Goal: Information Seeking & Learning: Learn about a topic

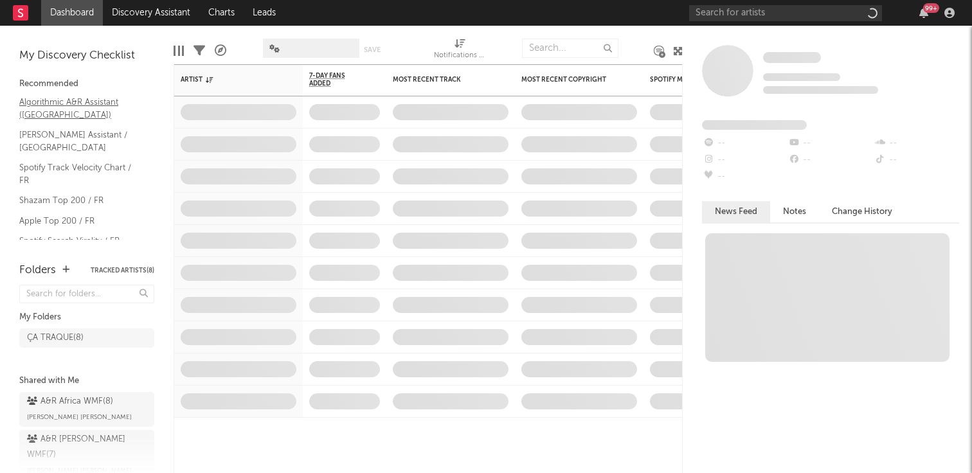
click at [95, 103] on link "Algorithmic A&R Assistant (France)" at bounding box center [80, 108] width 122 height 26
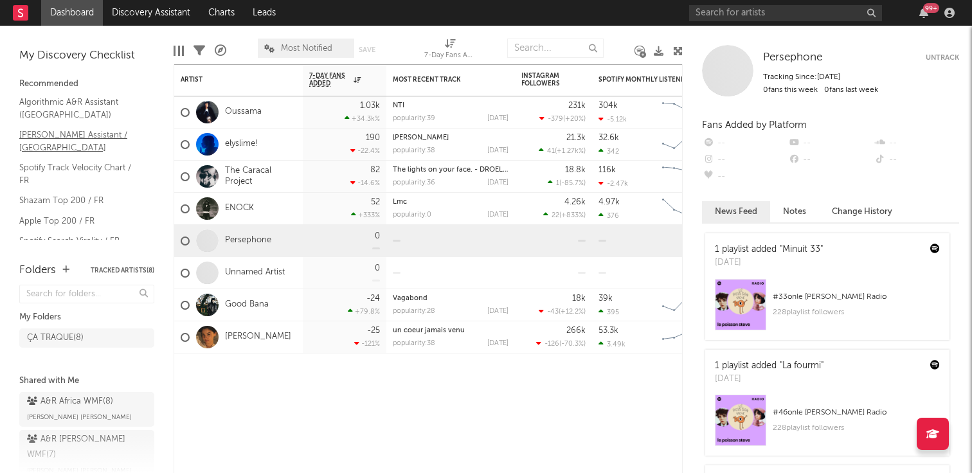
click at [85, 134] on link "Nielsen Assistant / France" at bounding box center [80, 141] width 122 height 26
click at [768, 16] on input "text" at bounding box center [785, 13] width 193 height 16
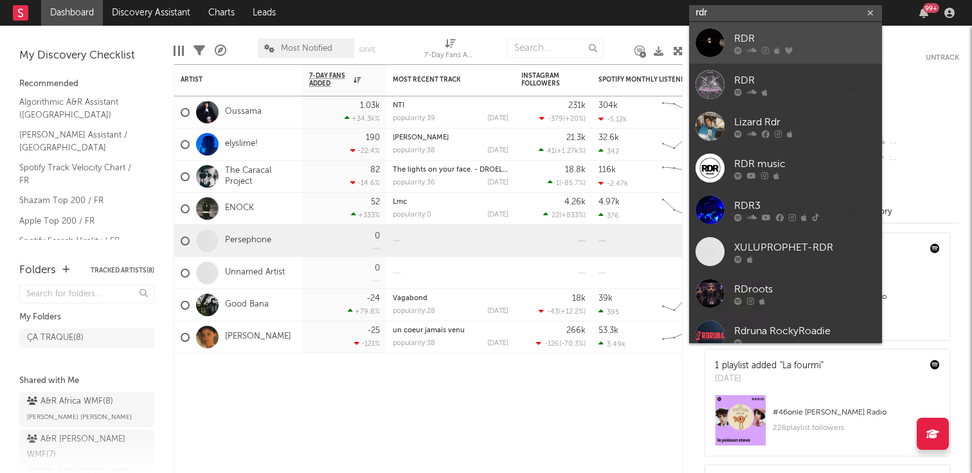
type input "rdr"
click at [746, 39] on div "RDR" at bounding box center [804, 38] width 141 height 15
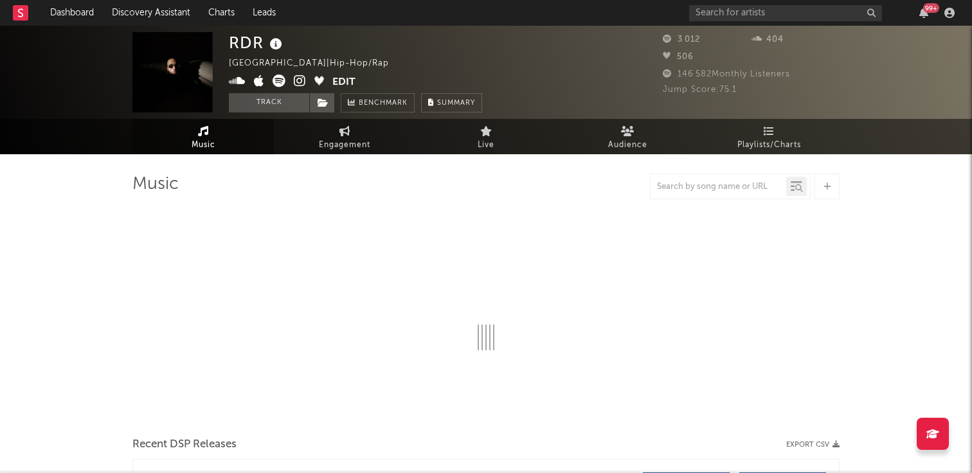
select select "6m"
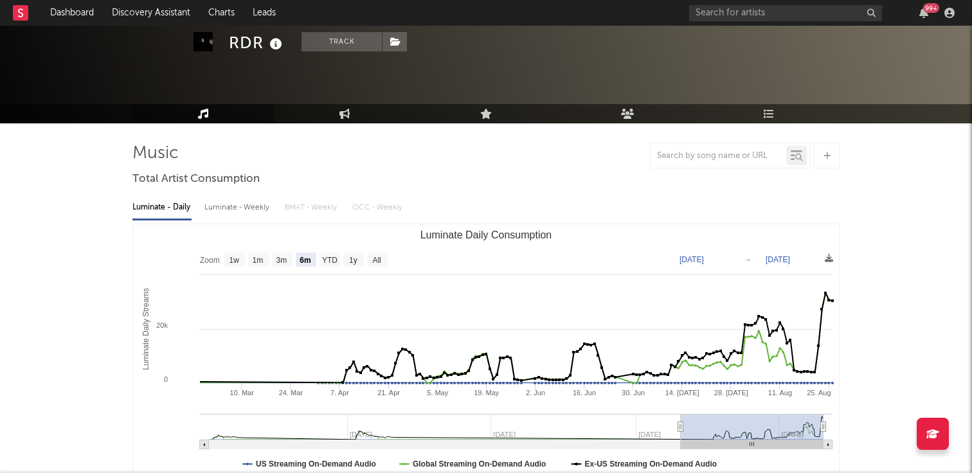
scroll to position [46, 0]
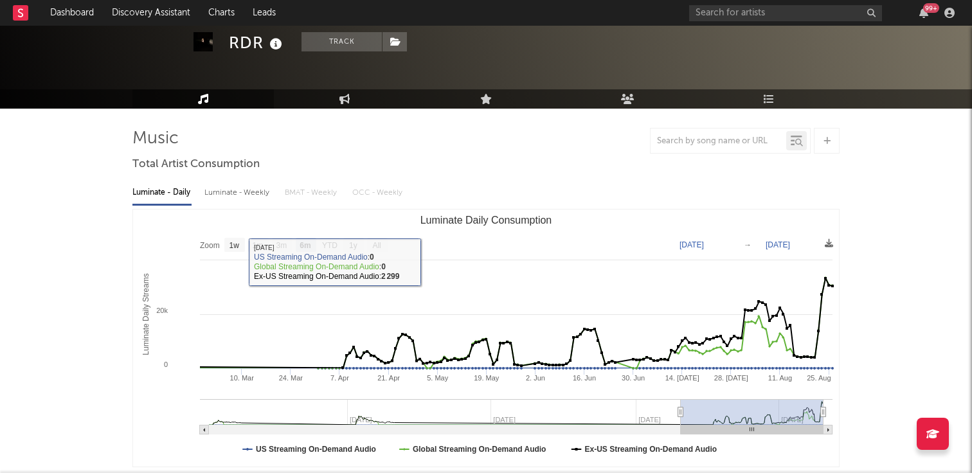
click at [235, 193] on div "Luminate - Weekly" at bounding box center [237, 193] width 67 height 22
select select "6m"
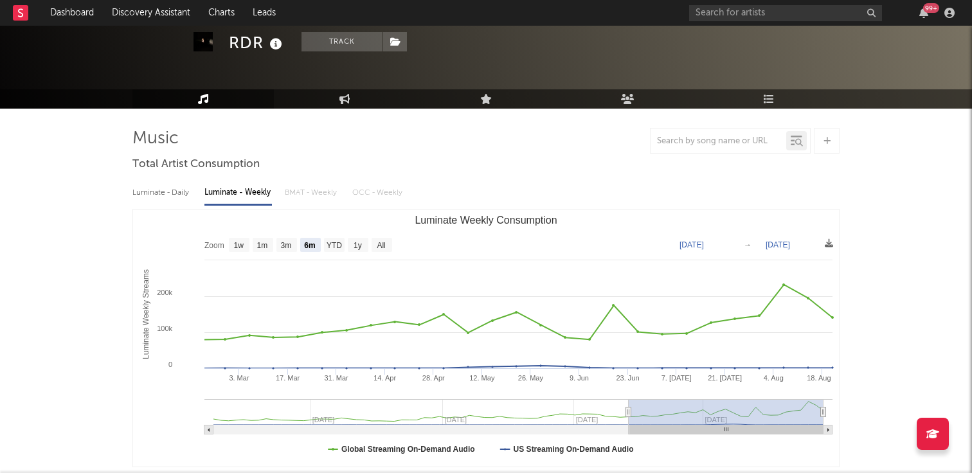
click at [162, 197] on div "Luminate - Daily" at bounding box center [161, 193] width 59 height 22
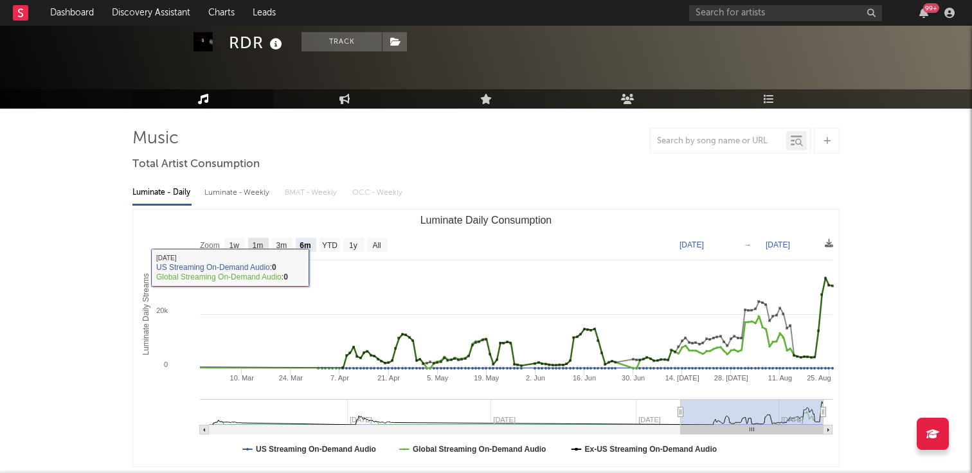
click at [256, 247] on text "1m" at bounding box center [258, 245] width 11 height 9
select select "1m"
type input "2025-07-26"
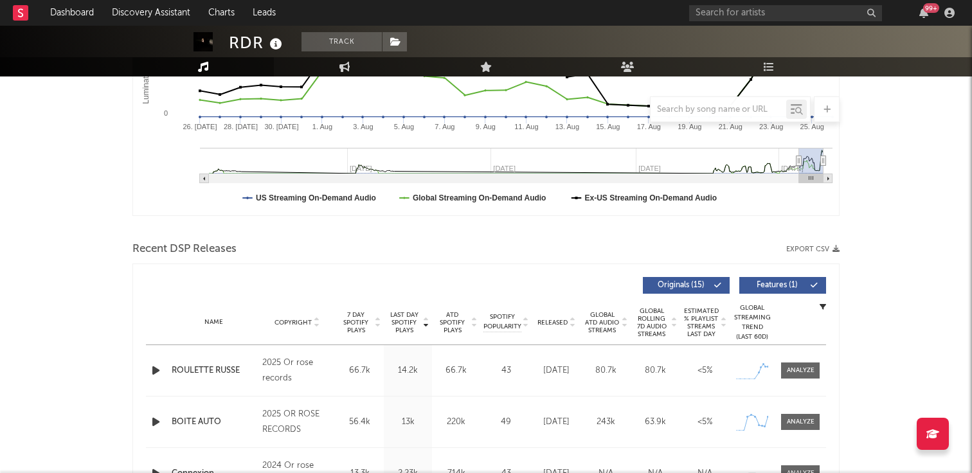
scroll to position [294, 0]
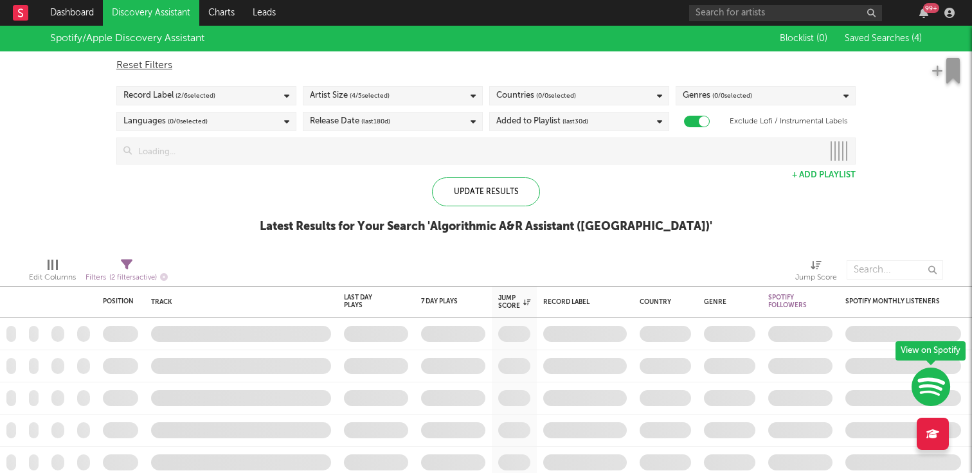
checkbox input "true"
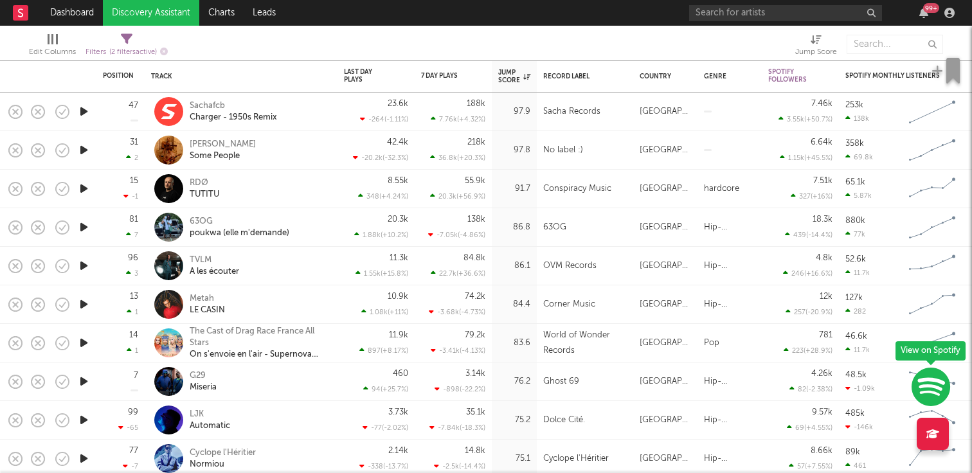
click at [82, 148] on icon "button" at bounding box center [83, 150] width 13 height 16
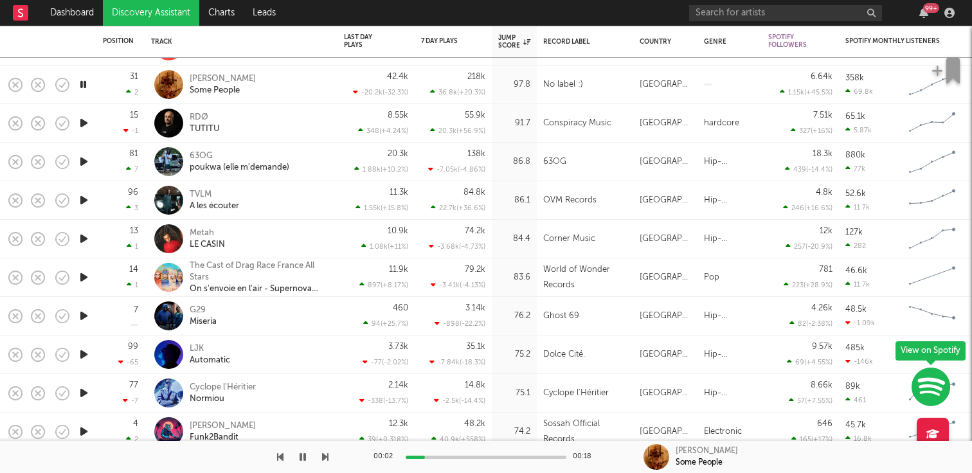
click at [85, 159] on icon "button" at bounding box center [83, 162] width 13 height 16
click at [88, 238] on icon "button" at bounding box center [83, 239] width 13 height 16
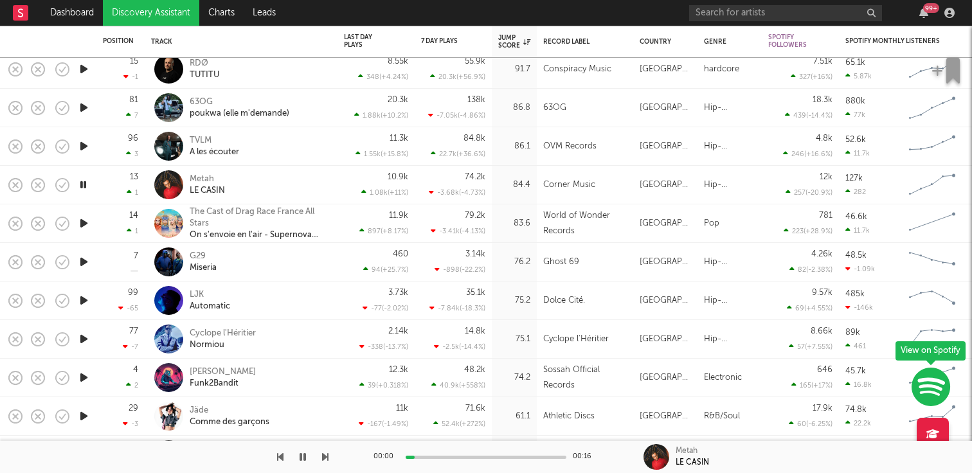
click at [87, 259] on icon "button" at bounding box center [83, 262] width 13 height 16
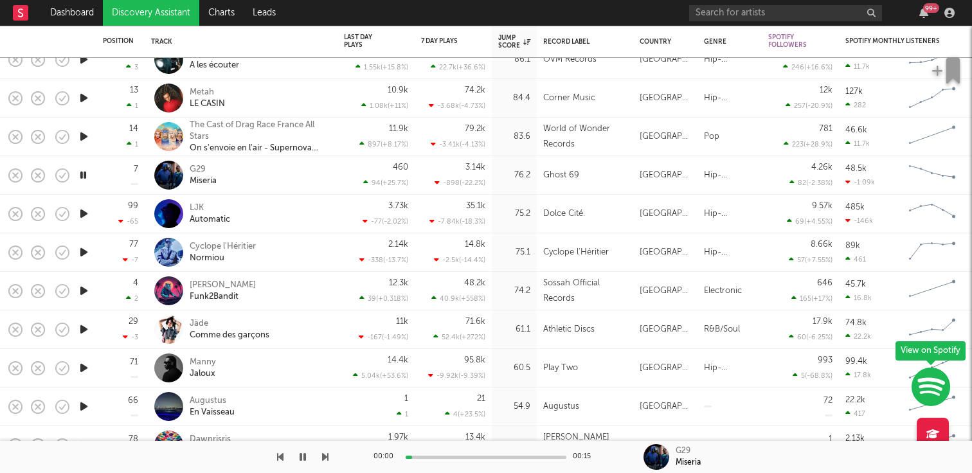
click at [87, 212] on icon "button" at bounding box center [83, 214] width 13 height 16
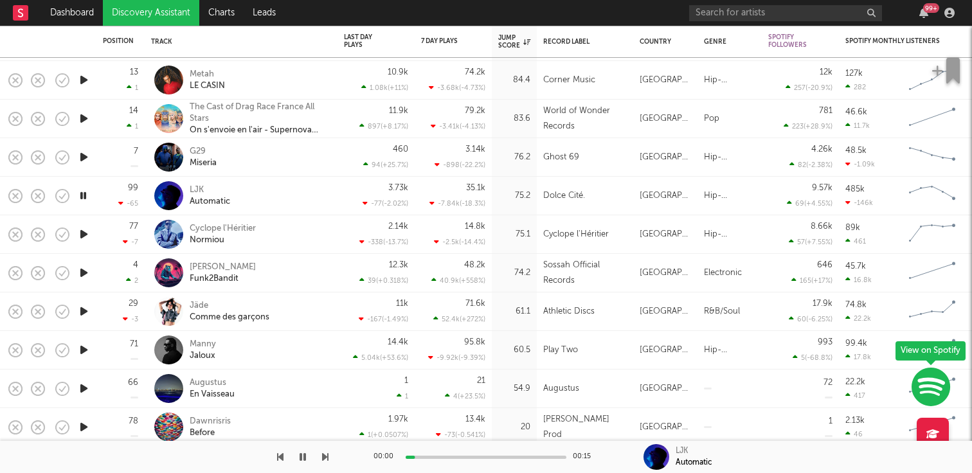
click at [85, 229] on icon "button" at bounding box center [83, 234] width 13 height 16
click at [84, 307] on icon "button" at bounding box center [83, 311] width 13 height 16
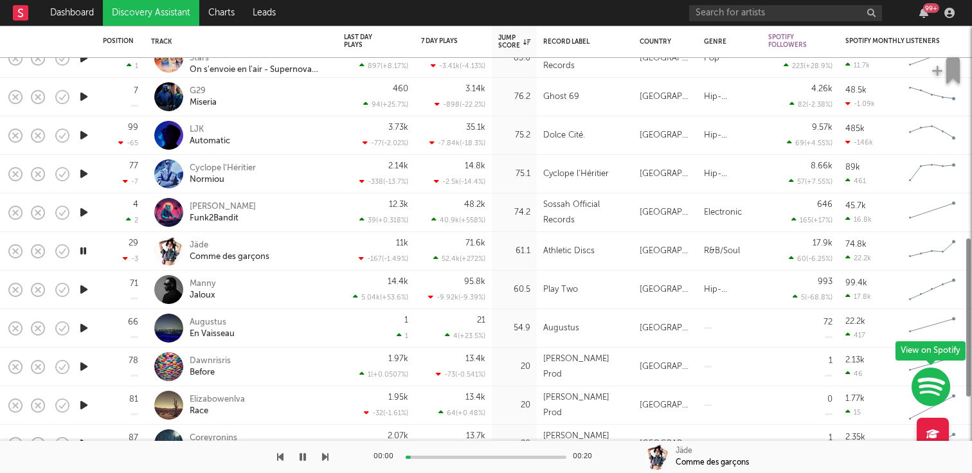
click at [81, 323] on icon "button" at bounding box center [83, 328] width 13 height 16
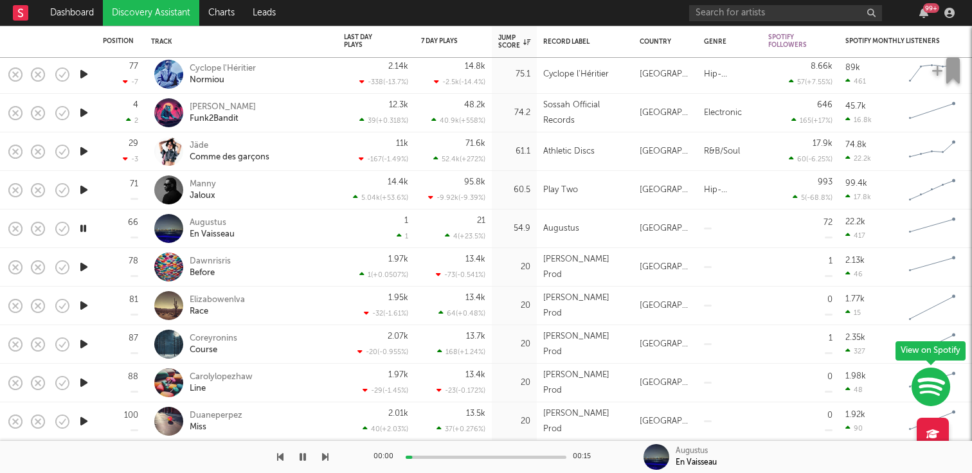
click at [82, 299] on icon "button" at bounding box center [83, 306] width 13 height 16
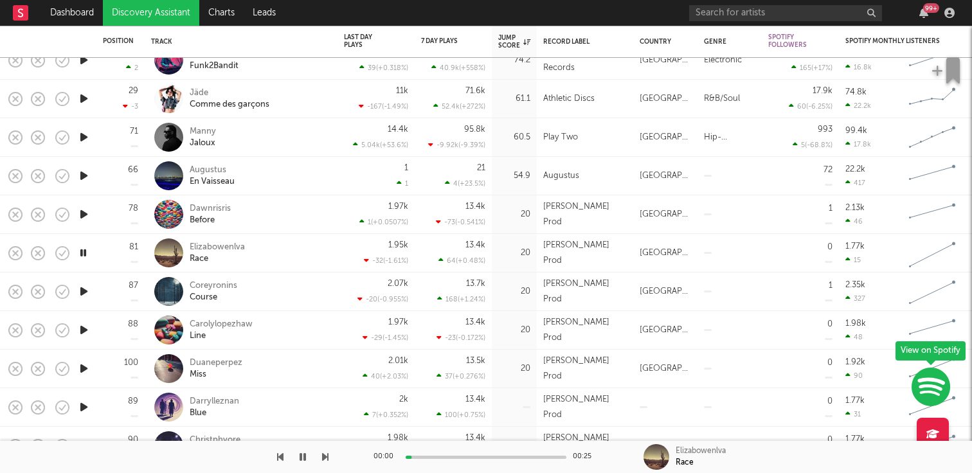
click at [83, 294] on icon "button" at bounding box center [83, 291] width 13 height 16
click at [88, 365] on icon "button" at bounding box center [83, 368] width 13 height 16
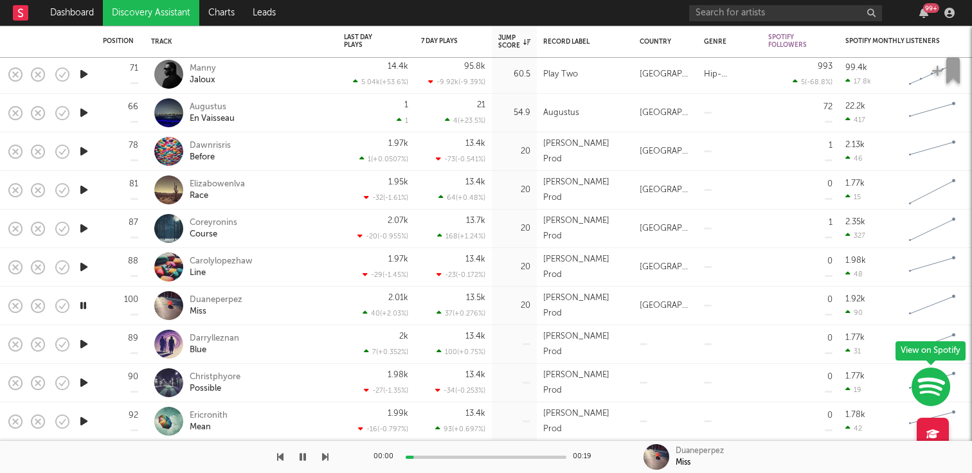
click at [89, 344] on icon "button" at bounding box center [83, 344] width 13 height 16
click at [85, 386] on icon "button" at bounding box center [83, 383] width 13 height 16
click at [84, 419] on icon "button" at bounding box center [83, 421] width 13 height 16
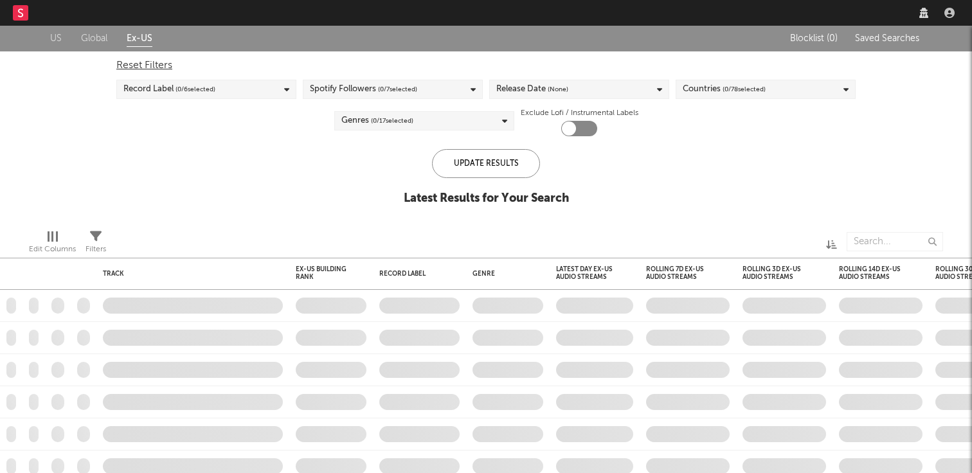
checkbox input "true"
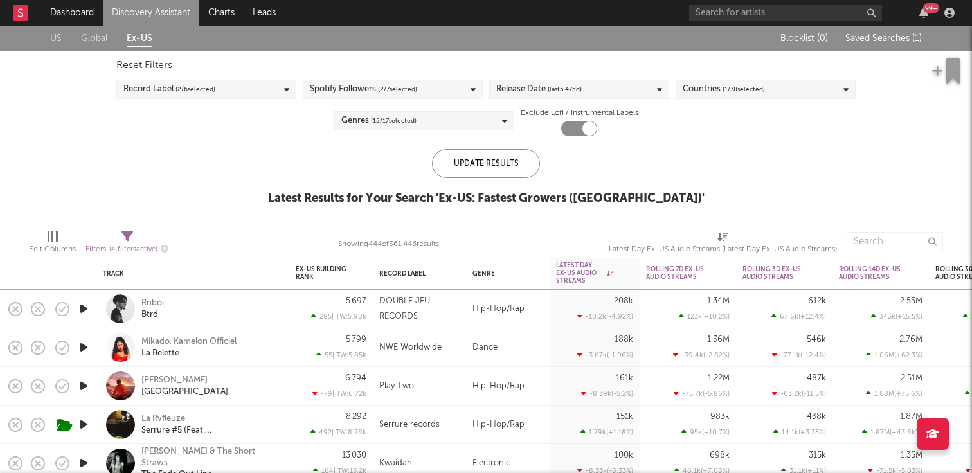
click at [88, 308] on icon "button" at bounding box center [83, 309] width 13 height 16
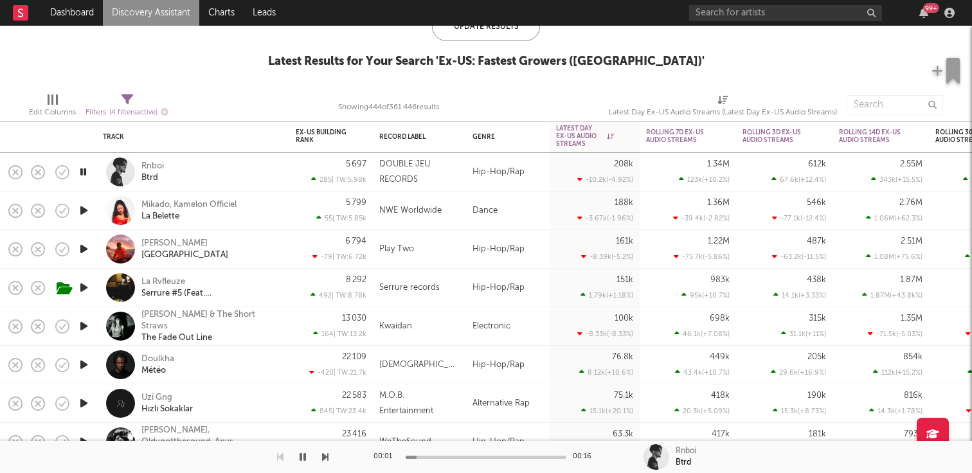
click at [85, 253] on icon "button" at bounding box center [83, 249] width 13 height 16
click at [85, 285] on icon "button" at bounding box center [83, 288] width 13 height 16
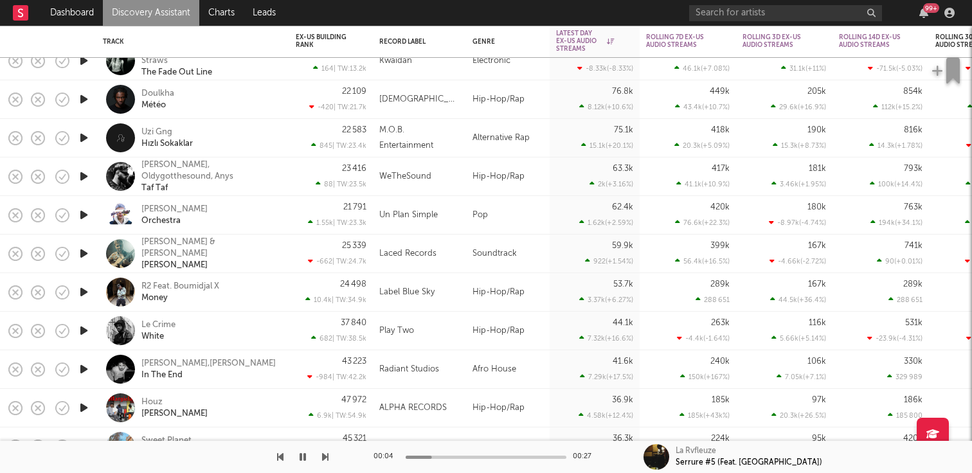
click at [81, 292] on icon "button" at bounding box center [83, 292] width 13 height 16
click at [81, 329] on icon "button" at bounding box center [83, 331] width 13 height 16
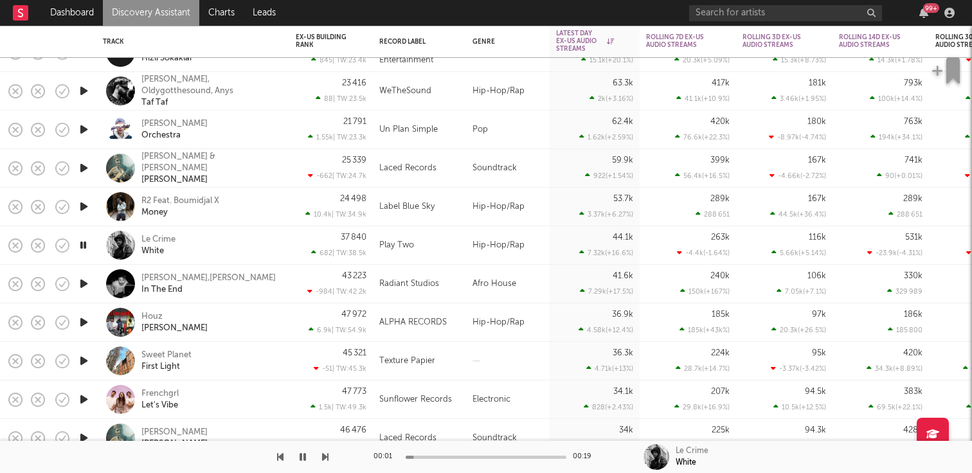
click at [87, 301] on div at bounding box center [84, 284] width 26 height 39
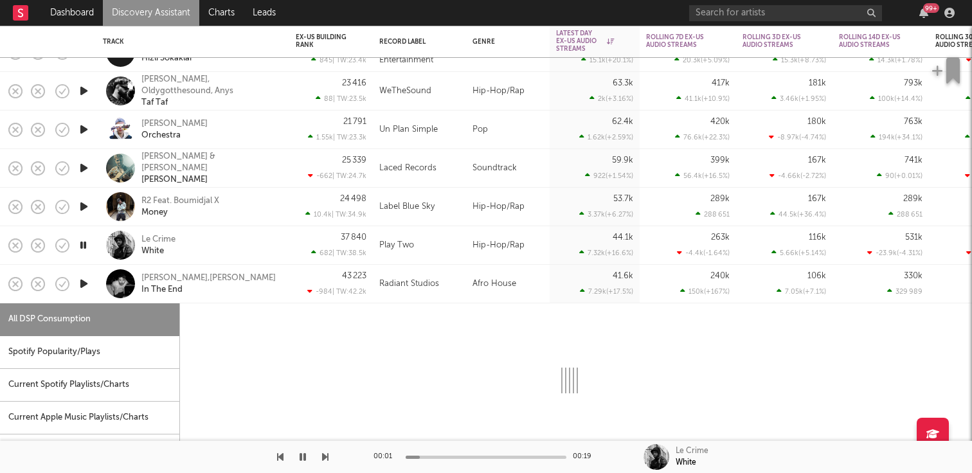
click at [87, 299] on div at bounding box center [84, 284] width 26 height 39
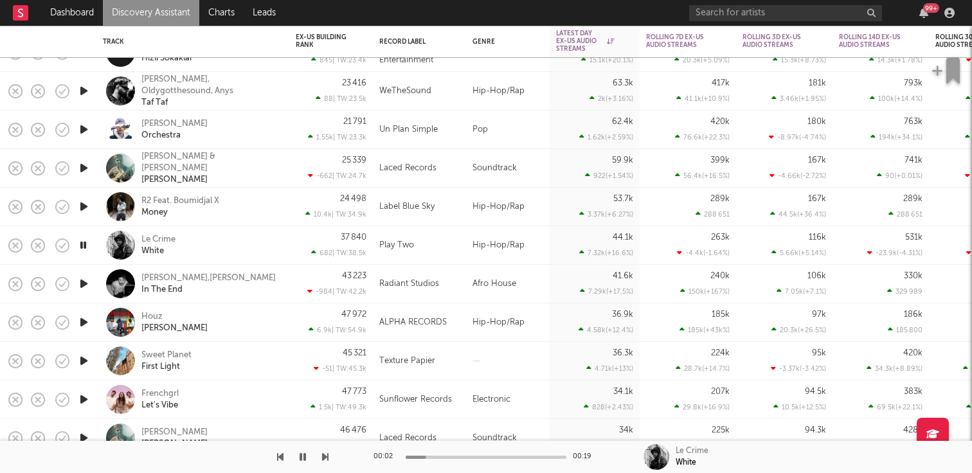
click at [89, 351] on div at bounding box center [84, 361] width 26 height 39
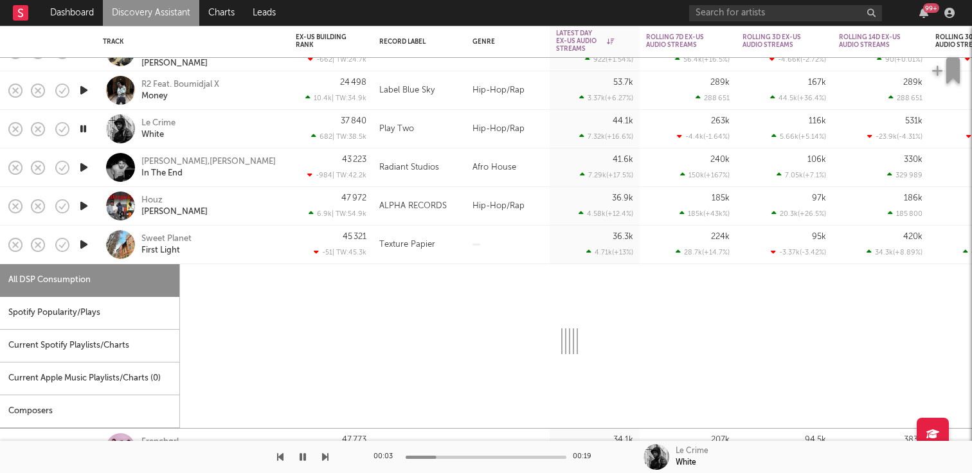
click at [86, 255] on div at bounding box center [84, 245] width 26 height 39
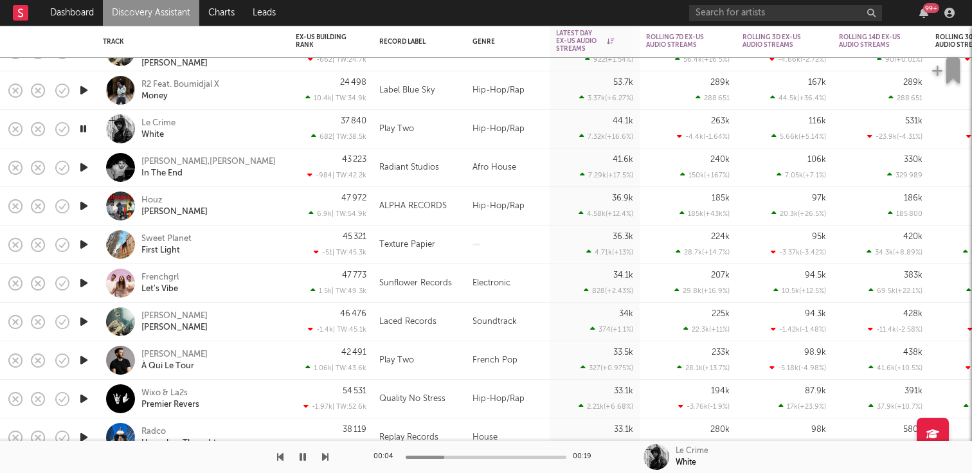
click at [87, 322] on icon "button" at bounding box center [83, 322] width 13 height 16
click at [86, 360] on icon "button" at bounding box center [83, 360] width 13 height 16
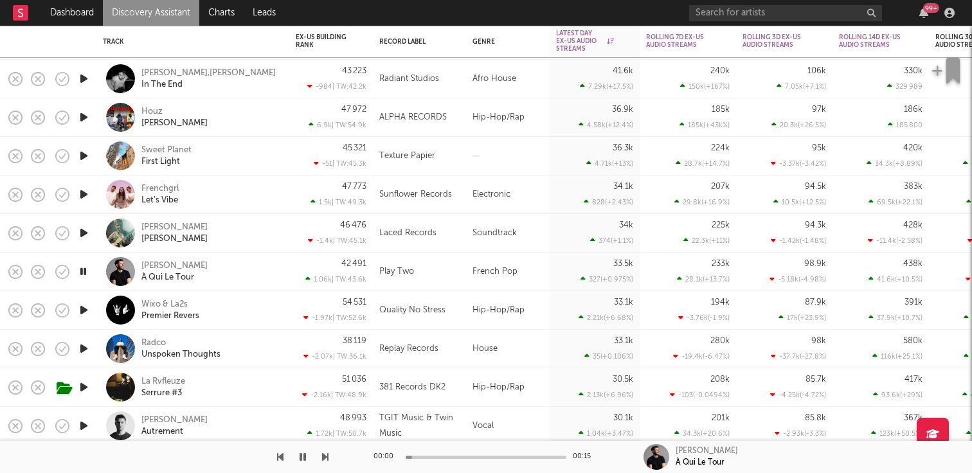
click at [87, 308] on icon "button" at bounding box center [83, 310] width 13 height 16
click at [84, 348] on icon "button" at bounding box center [83, 349] width 13 height 16
click at [86, 391] on icon "button" at bounding box center [83, 387] width 13 height 16
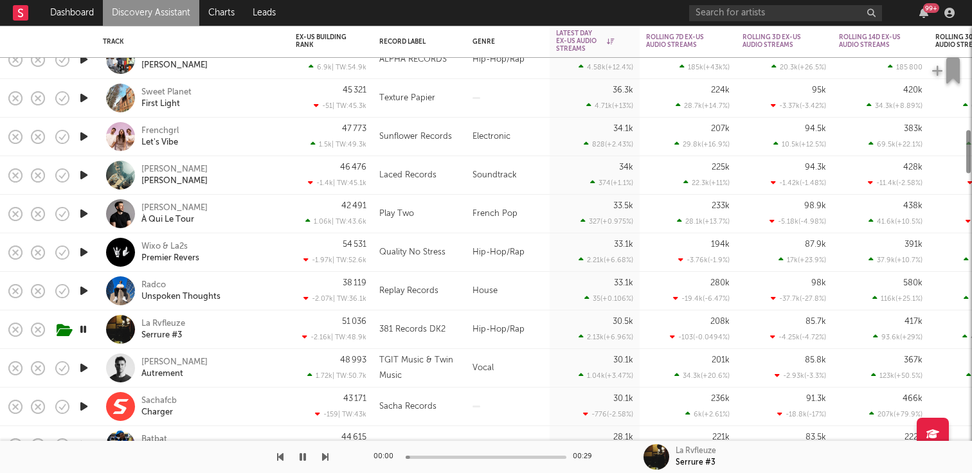
click at [86, 369] on icon "button" at bounding box center [83, 368] width 13 height 16
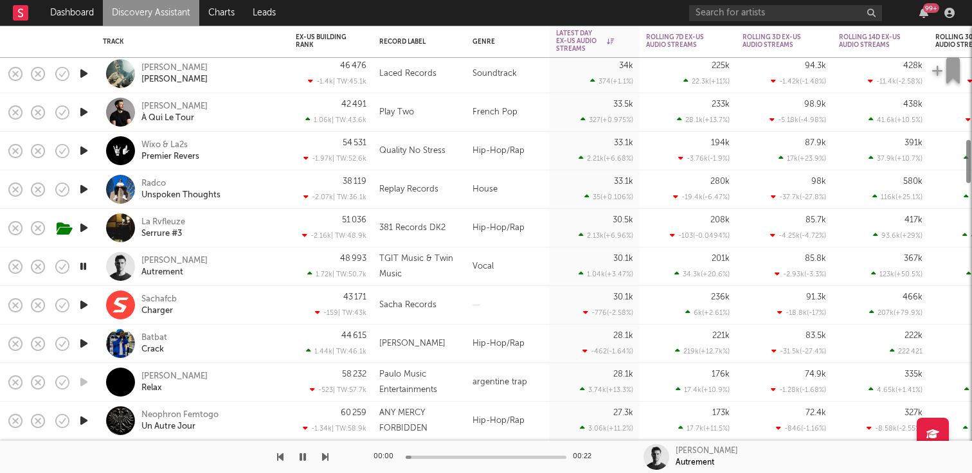
click at [87, 346] on icon "button" at bounding box center [83, 343] width 13 height 16
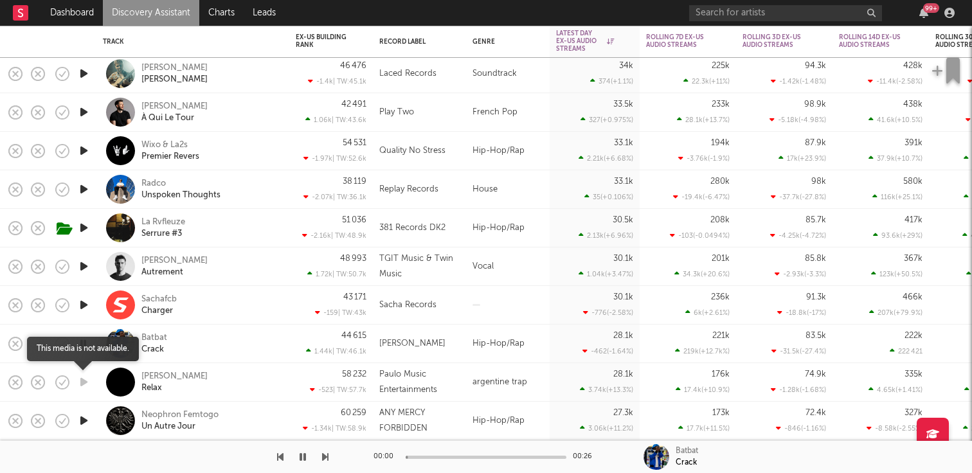
click at [85, 384] on icon "button" at bounding box center [83, 382] width 13 height 16
click at [82, 377] on icon "button" at bounding box center [83, 382] width 13 height 16
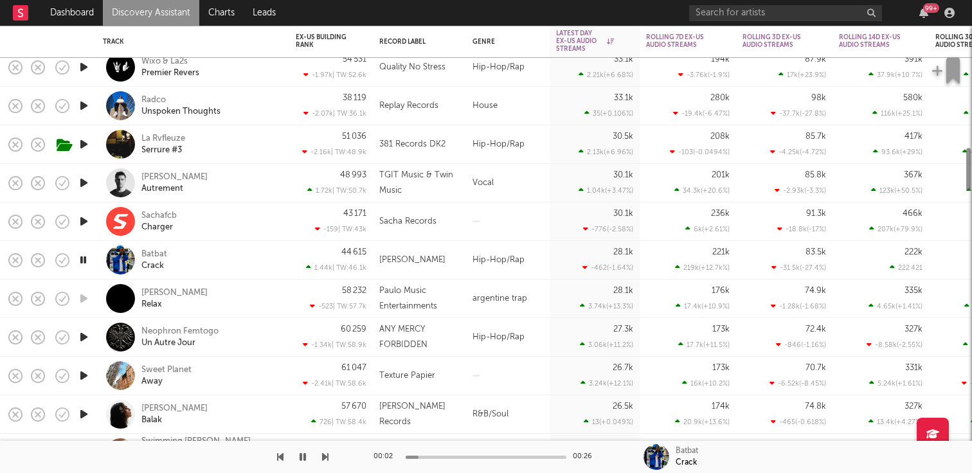
click at [84, 335] on icon "button" at bounding box center [83, 337] width 13 height 16
click at [84, 378] on icon "button" at bounding box center [83, 376] width 13 height 16
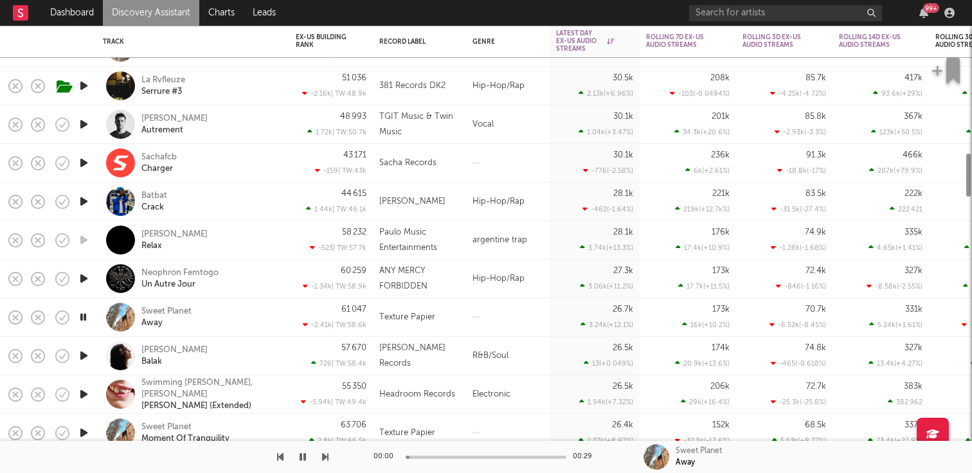
click at [85, 363] on icon "button" at bounding box center [83, 356] width 13 height 16
click at [84, 396] on icon "button" at bounding box center [83, 394] width 13 height 16
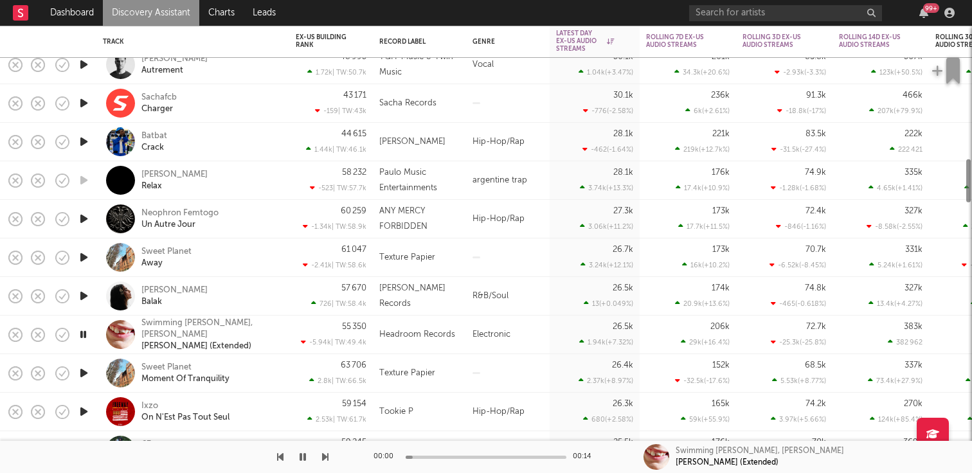
click at [86, 371] on icon "button" at bounding box center [83, 373] width 13 height 16
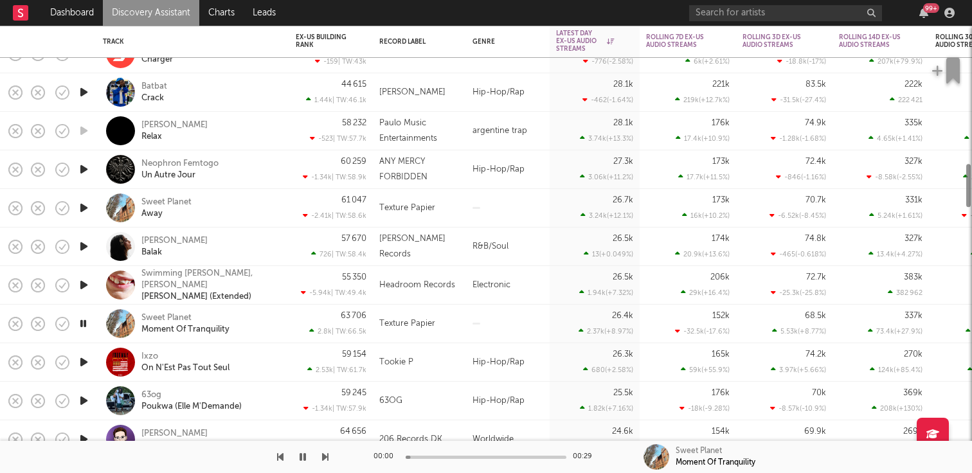
click at [85, 395] on icon "button" at bounding box center [83, 401] width 13 height 16
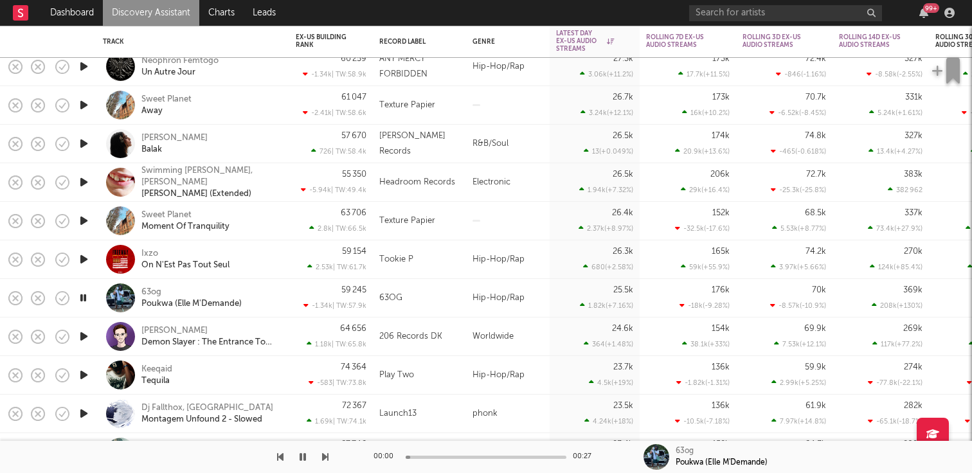
click at [87, 371] on icon "button" at bounding box center [83, 375] width 13 height 16
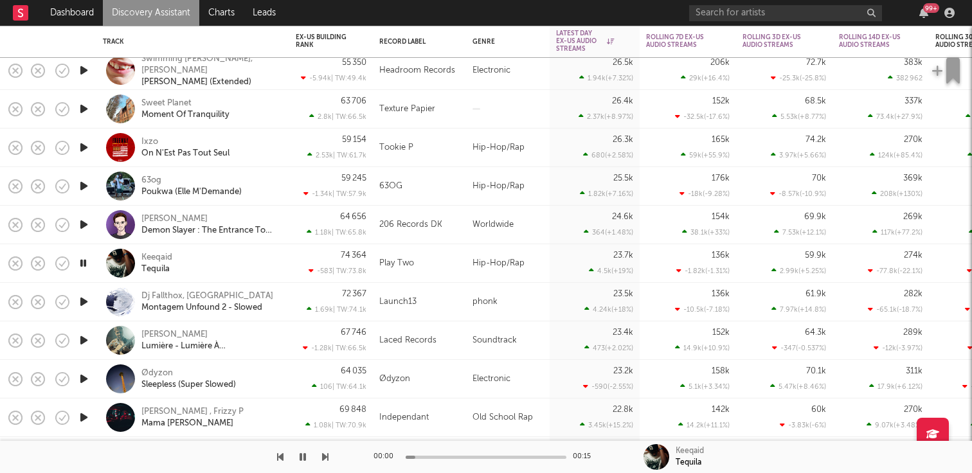
click at [82, 339] on icon "button" at bounding box center [83, 340] width 13 height 16
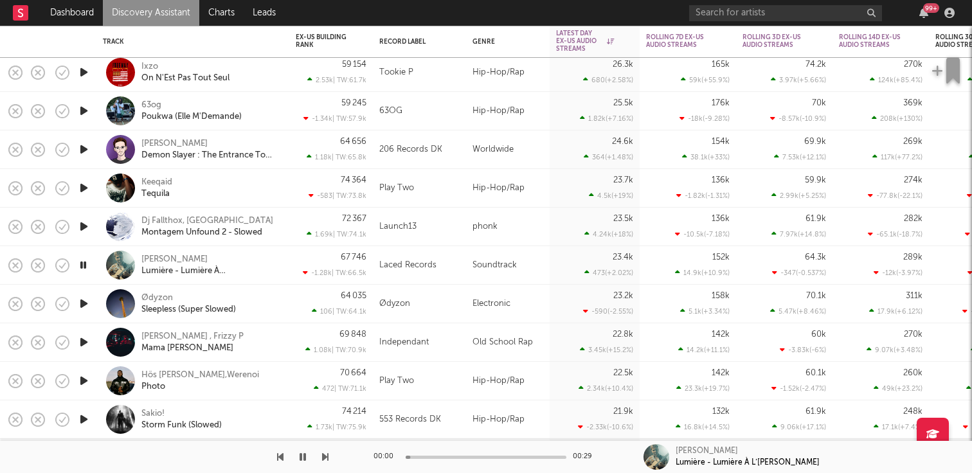
click at [85, 299] on icon "button" at bounding box center [83, 304] width 13 height 16
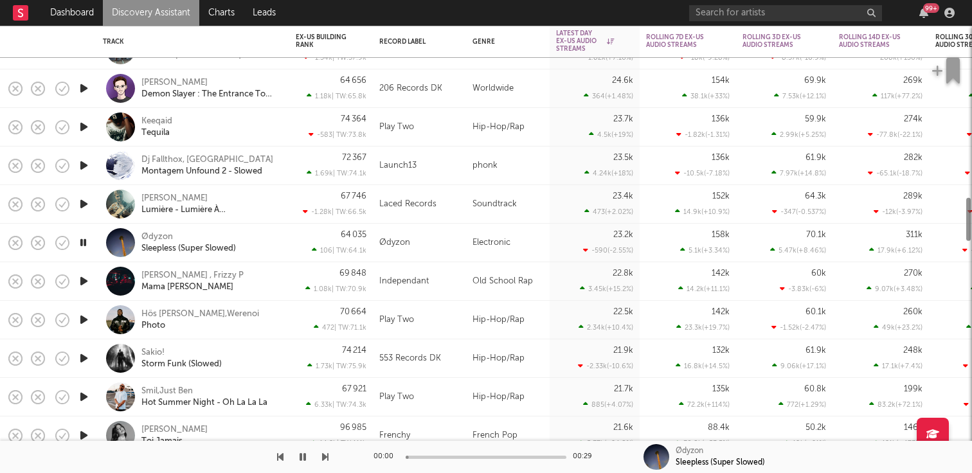
click at [85, 283] on icon "button" at bounding box center [83, 281] width 13 height 16
click at [85, 318] on icon "button" at bounding box center [83, 320] width 13 height 16
click at [84, 359] on icon "button" at bounding box center [83, 358] width 13 height 16
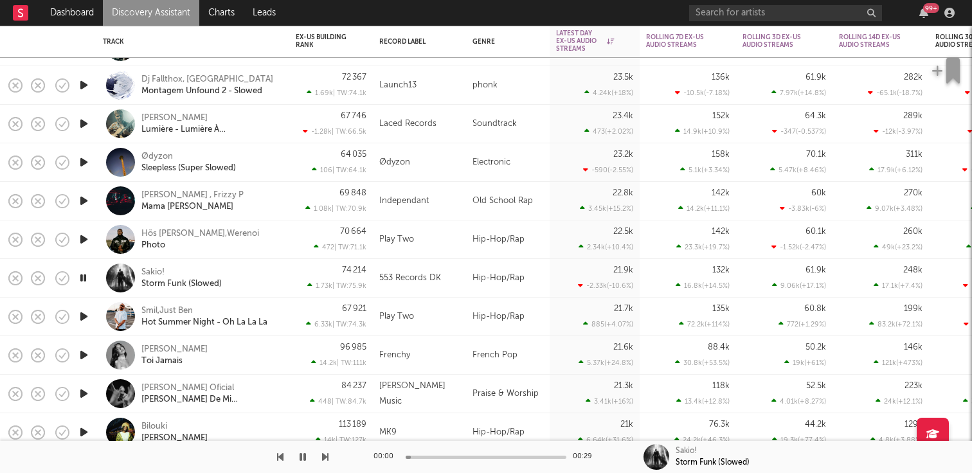
click at [82, 350] on icon "button" at bounding box center [83, 355] width 13 height 16
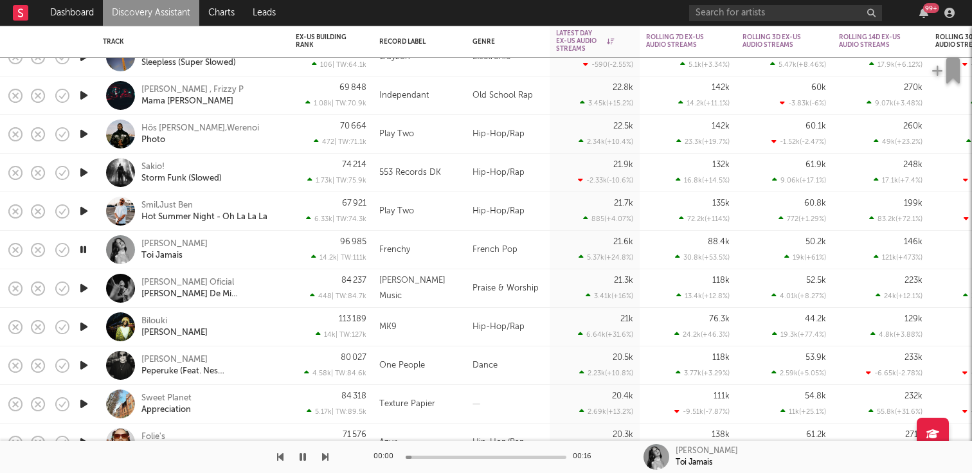
click at [82, 290] on icon "button" at bounding box center [83, 288] width 13 height 16
click at [84, 328] on icon "button" at bounding box center [83, 327] width 13 height 16
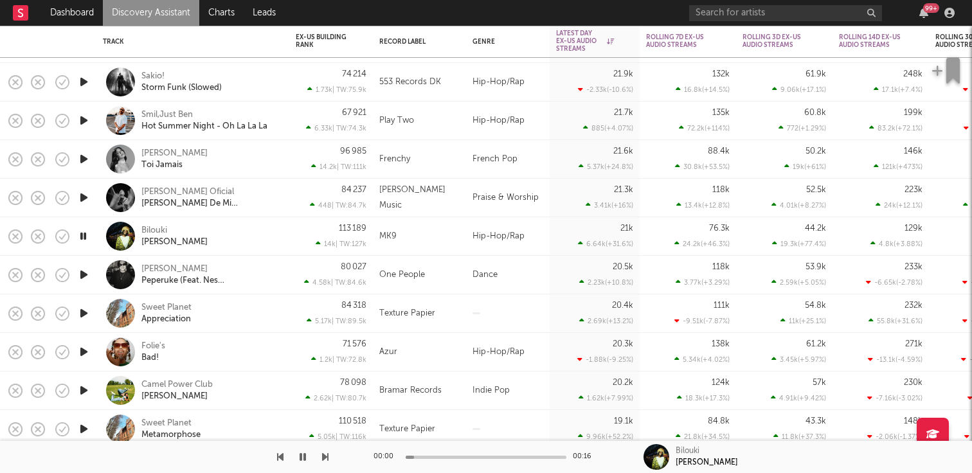
click at [84, 307] on icon "button" at bounding box center [83, 313] width 13 height 16
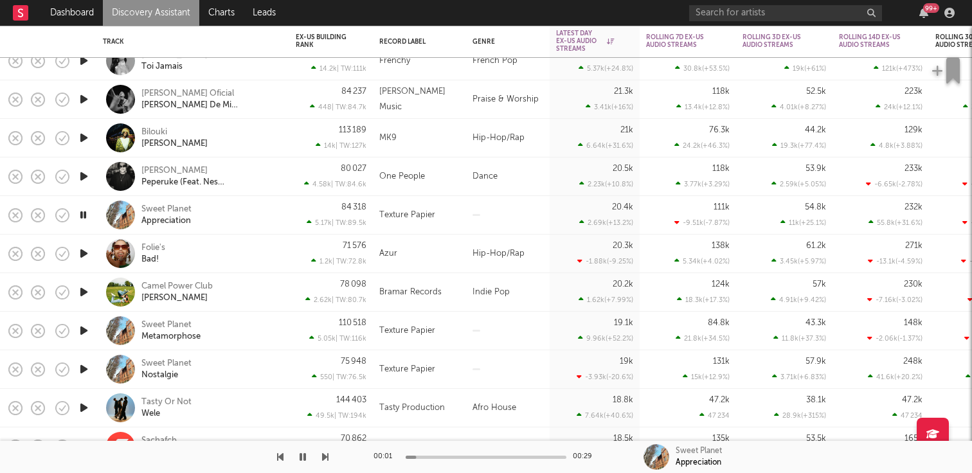
click at [84, 405] on icon "button" at bounding box center [83, 408] width 13 height 16
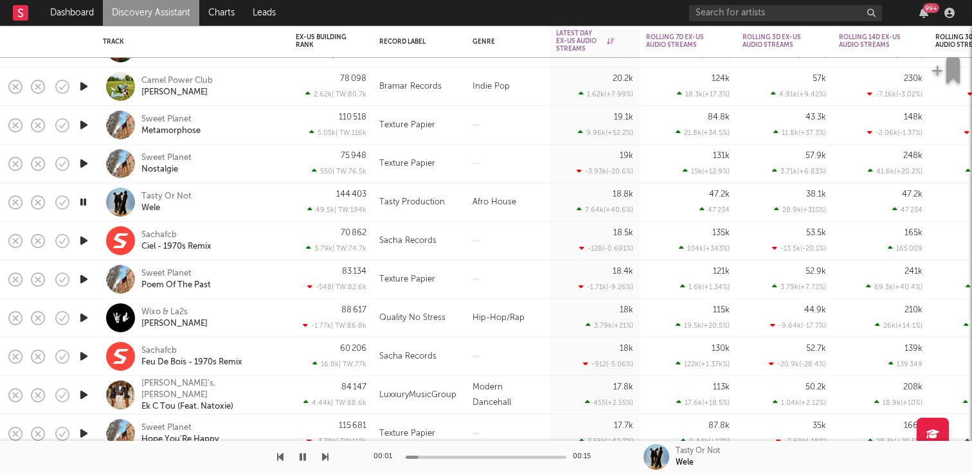
click at [84, 322] on icon "button" at bounding box center [83, 318] width 13 height 16
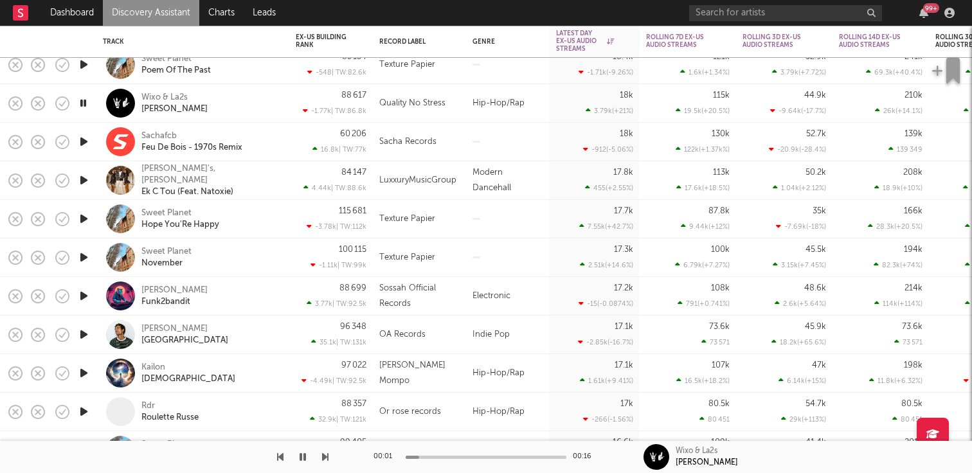
click at [84, 326] on icon "button" at bounding box center [83, 334] width 13 height 16
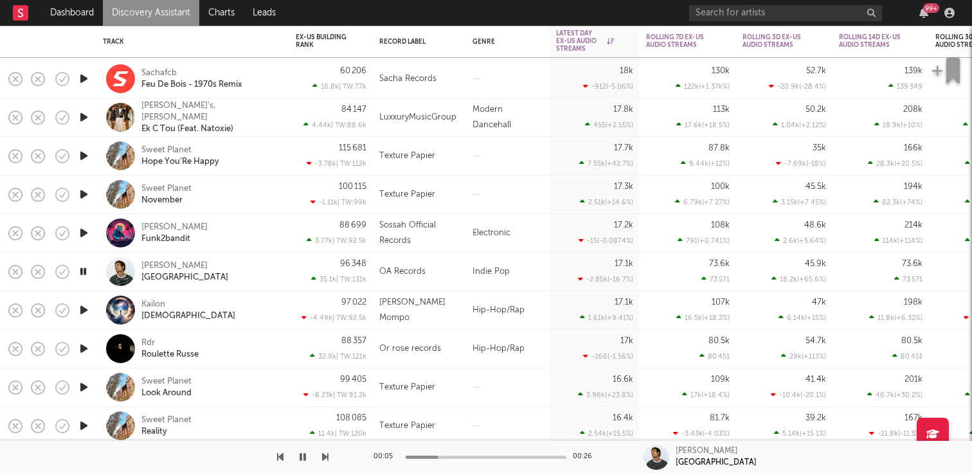
click at [86, 308] on icon "button" at bounding box center [83, 310] width 13 height 16
click at [81, 346] on icon "button" at bounding box center [83, 349] width 13 height 16
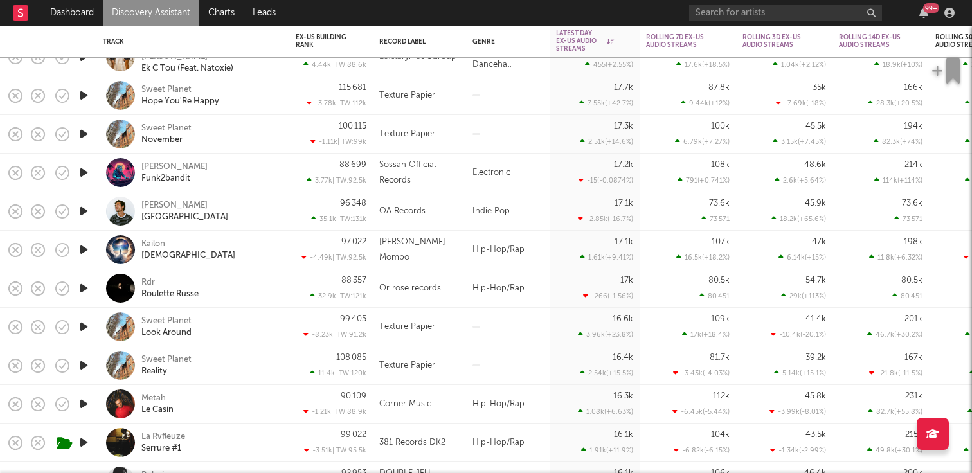
click at [81, 326] on icon "button" at bounding box center [83, 327] width 13 height 16
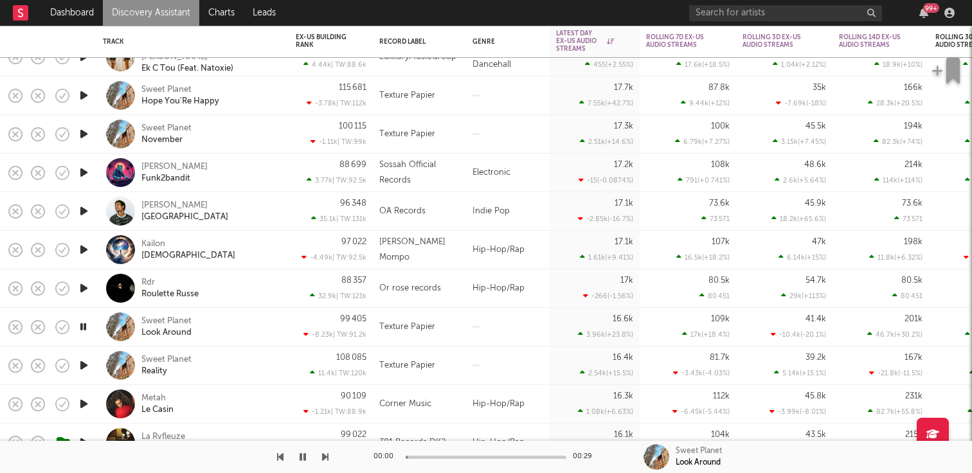
click at [82, 405] on icon "button" at bounding box center [83, 404] width 13 height 16
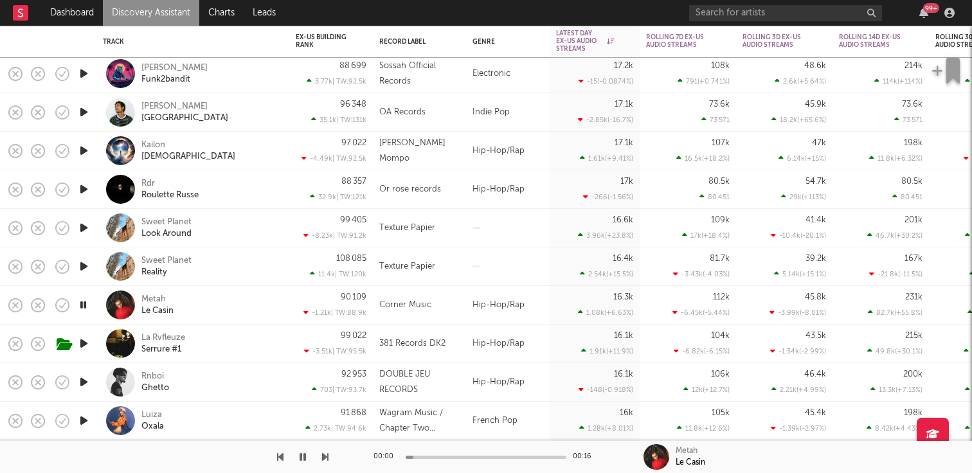
click at [82, 386] on icon "button" at bounding box center [83, 382] width 13 height 16
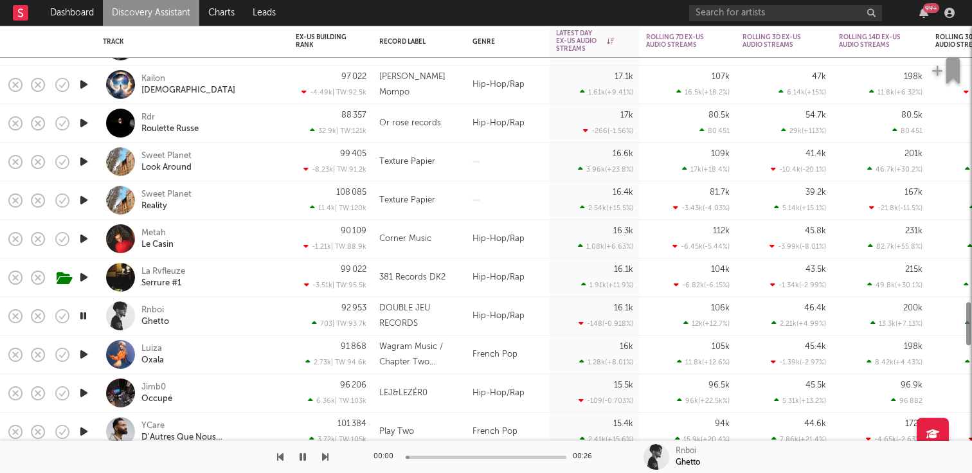
click at [84, 356] on icon "button" at bounding box center [83, 354] width 13 height 16
click at [86, 393] on icon "button" at bounding box center [83, 393] width 13 height 16
click at [85, 431] on icon "button" at bounding box center [83, 431] width 13 height 16
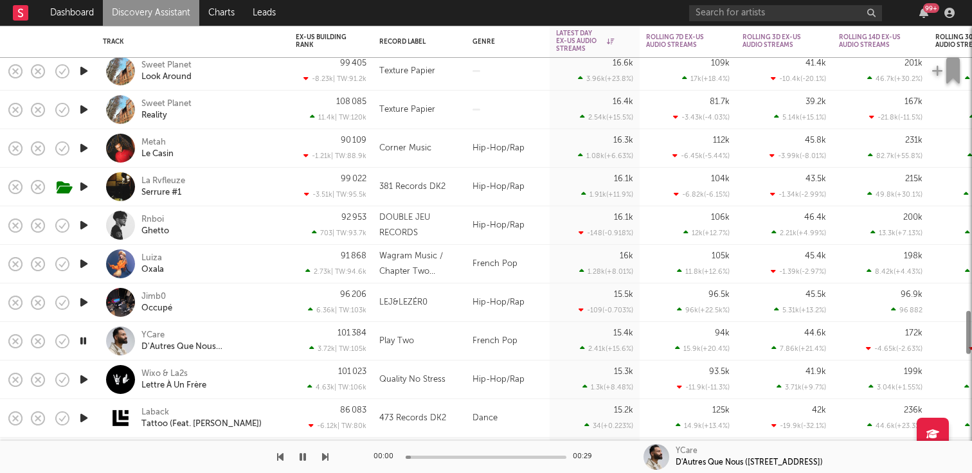
click at [84, 381] on icon "button" at bounding box center [83, 379] width 13 height 16
click at [84, 417] on icon "button" at bounding box center [83, 418] width 13 height 16
click at [84, 417] on icon "button" at bounding box center [83, 418] width 12 height 16
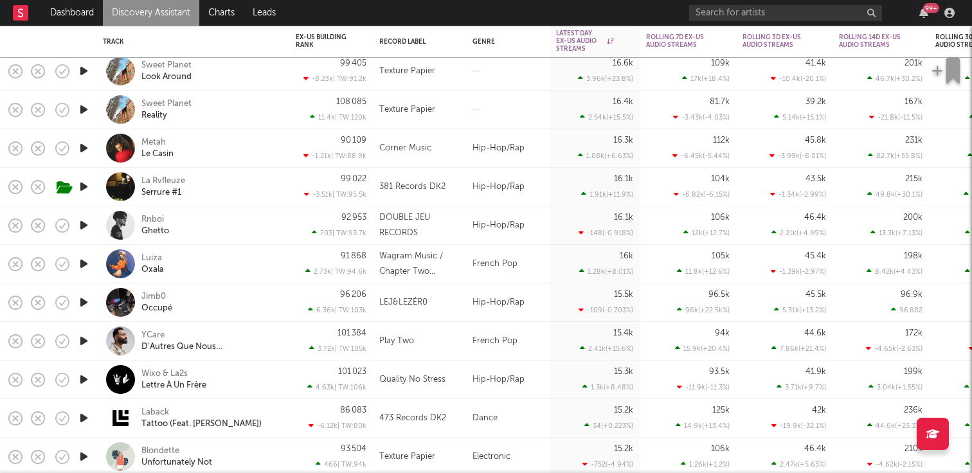
click at [84, 422] on icon "button" at bounding box center [83, 418] width 13 height 16
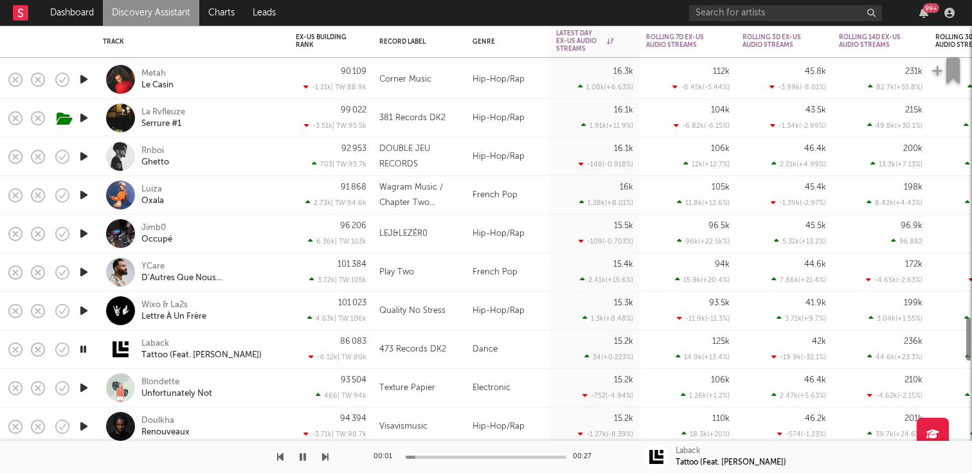
click at [84, 386] on icon "button" at bounding box center [83, 388] width 13 height 16
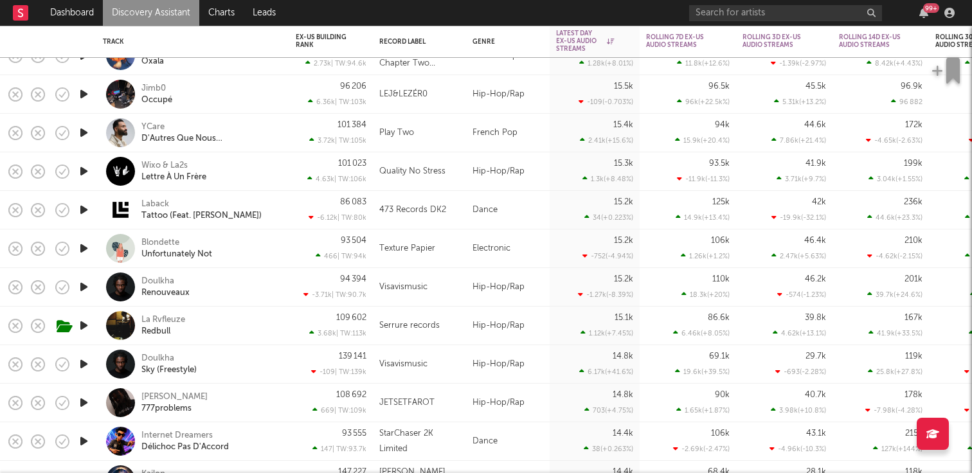
click at [85, 366] on icon "button" at bounding box center [83, 364] width 13 height 16
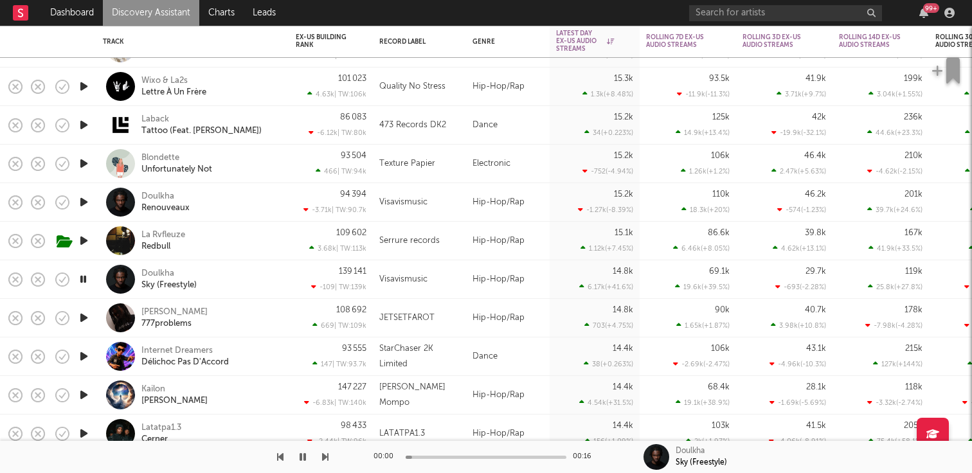
click at [84, 353] on icon "button" at bounding box center [83, 356] width 13 height 16
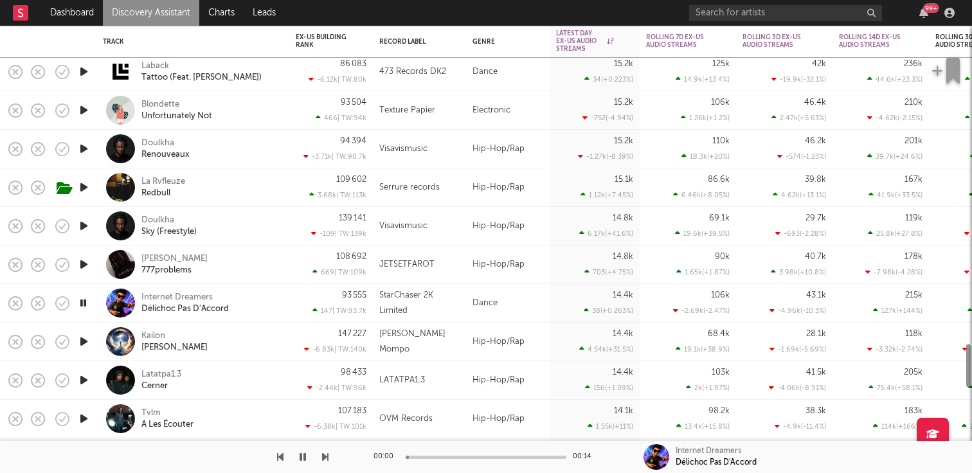
click at [81, 377] on icon "button" at bounding box center [83, 380] width 13 height 16
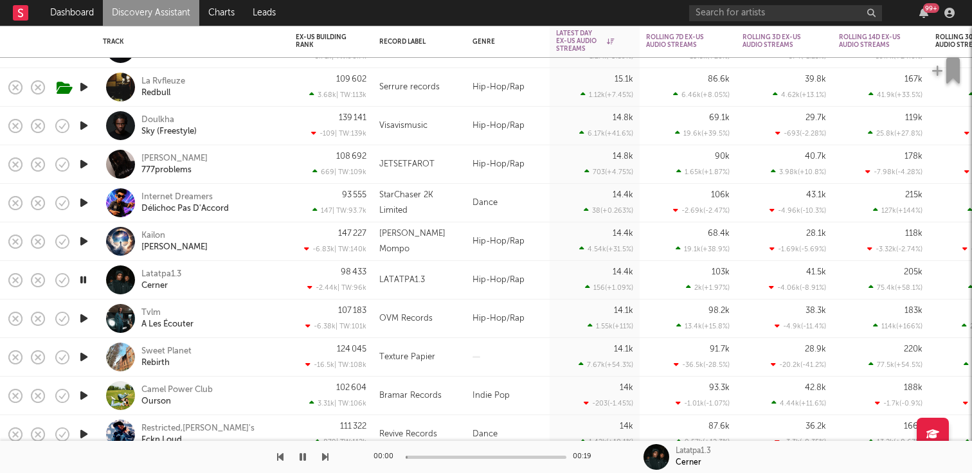
click at [86, 317] on icon "button" at bounding box center [83, 318] width 13 height 16
click at [86, 357] on icon "button" at bounding box center [83, 357] width 13 height 16
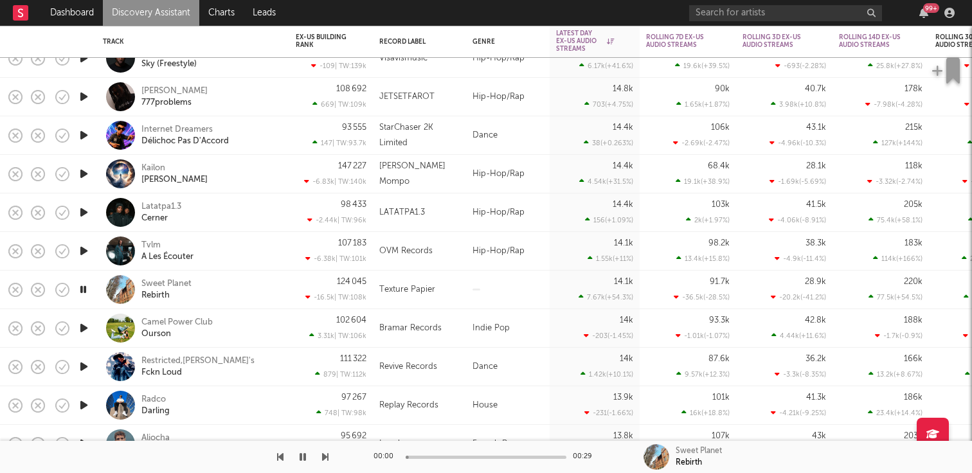
click at [85, 328] on icon "button" at bounding box center [83, 328] width 13 height 16
click at [85, 370] on icon "button" at bounding box center [83, 367] width 13 height 16
click at [84, 403] on icon "button" at bounding box center [83, 405] width 13 height 16
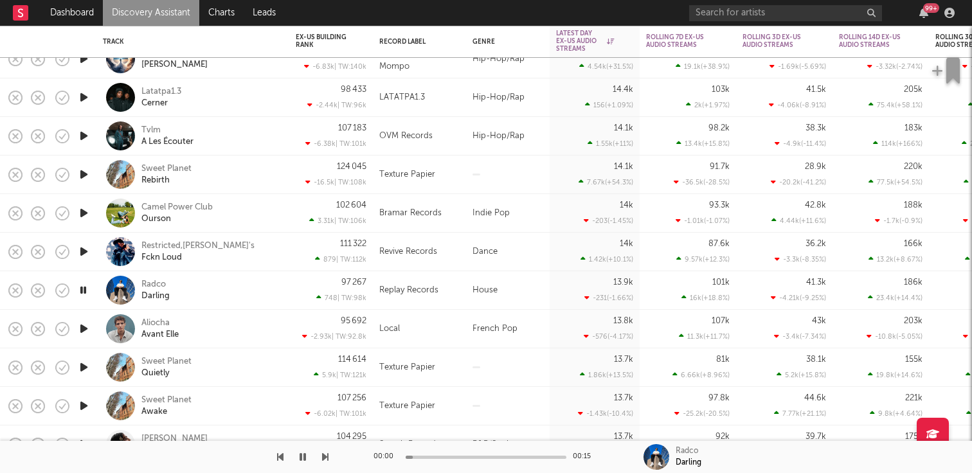
click at [83, 366] on icon "button" at bounding box center [83, 367] width 13 height 16
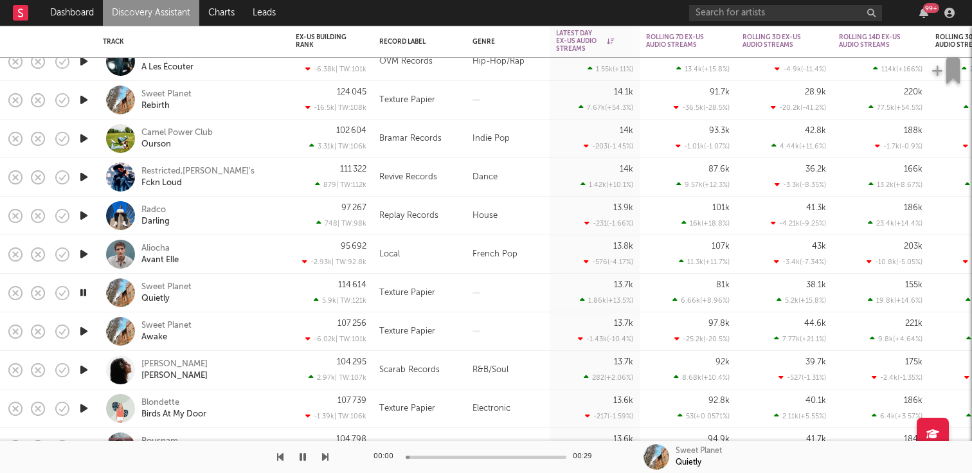
click at [82, 367] on icon "button" at bounding box center [83, 370] width 13 height 16
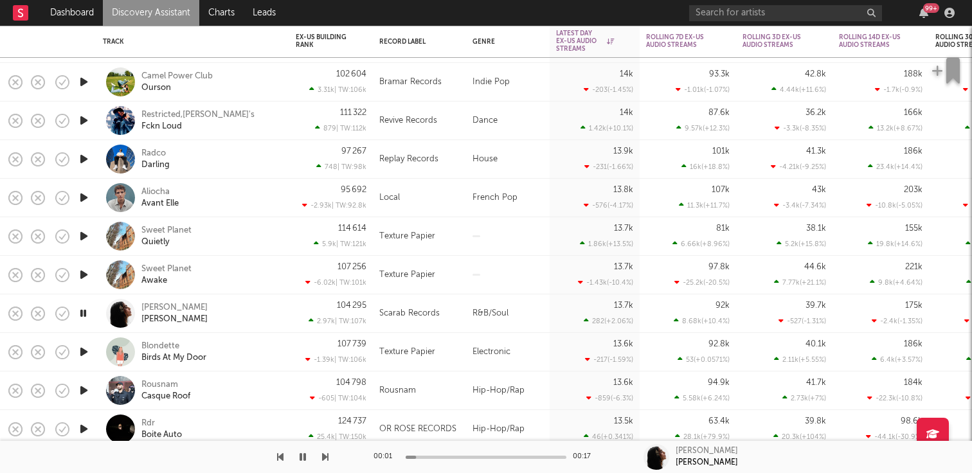
click at [82, 349] on icon "button" at bounding box center [83, 352] width 13 height 16
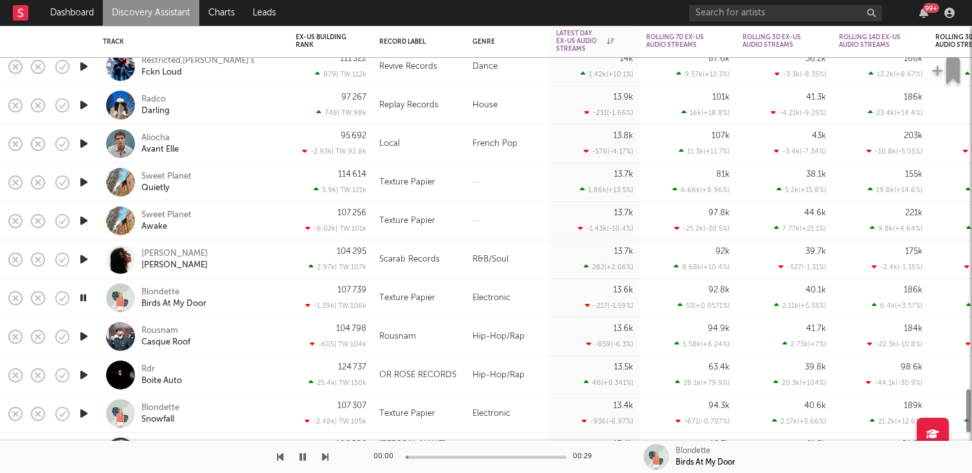
click at [83, 336] on icon "button" at bounding box center [83, 336] width 13 height 16
click at [80, 421] on icon "button" at bounding box center [83, 413] width 13 height 16
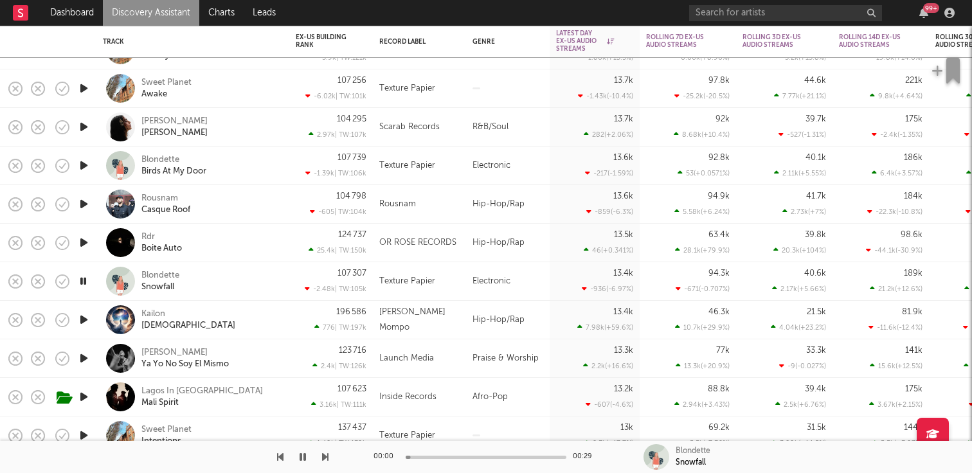
click at [84, 318] on icon "button" at bounding box center [83, 320] width 13 height 16
click at [80, 365] on icon "button" at bounding box center [83, 358] width 13 height 16
click at [88, 402] on icon "button" at bounding box center [83, 397] width 13 height 16
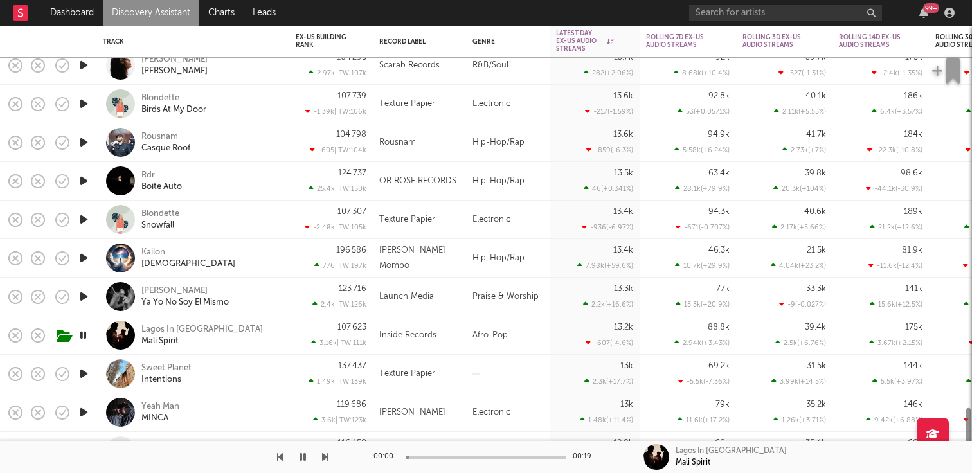
click at [87, 378] on icon "button" at bounding box center [83, 374] width 13 height 16
click at [86, 411] on icon "button" at bounding box center [83, 412] width 13 height 16
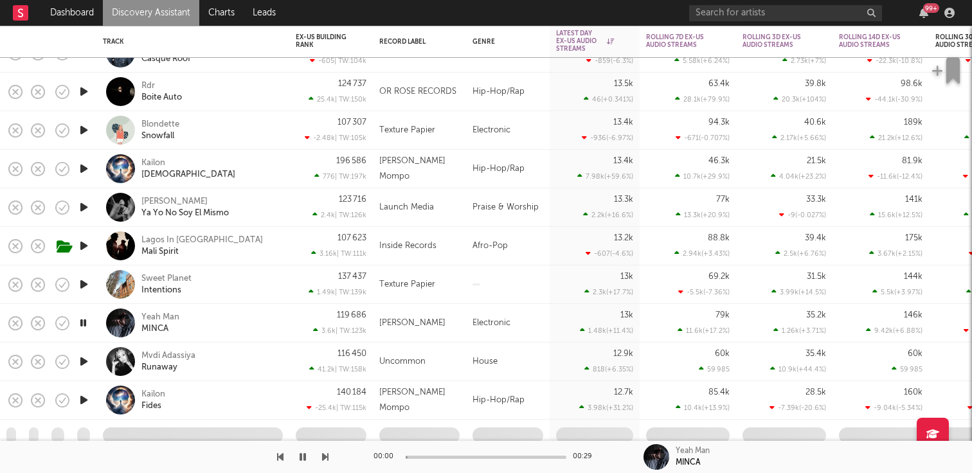
click at [83, 402] on icon "button" at bounding box center [83, 400] width 13 height 16
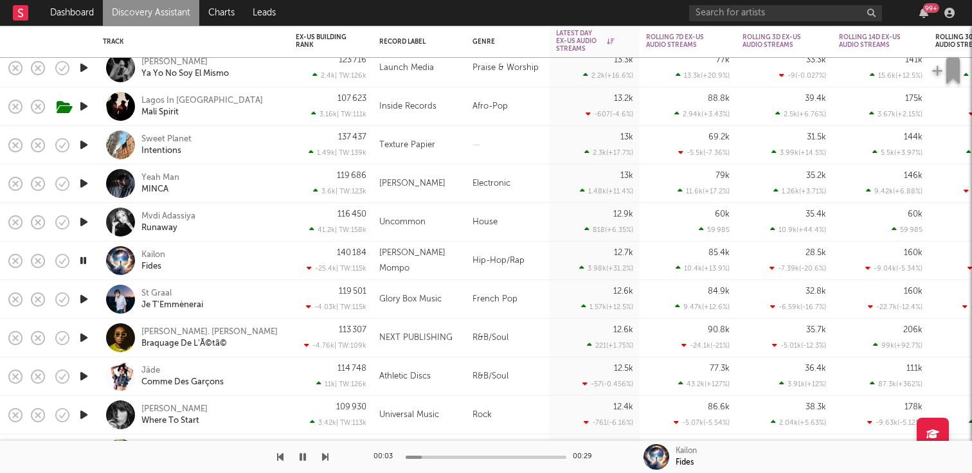
click at [89, 214] on icon "button" at bounding box center [83, 222] width 13 height 16
click at [84, 339] on icon "button" at bounding box center [83, 338] width 13 height 16
click at [83, 375] on icon "button" at bounding box center [83, 376] width 13 height 16
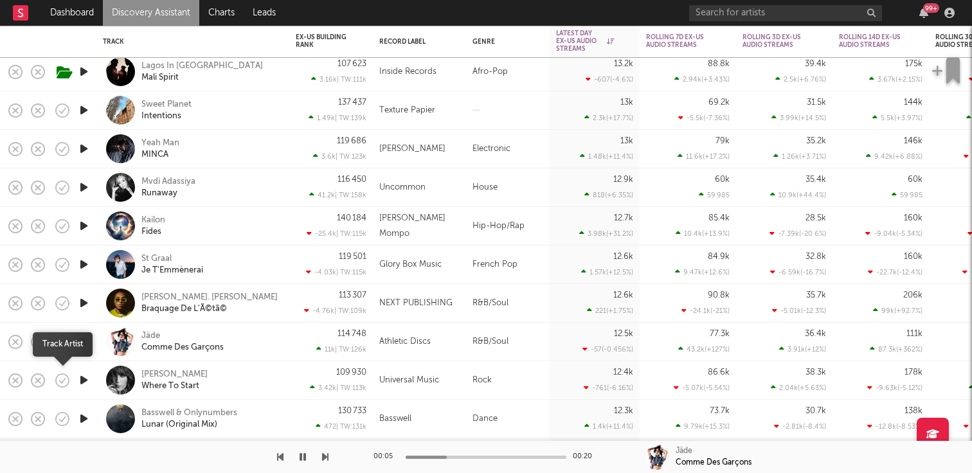
click at [71, 375] on button "button" at bounding box center [62, 380] width 22 height 22
click at [71, 375] on icon "button" at bounding box center [62, 380] width 18 height 18
click at [85, 376] on icon "button" at bounding box center [83, 380] width 13 height 16
click at [88, 415] on icon "button" at bounding box center [83, 419] width 13 height 16
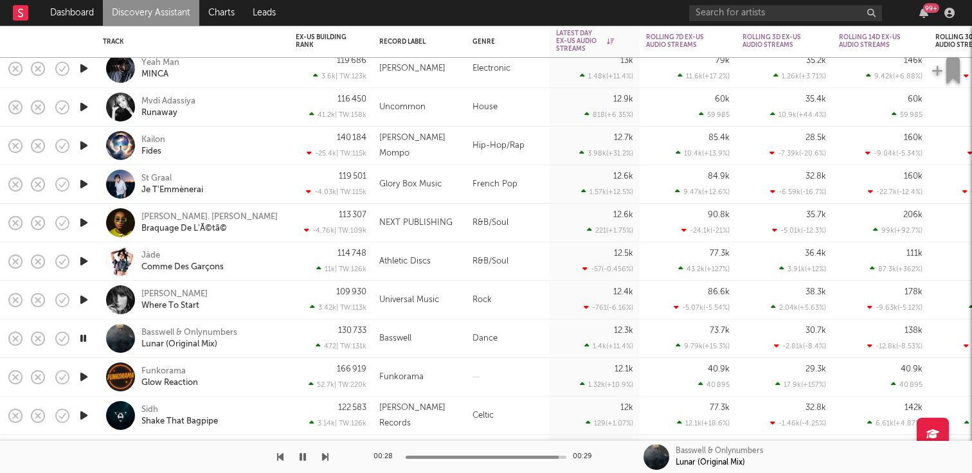
click at [84, 377] on icon "button" at bounding box center [83, 377] width 13 height 16
click at [83, 414] on icon "button" at bounding box center [83, 415] width 13 height 16
click at [432, 452] on div "00:00 00:29" at bounding box center [485, 457] width 225 height 32
click at [434, 454] on div "00:01 00:29" at bounding box center [485, 457] width 225 height 32
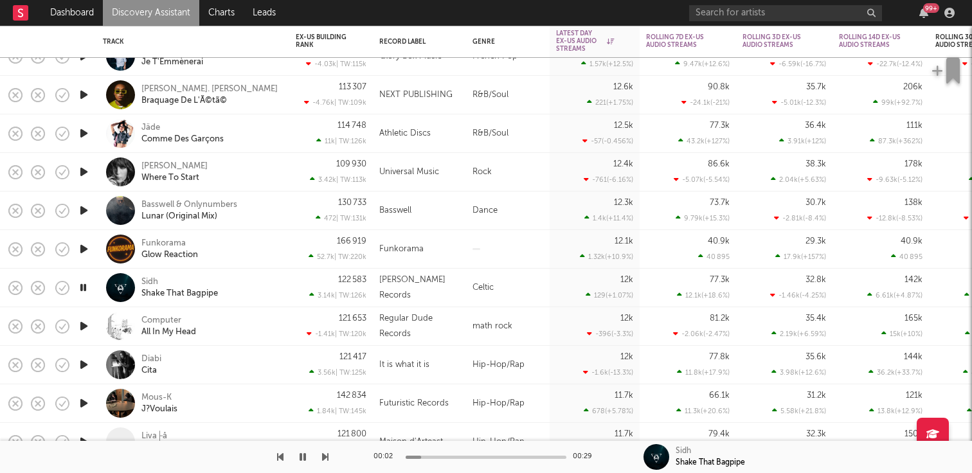
click at [84, 324] on icon "button" at bounding box center [83, 326] width 13 height 16
click at [87, 362] on icon "button" at bounding box center [83, 365] width 13 height 16
click at [450, 456] on div at bounding box center [485, 457] width 161 height 3
click at [474, 454] on div "00:08 00:29" at bounding box center [485, 457] width 225 height 32
click at [486, 459] on div "00:09 00:29" at bounding box center [485, 457] width 225 height 32
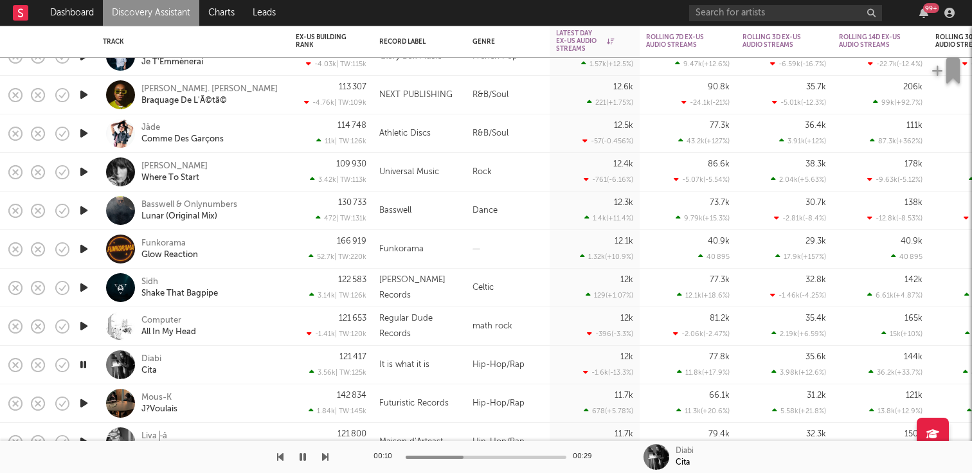
click at [499, 458] on div at bounding box center [485, 457] width 161 height 3
click at [78, 402] on icon "button" at bounding box center [83, 403] width 13 height 16
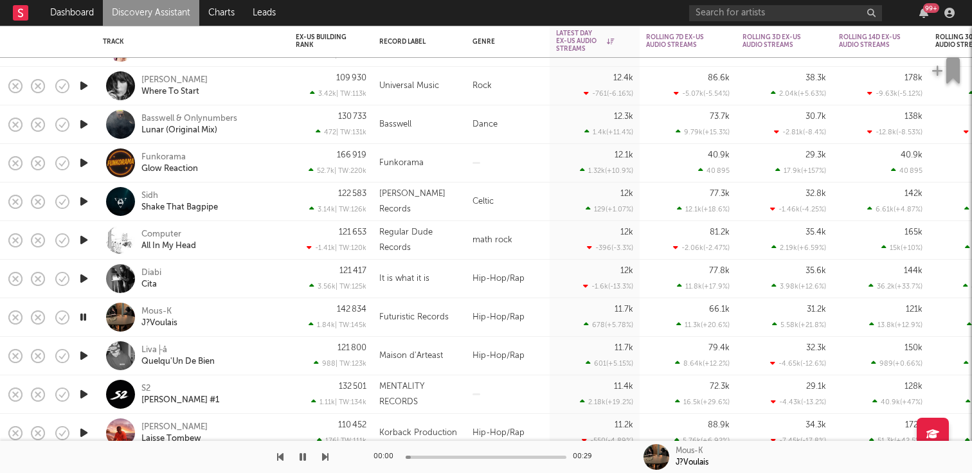
click at [84, 357] on icon "button" at bounding box center [83, 356] width 13 height 16
click at [442, 458] on div at bounding box center [485, 457] width 161 height 3
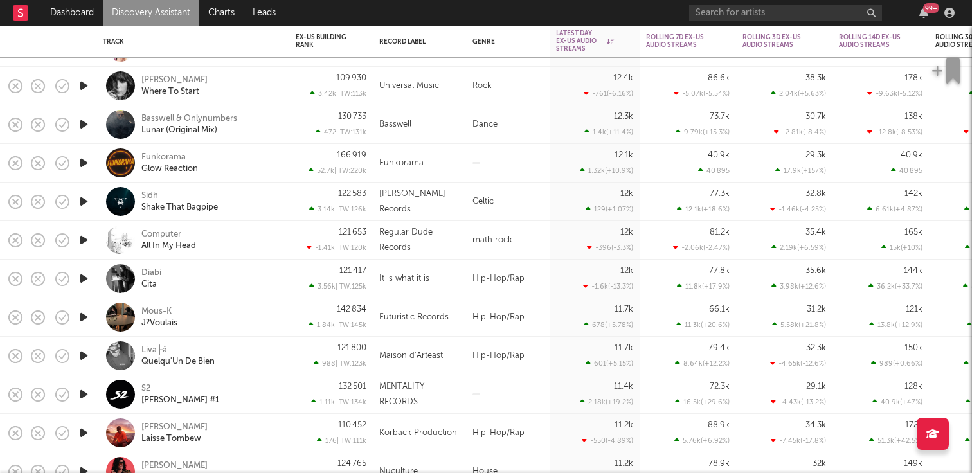
click at [163, 347] on div "Liva├å" at bounding box center [154, 350] width 26 height 12
click at [82, 313] on icon "button" at bounding box center [83, 317] width 13 height 16
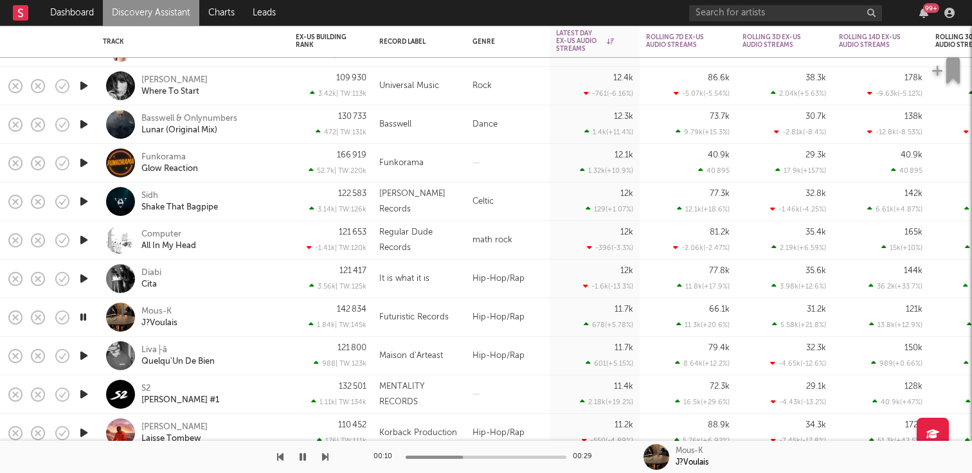
click at [82, 358] on icon "button" at bounding box center [83, 356] width 13 height 16
click at [82, 396] on icon "button" at bounding box center [83, 394] width 13 height 16
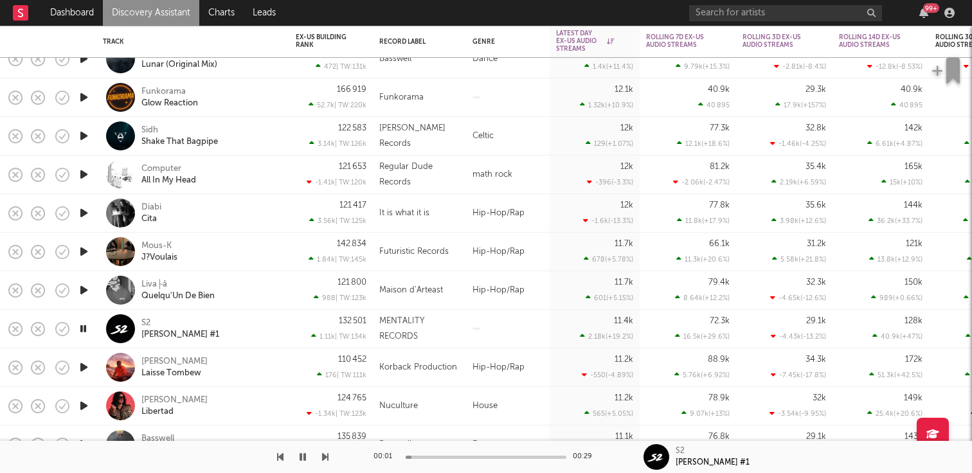
click at [85, 365] on icon "button" at bounding box center [83, 367] width 13 height 16
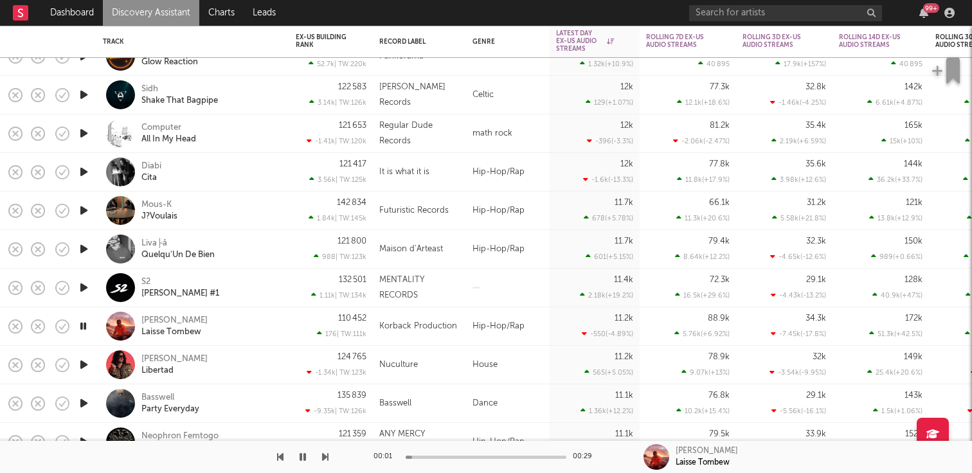
click at [83, 361] on icon "button" at bounding box center [83, 365] width 13 height 16
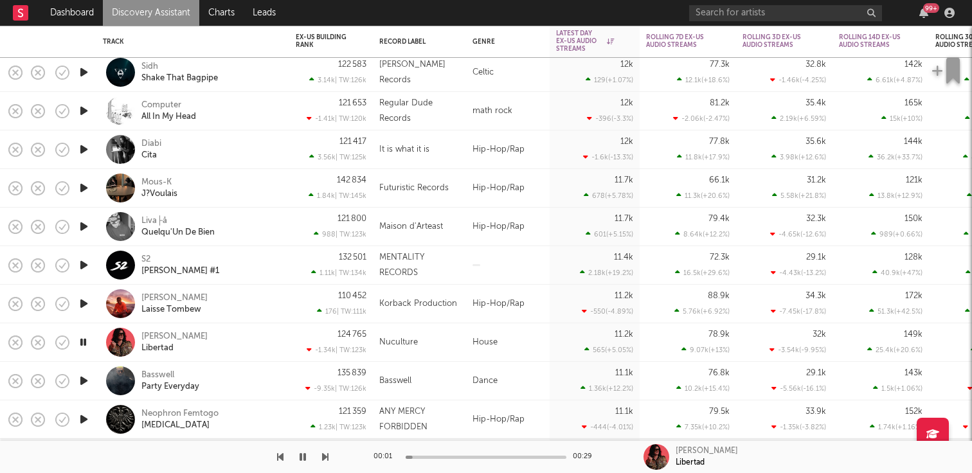
click at [82, 375] on icon "button" at bounding box center [83, 381] width 13 height 16
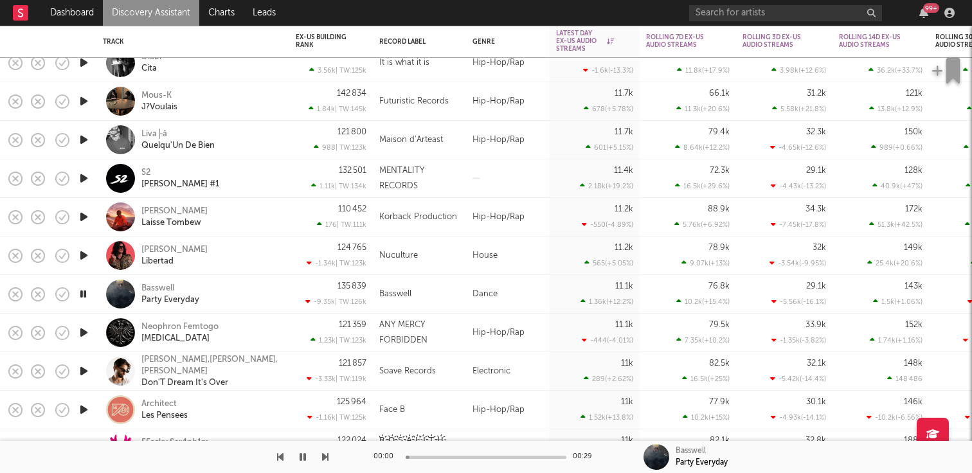
click at [81, 409] on icon "button" at bounding box center [83, 410] width 13 height 16
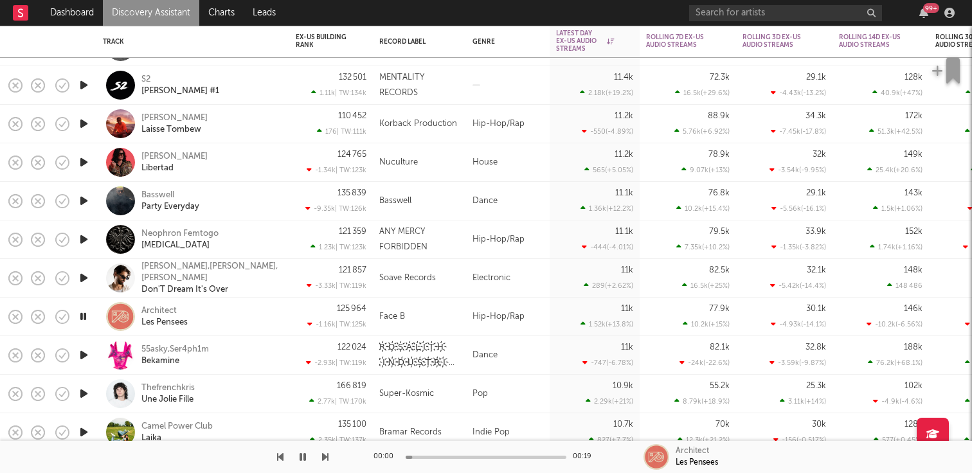
click at [84, 396] on icon "button" at bounding box center [83, 394] width 13 height 16
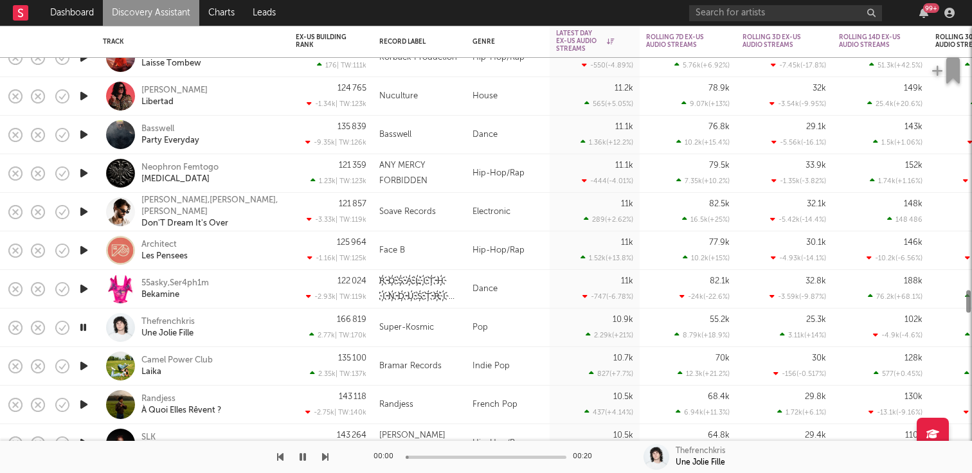
click at [87, 371] on icon "button" at bounding box center [83, 366] width 13 height 16
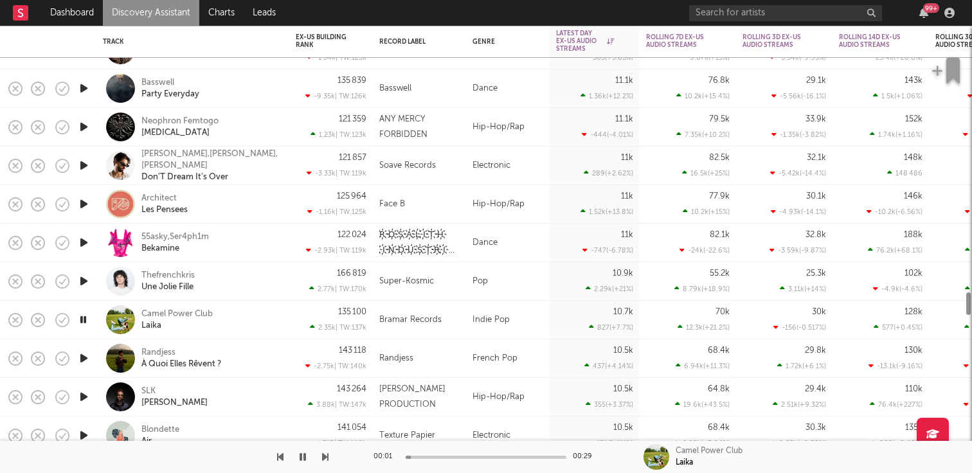
click at [87, 397] on icon "button" at bounding box center [83, 397] width 13 height 16
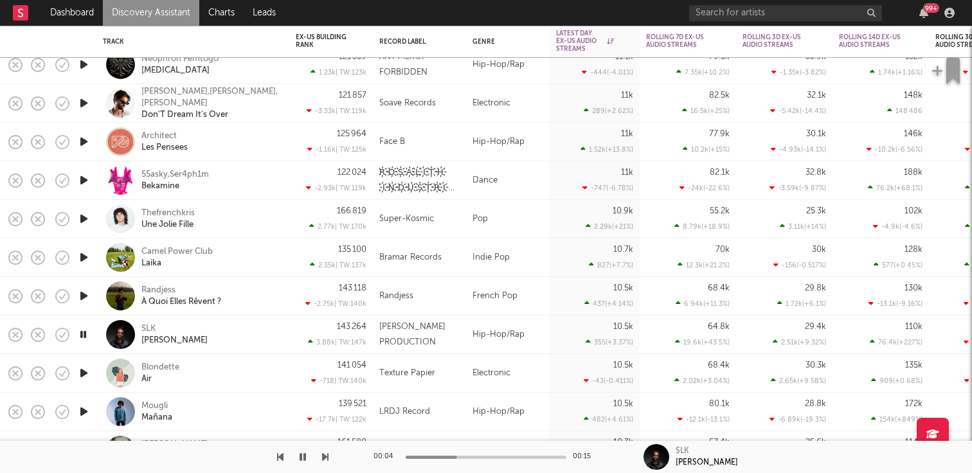
click at [84, 337] on icon "button" at bounding box center [83, 334] width 12 height 16
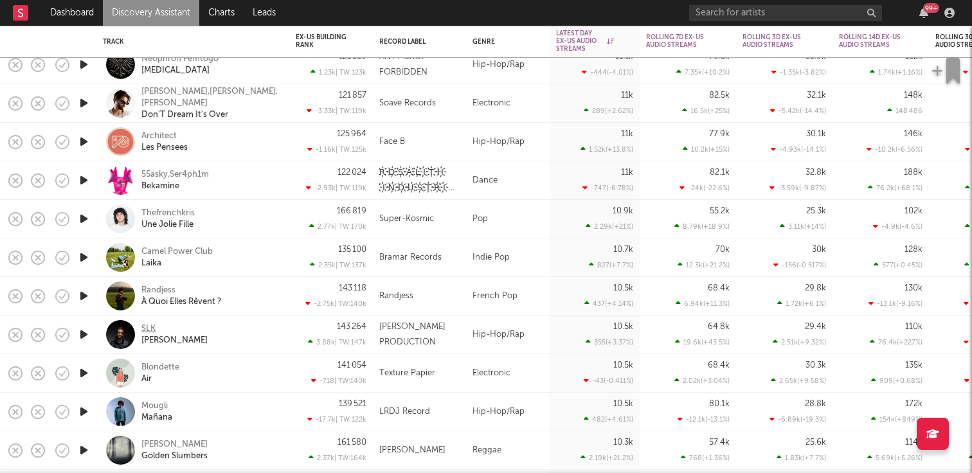
click at [150, 328] on div "SLK" at bounding box center [148, 329] width 14 height 12
click at [85, 333] on icon "button" at bounding box center [83, 334] width 13 height 16
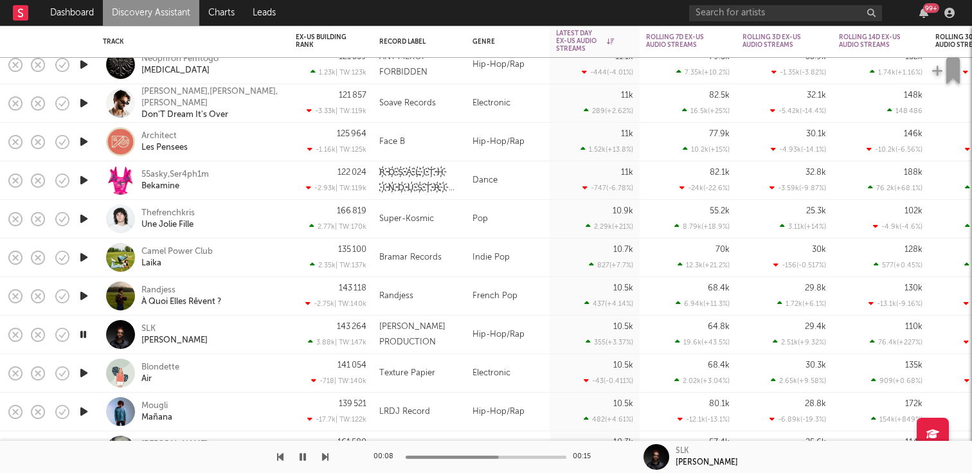
click at [85, 333] on icon "button" at bounding box center [83, 334] width 12 height 16
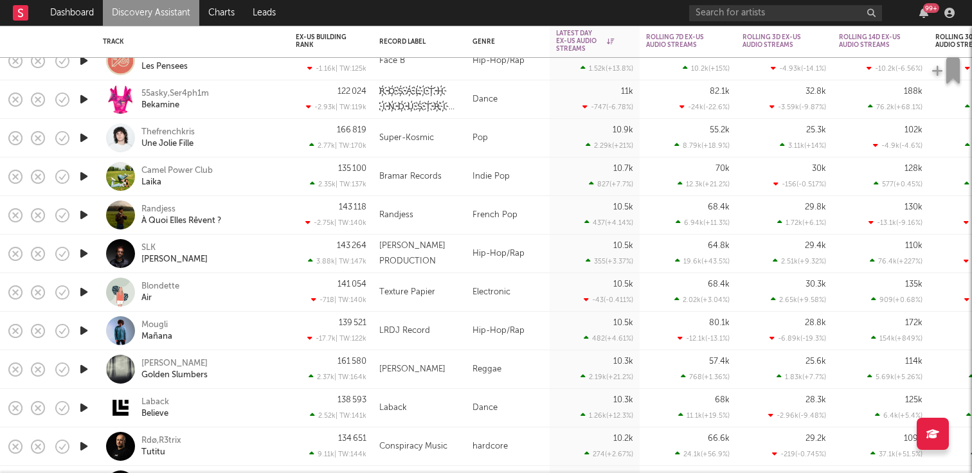
click at [87, 326] on icon "button" at bounding box center [83, 331] width 13 height 16
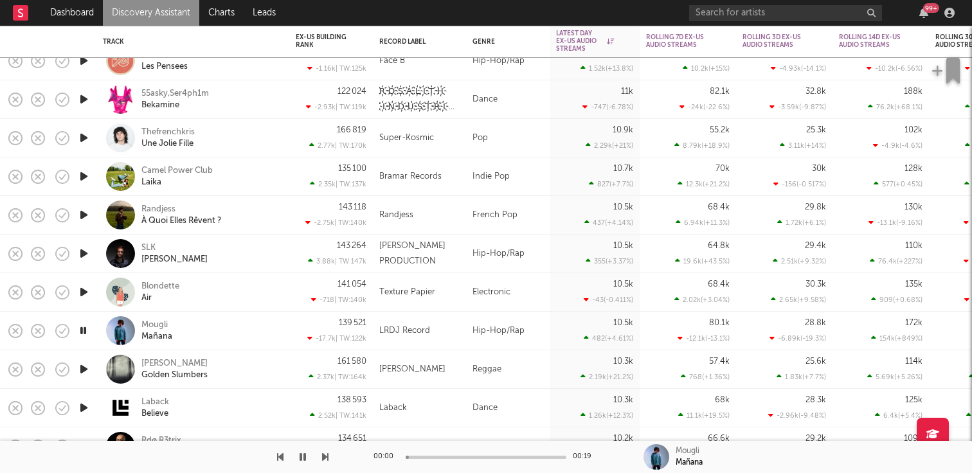
click at [85, 408] on icon "button" at bounding box center [83, 408] width 13 height 16
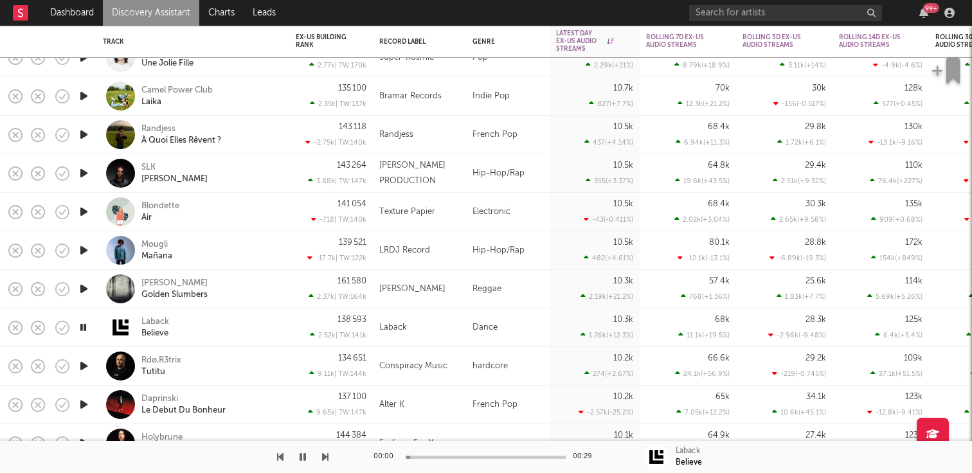
click at [82, 371] on icon "button" at bounding box center [83, 366] width 13 height 16
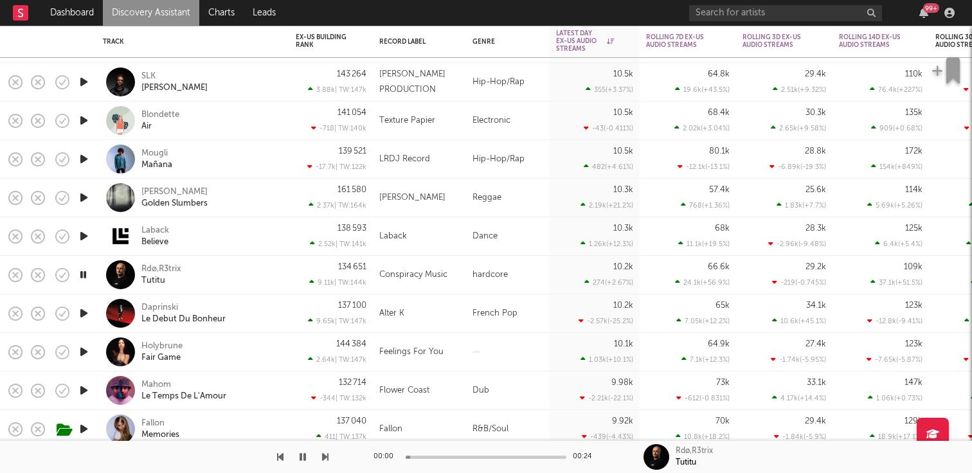
click at [83, 351] on icon "button" at bounding box center [83, 352] width 13 height 16
click at [80, 396] on icon "button" at bounding box center [83, 390] width 13 height 16
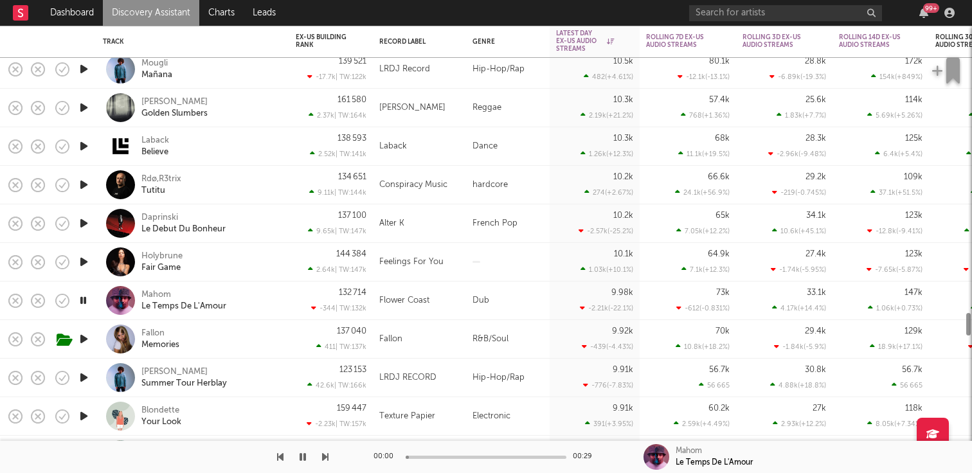
click at [84, 373] on icon "button" at bounding box center [83, 377] width 13 height 16
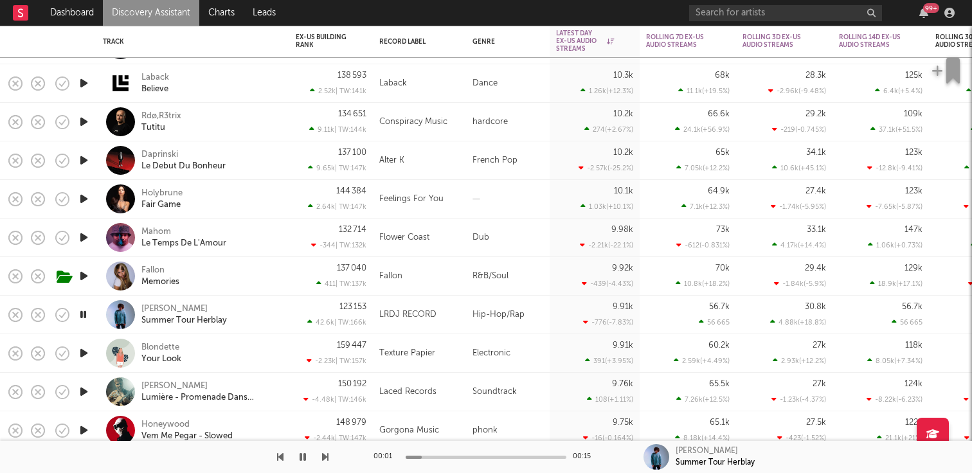
click at [82, 357] on icon "button" at bounding box center [83, 353] width 13 height 16
click at [85, 390] on icon "button" at bounding box center [83, 392] width 13 height 16
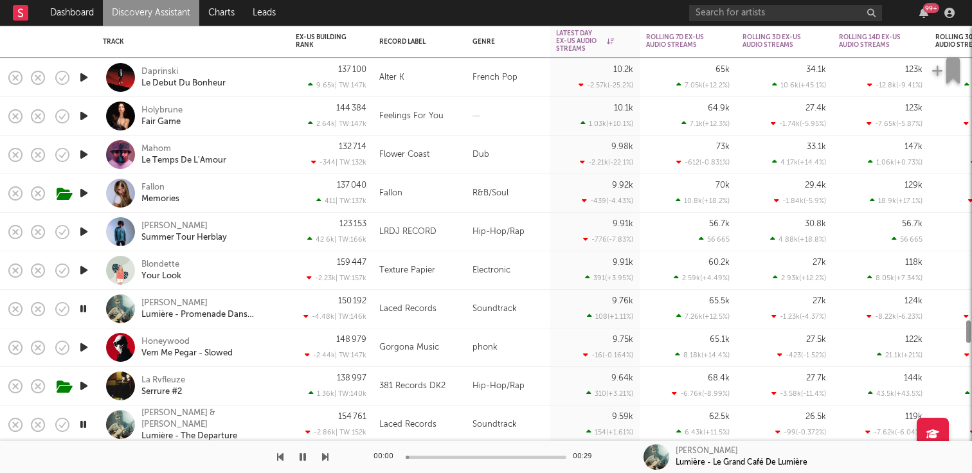
click at [82, 384] on icon "button" at bounding box center [83, 386] width 13 height 16
click at [84, 346] on icon "button" at bounding box center [83, 347] width 13 height 16
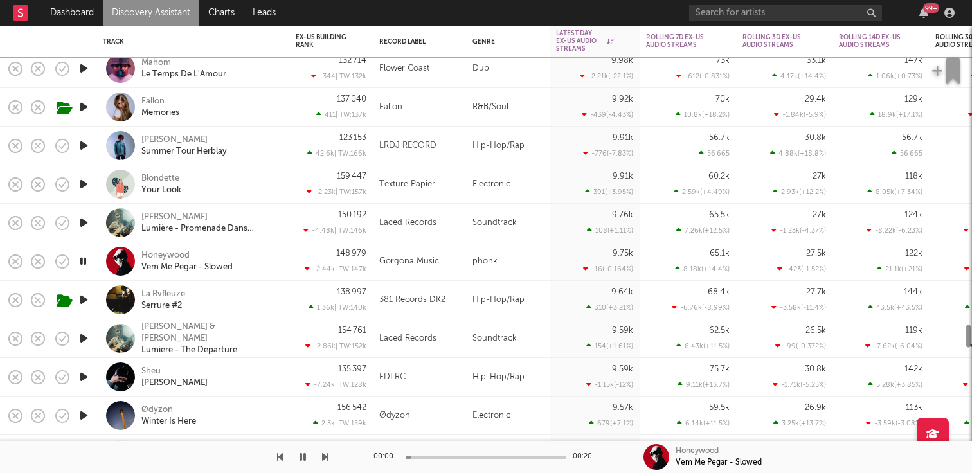
click at [85, 340] on icon "button" at bounding box center [83, 338] width 13 height 16
click at [83, 375] on icon "button" at bounding box center [83, 377] width 13 height 16
click at [82, 411] on icon "button" at bounding box center [83, 415] width 13 height 16
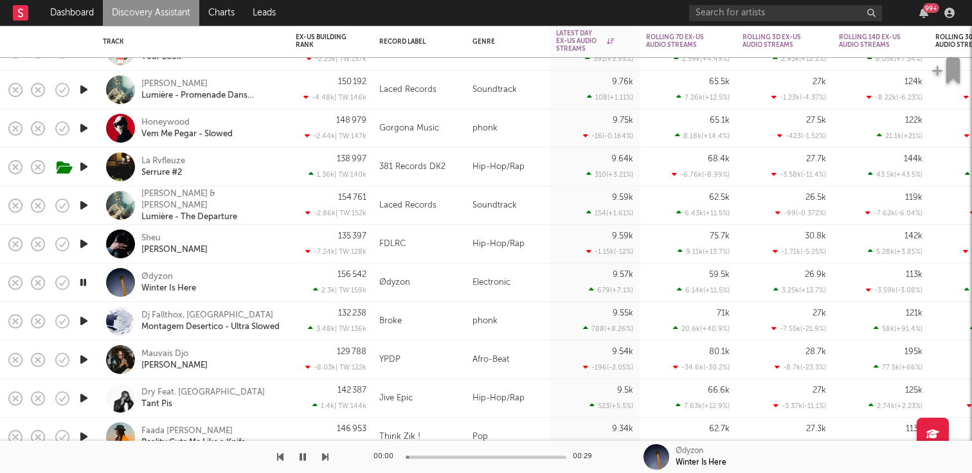
click at [82, 319] on icon "button" at bounding box center [83, 321] width 13 height 16
click at [82, 361] on icon "button" at bounding box center [83, 359] width 13 height 16
click at [86, 400] on icon "button" at bounding box center [83, 398] width 13 height 16
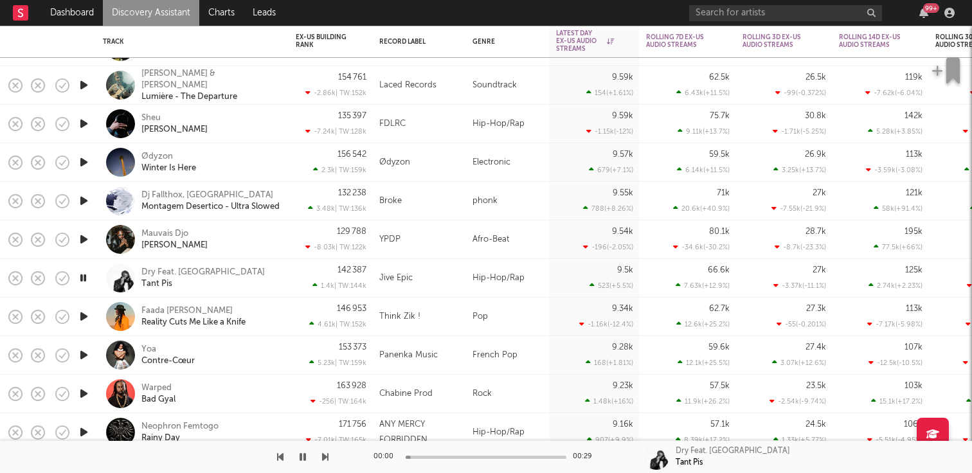
click at [85, 390] on icon "button" at bounding box center [83, 394] width 13 height 16
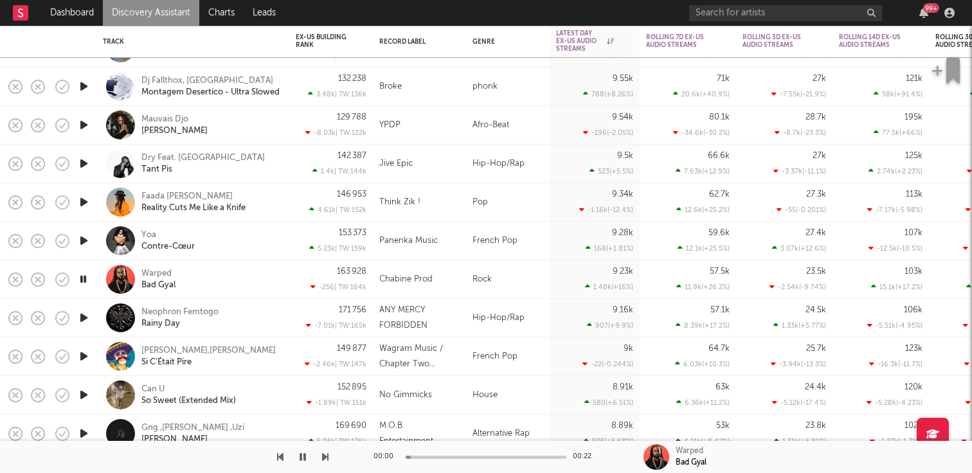
click at [87, 353] on icon "button" at bounding box center [83, 356] width 13 height 16
click at [86, 393] on icon "button" at bounding box center [83, 395] width 13 height 16
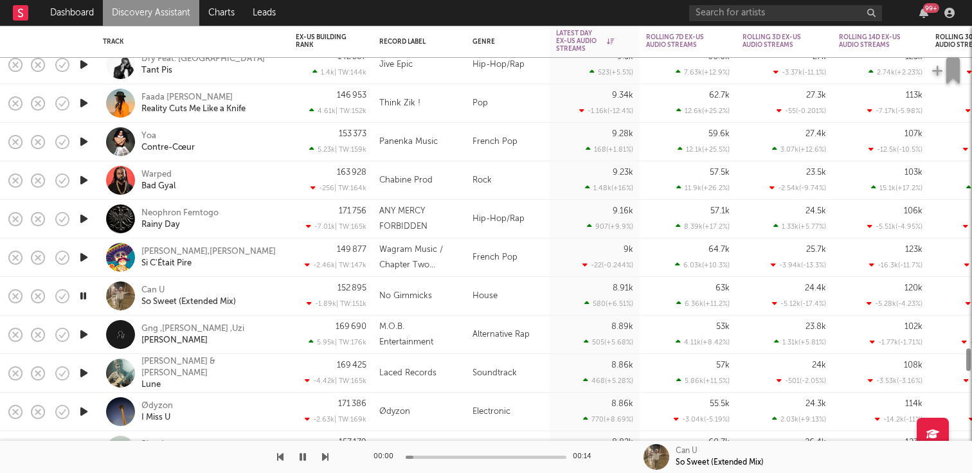
click at [85, 337] on icon "button" at bounding box center [83, 334] width 13 height 16
click at [84, 377] on icon "button" at bounding box center [83, 373] width 13 height 16
click at [84, 405] on icon "button" at bounding box center [83, 412] width 13 height 16
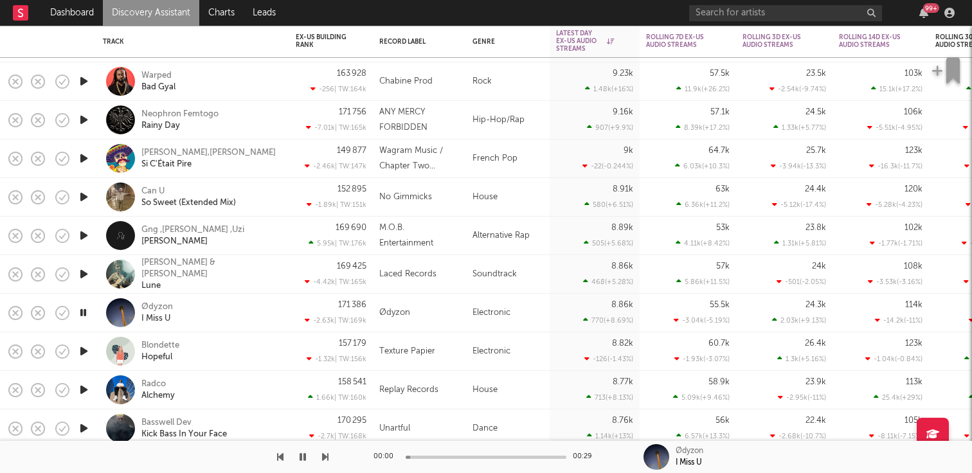
click at [84, 347] on icon "button" at bounding box center [83, 351] width 13 height 16
click at [84, 389] on icon "button" at bounding box center [83, 390] width 13 height 16
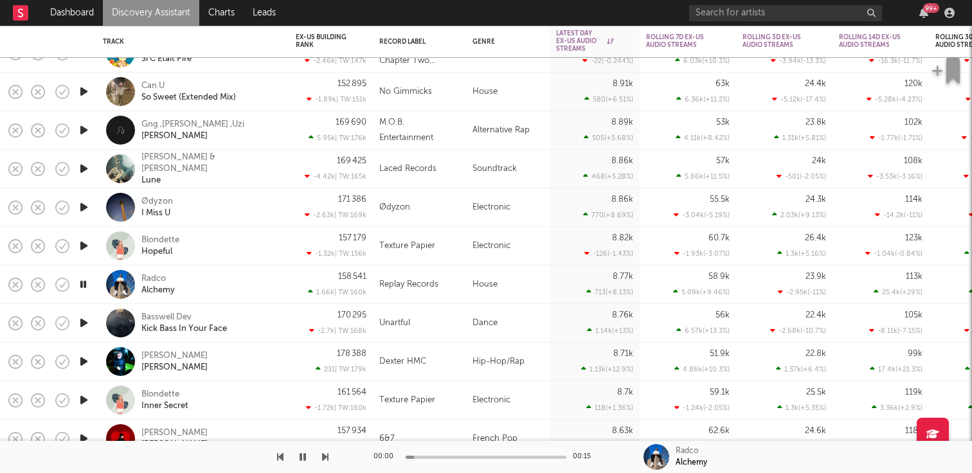
click at [87, 321] on icon "button" at bounding box center [83, 323] width 13 height 16
click at [84, 361] on icon "button" at bounding box center [83, 361] width 13 height 16
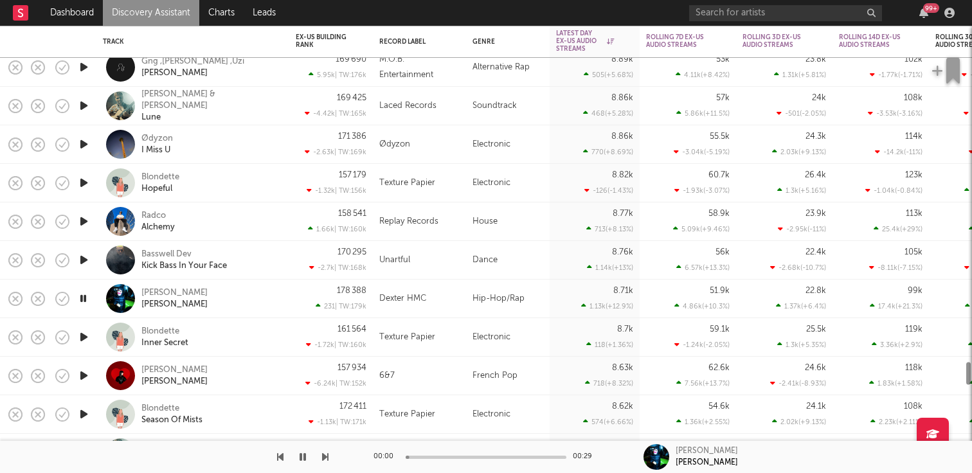
click at [83, 341] on icon "button" at bounding box center [83, 337] width 13 height 16
click at [84, 370] on icon "button" at bounding box center [83, 376] width 13 height 16
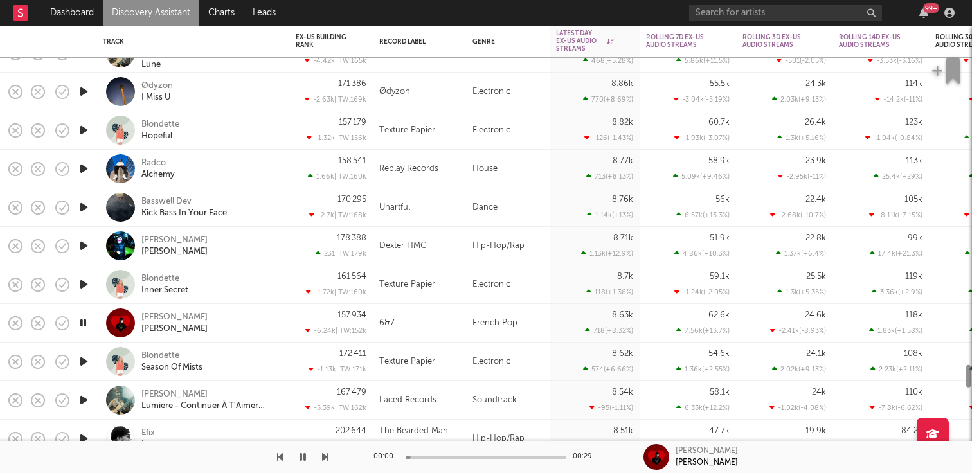
click at [85, 395] on icon "button" at bounding box center [83, 400] width 13 height 16
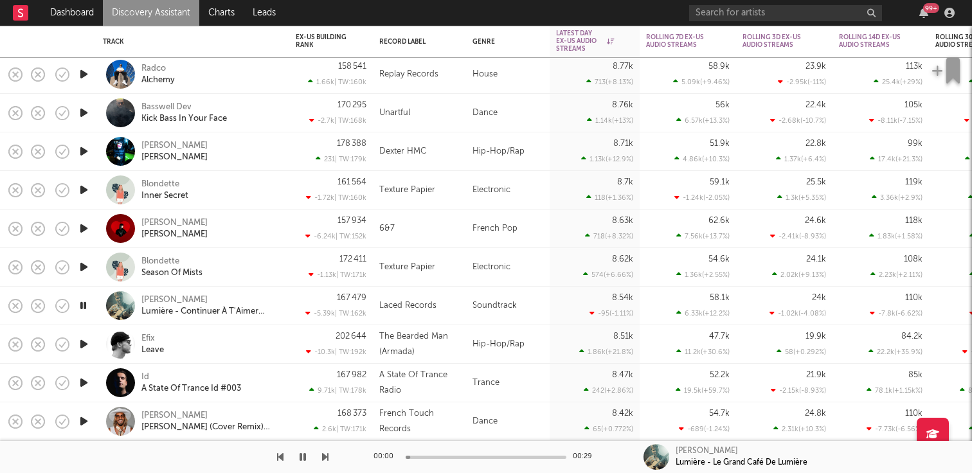
click at [84, 346] on icon "button" at bounding box center [83, 344] width 13 height 16
click at [83, 382] on icon "button" at bounding box center [83, 383] width 13 height 16
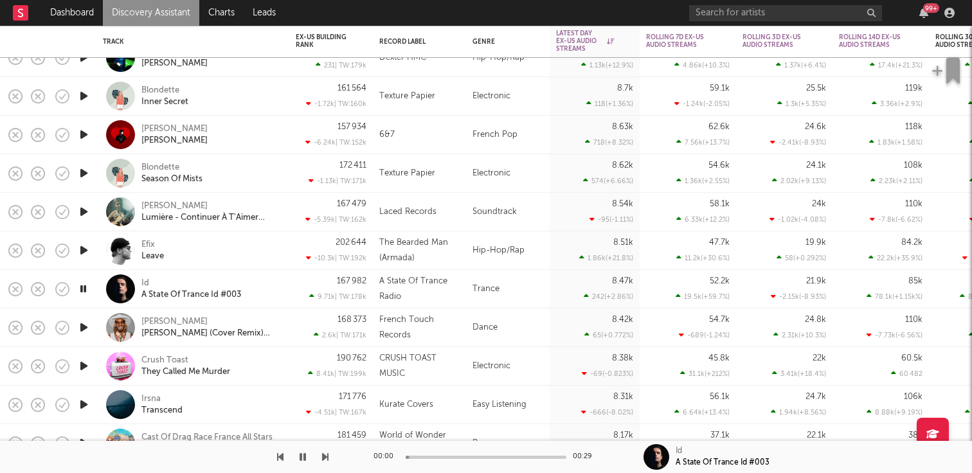
click at [86, 323] on icon "button" at bounding box center [83, 327] width 13 height 16
click at [84, 400] on icon "button" at bounding box center [83, 404] width 13 height 16
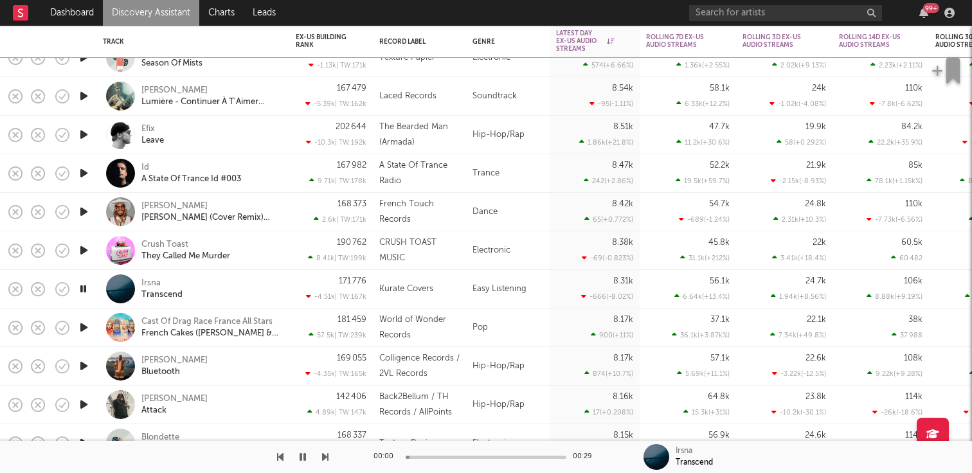
click at [81, 364] on icon "button" at bounding box center [83, 366] width 13 height 16
click at [85, 410] on icon "button" at bounding box center [83, 404] width 13 height 16
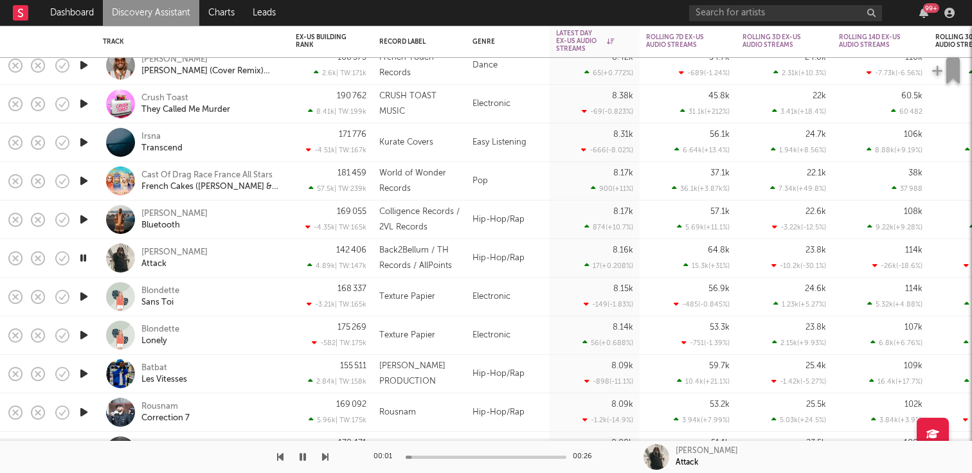
click at [84, 296] on icon "button" at bounding box center [83, 297] width 13 height 16
click at [85, 367] on icon "button" at bounding box center [83, 374] width 13 height 16
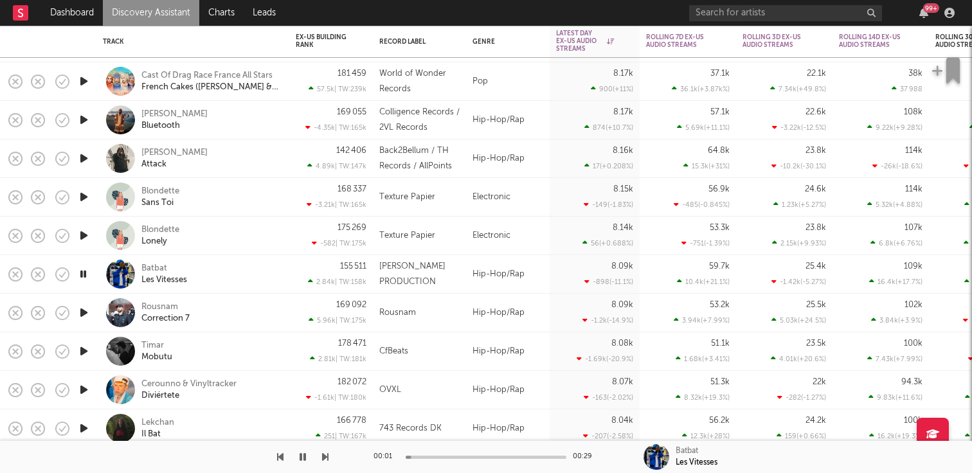
click at [86, 309] on icon "button" at bounding box center [83, 313] width 13 height 16
click at [86, 356] on icon "button" at bounding box center [83, 351] width 13 height 16
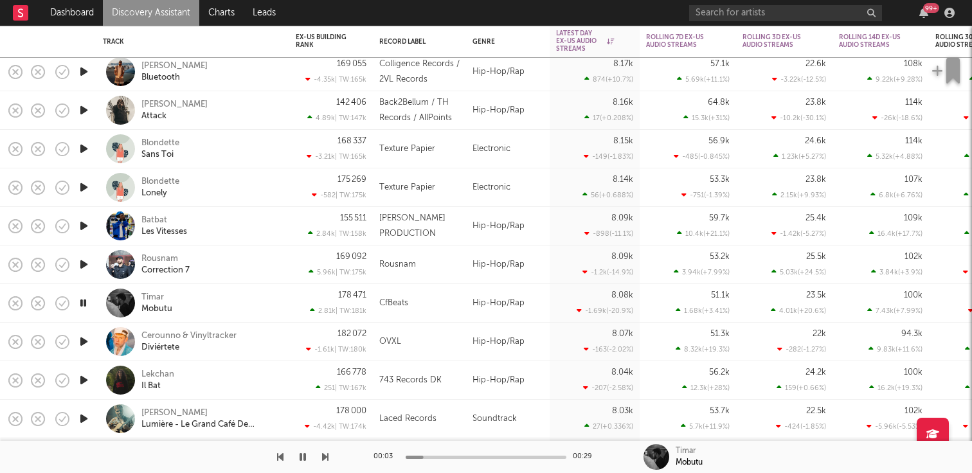
click at [79, 340] on icon "button" at bounding box center [83, 341] width 13 height 16
click at [86, 375] on icon "button" at bounding box center [83, 380] width 13 height 16
click at [86, 411] on icon "button" at bounding box center [83, 419] width 13 height 16
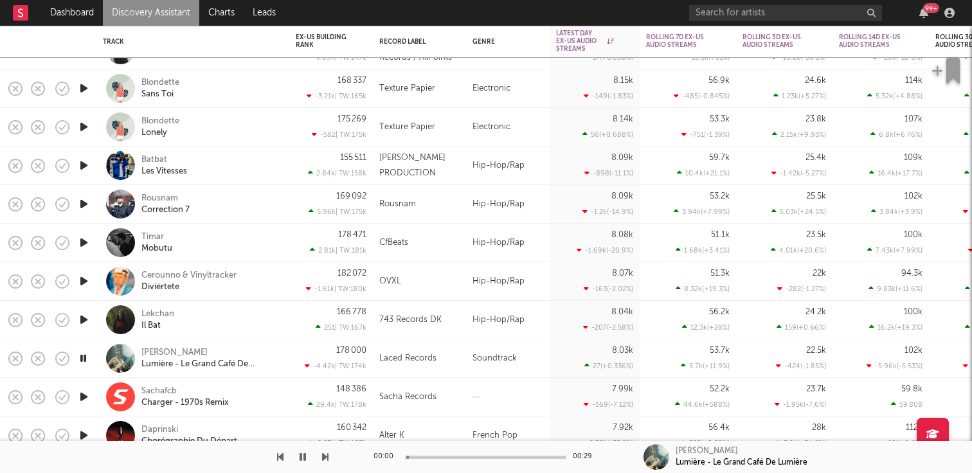
click at [86, 392] on icon "button" at bounding box center [83, 397] width 13 height 16
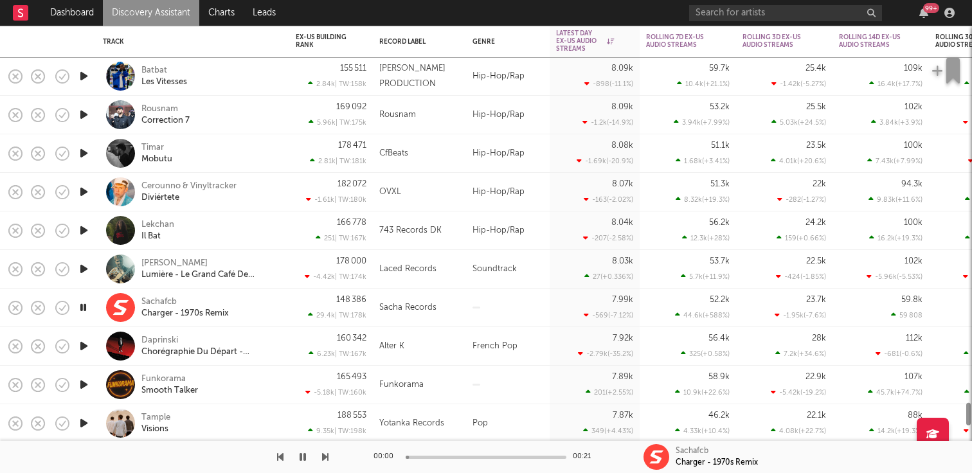
click at [85, 382] on icon "button" at bounding box center [83, 385] width 13 height 16
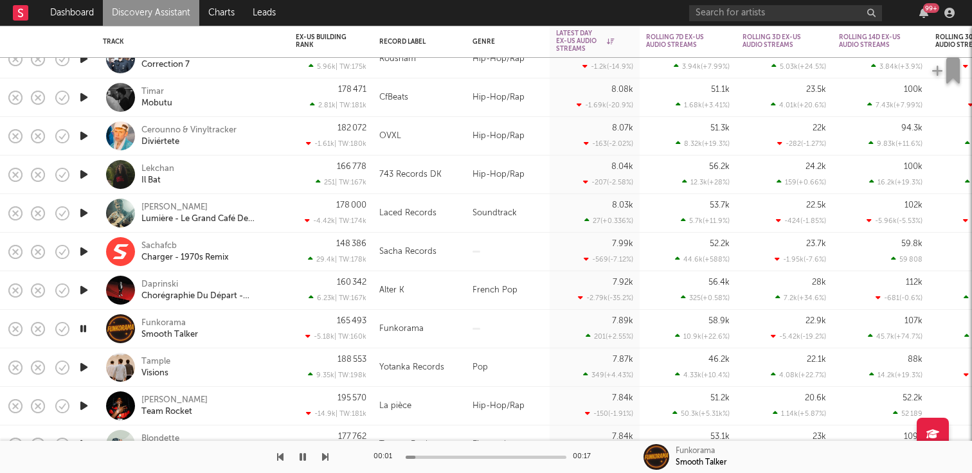
click at [84, 369] on icon "button" at bounding box center [83, 367] width 13 height 16
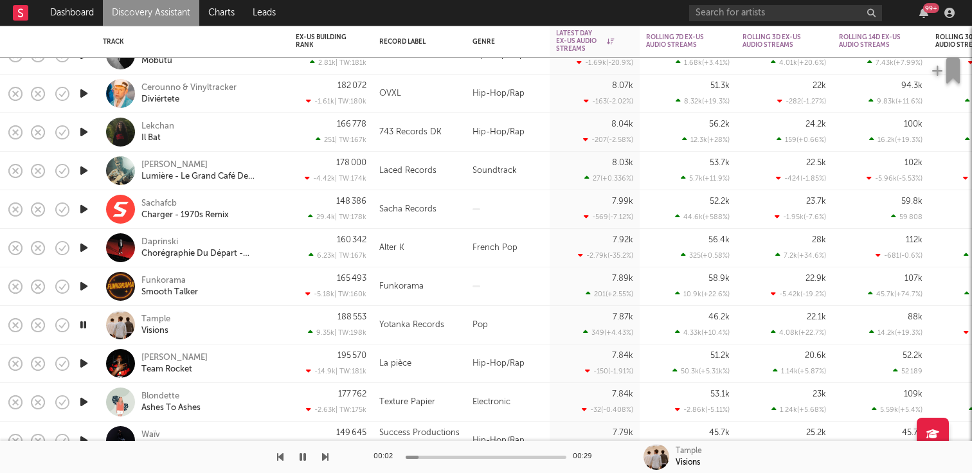
click at [84, 365] on icon "button" at bounding box center [83, 363] width 13 height 16
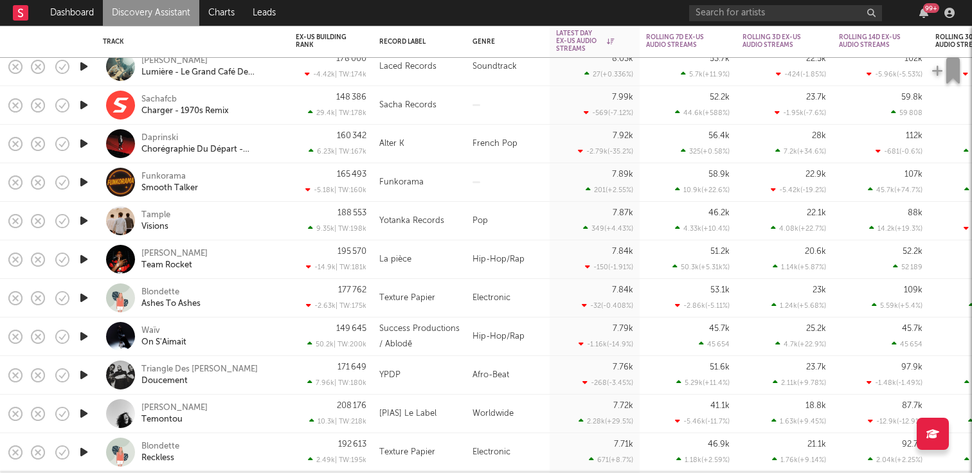
click at [81, 298] on icon "button" at bounding box center [83, 298] width 13 height 16
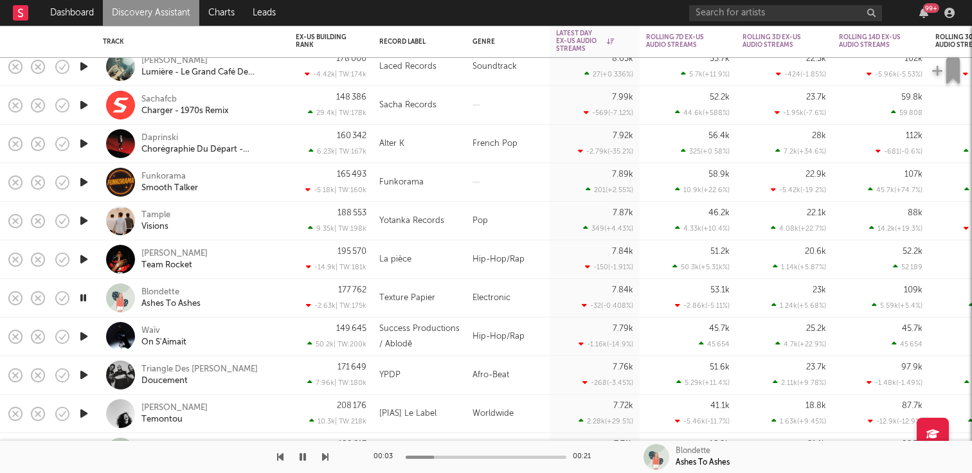
click at [81, 298] on icon "button" at bounding box center [83, 298] width 12 height 16
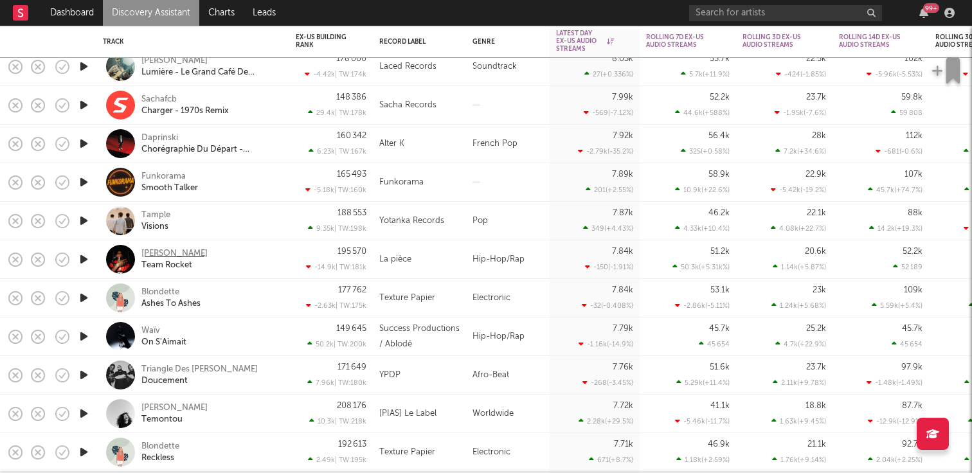
click at [163, 249] on div "Zeu Owen" at bounding box center [174, 254] width 66 height 12
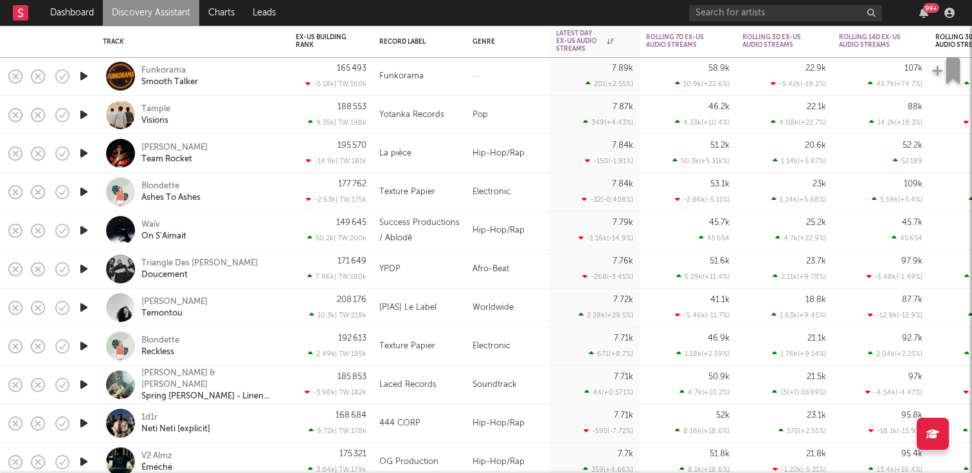
click at [85, 271] on icon "button" at bounding box center [83, 269] width 13 height 16
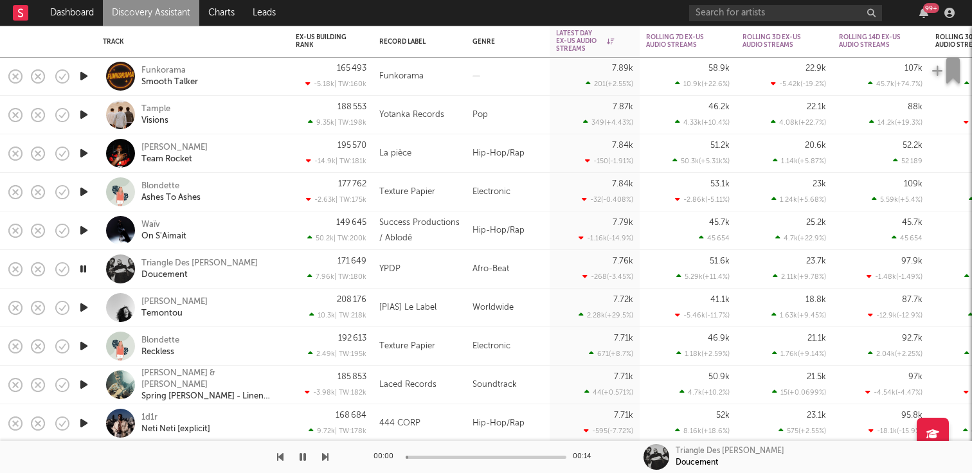
click at [85, 308] on icon "button" at bounding box center [83, 307] width 13 height 16
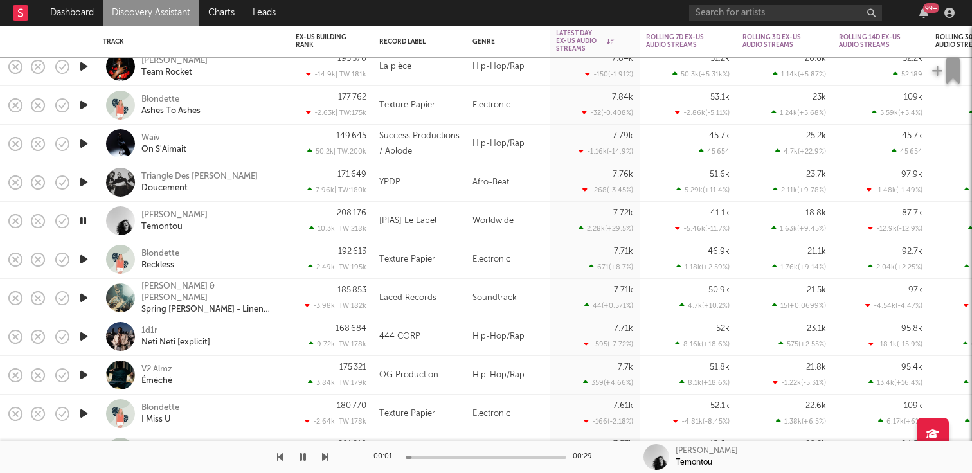
click at [84, 339] on icon "button" at bounding box center [83, 336] width 13 height 16
click at [85, 368] on icon "button" at bounding box center [83, 375] width 13 height 16
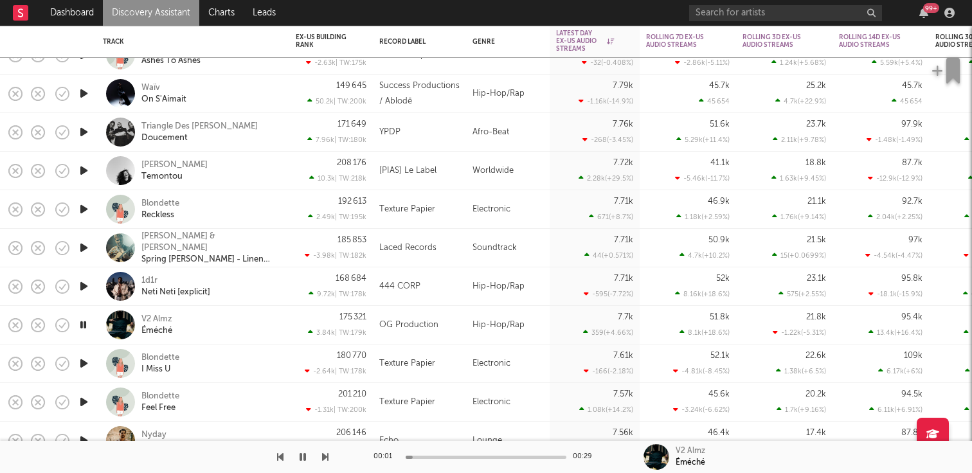
click at [86, 362] on icon "button" at bounding box center [83, 363] width 13 height 16
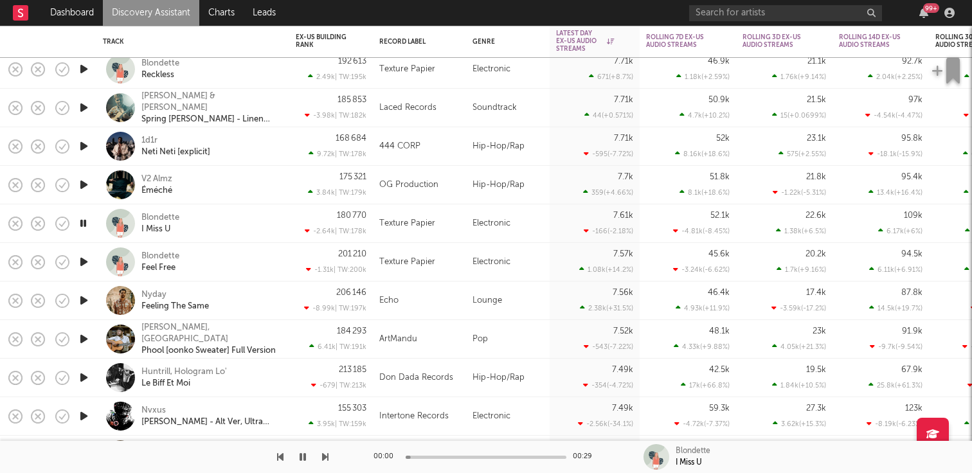
click at [83, 296] on icon "button" at bounding box center [83, 300] width 13 height 16
click at [84, 377] on icon "button" at bounding box center [83, 377] width 13 height 16
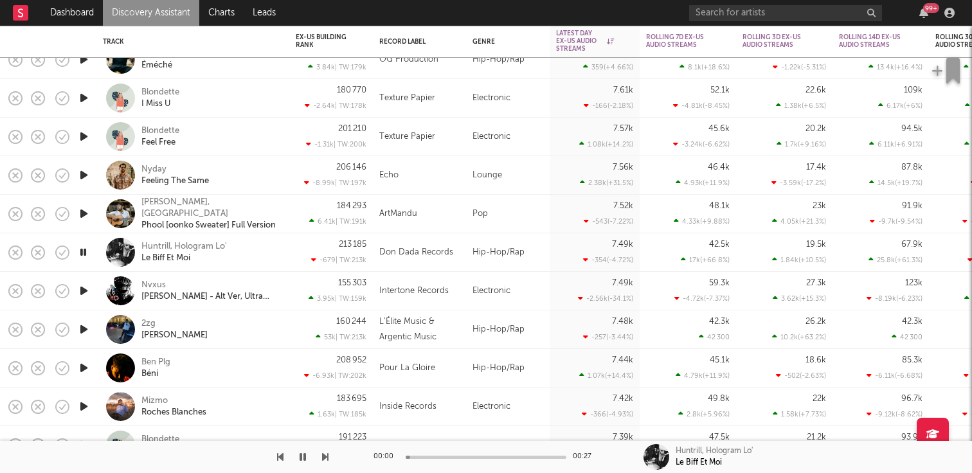
click at [88, 329] on icon "button" at bounding box center [83, 329] width 13 height 16
click at [85, 369] on icon "button" at bounding box center [83, 368] width 13 height 16
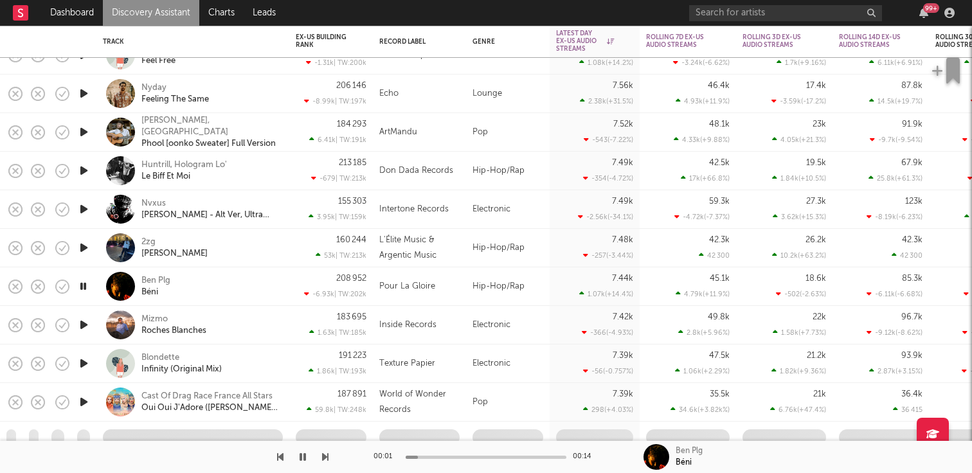
click at [84, 323] on icon "button" at bounding box center [83, 325] width 13 height 16
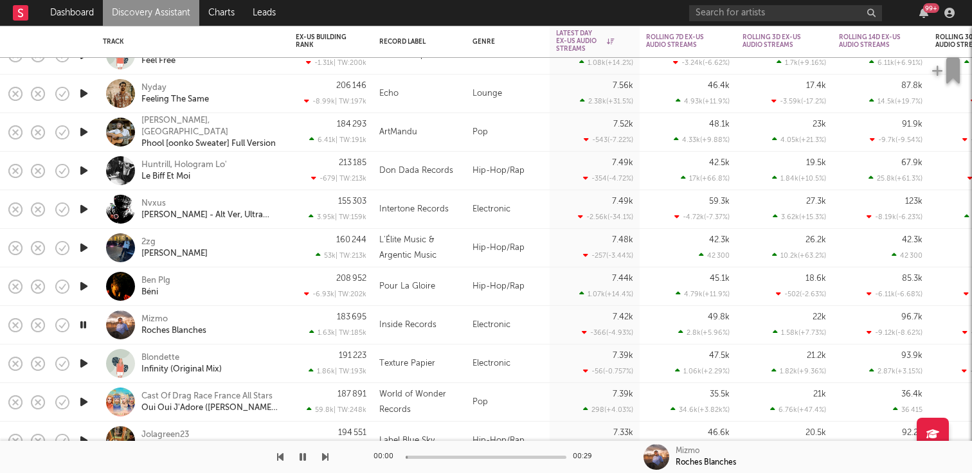
click at [85, 362] on icon "button" at bounding box center [83, 363] width 13 height 16
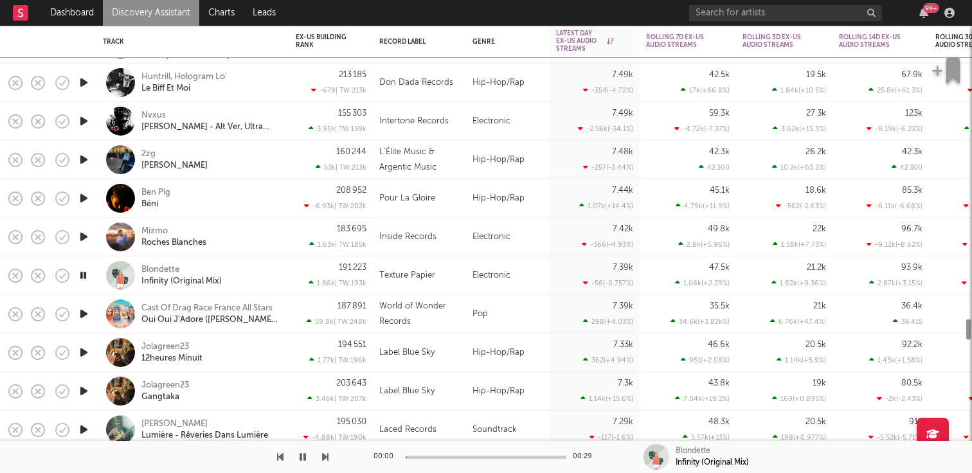
click at [84, 350] on icon "button" at bounding box center [83, 352] width 13 height 16
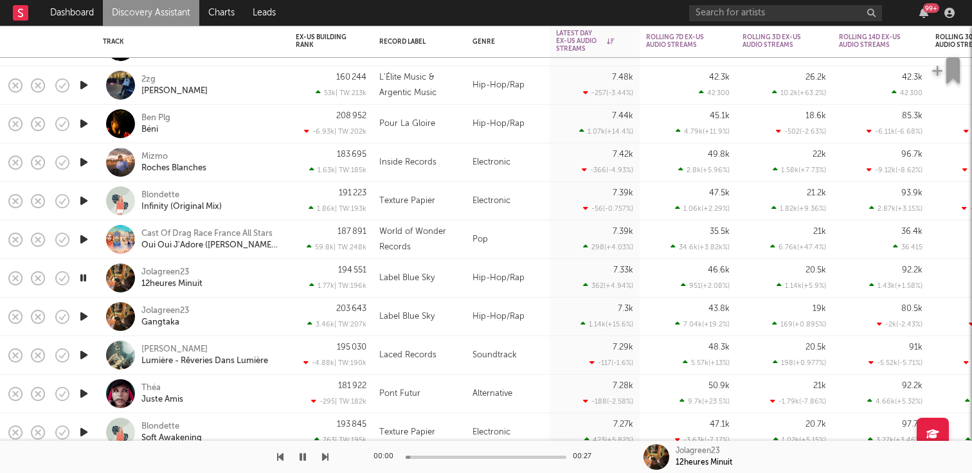
click at [84, 397] on icon "button" at bounding box center [83, 394] width 13 height 16
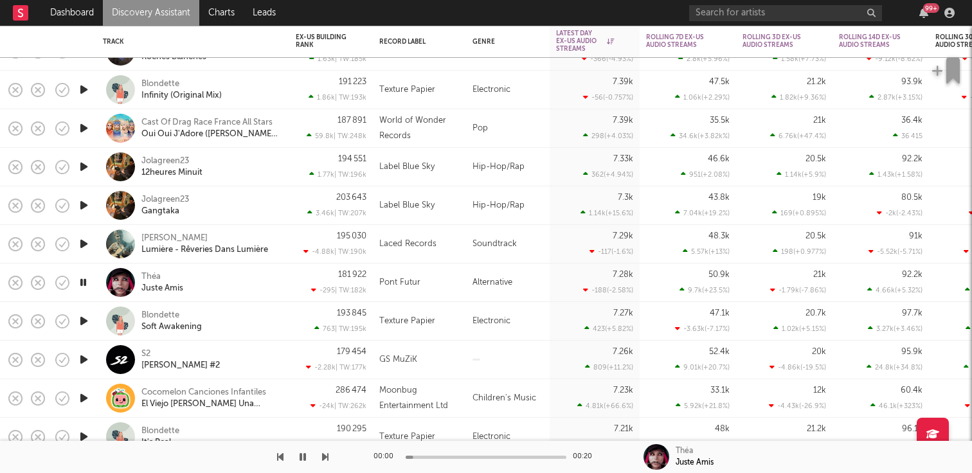
click at [82, 359] on icon "button" at bounding box center [83, 359] width 13 height 16
click at [80, 400] on icon "button" at bounding box center [83, 398] width 13 height 16
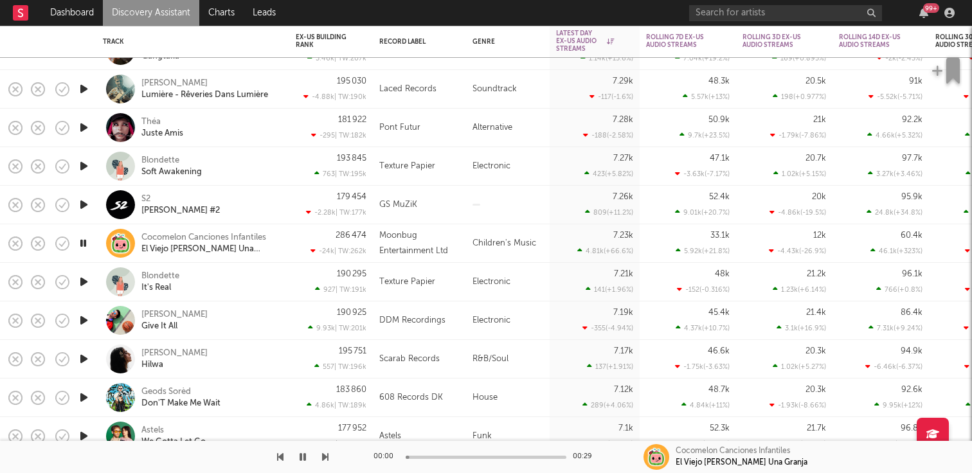
click at [86, 358] on icon "button" at bounding box center [83, 359] width 13 height 16
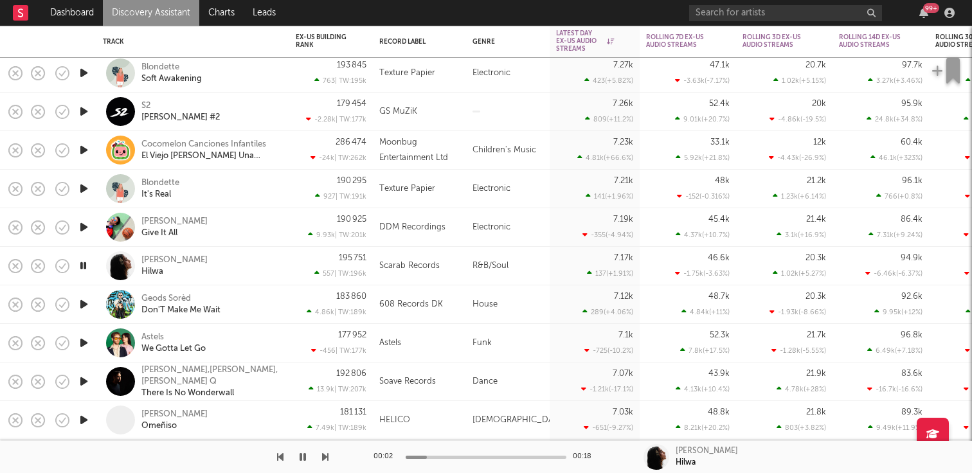
click at [85, 335] on icon "button" at bounding box center [83, 343] width 13 height 16
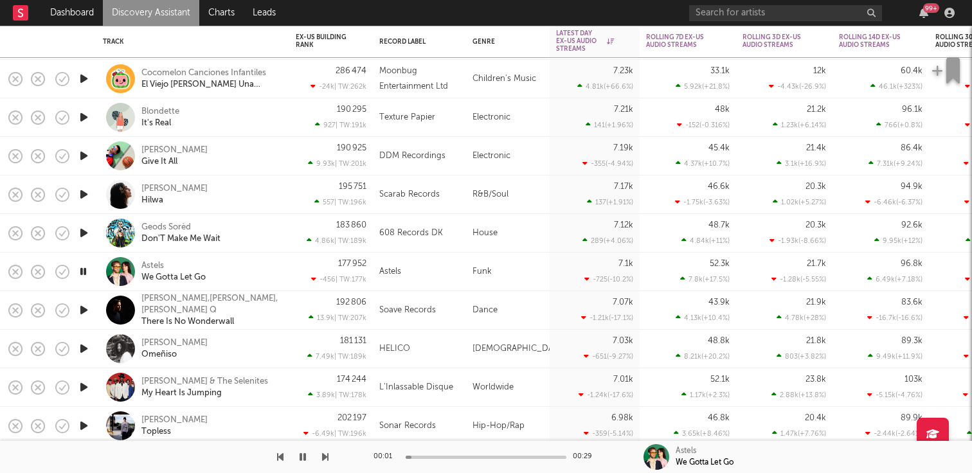
click at [83, 348] on icon "button" at bounding box center [83, 349] width 13 height 16
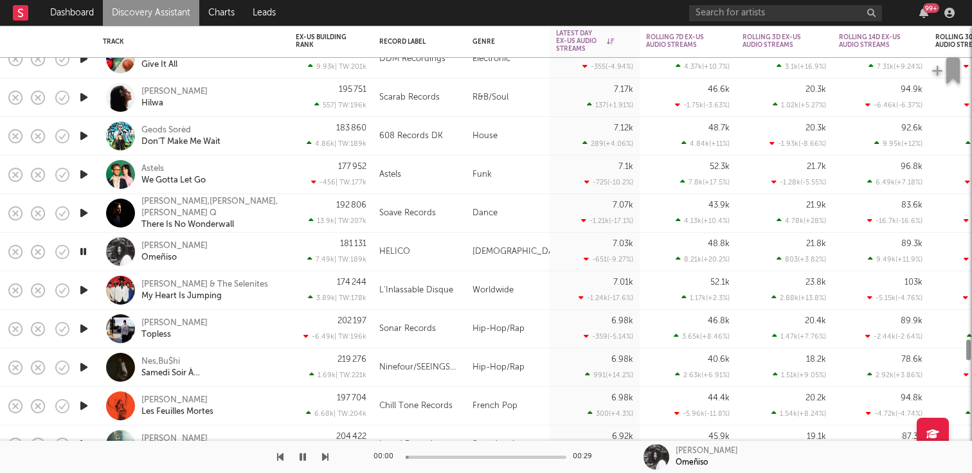
click at [83, 324] on icon "button" at bounding box center [83, 329] width 13 height 16
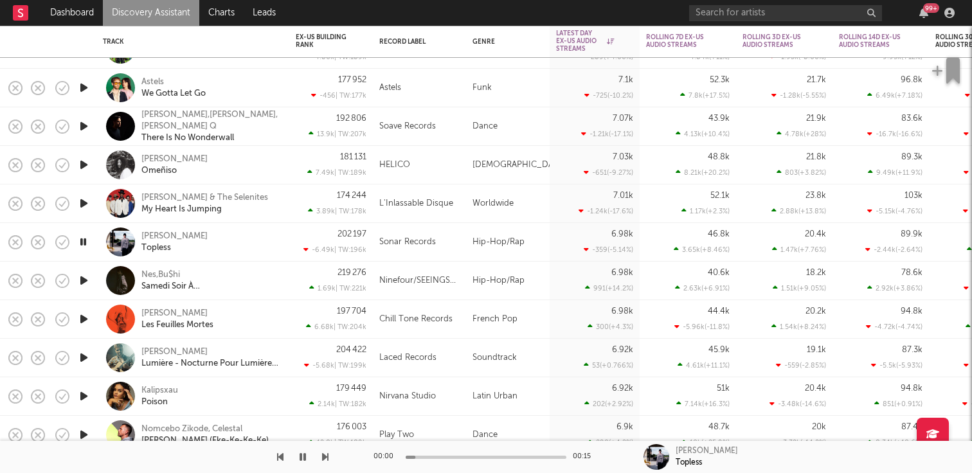
click at [84, 276] on icon "button" at bounding box center [83, 280] width 13 height 16
click at [80, 321] on icon "button" at bounding box center [83, 319] width 13 height 16
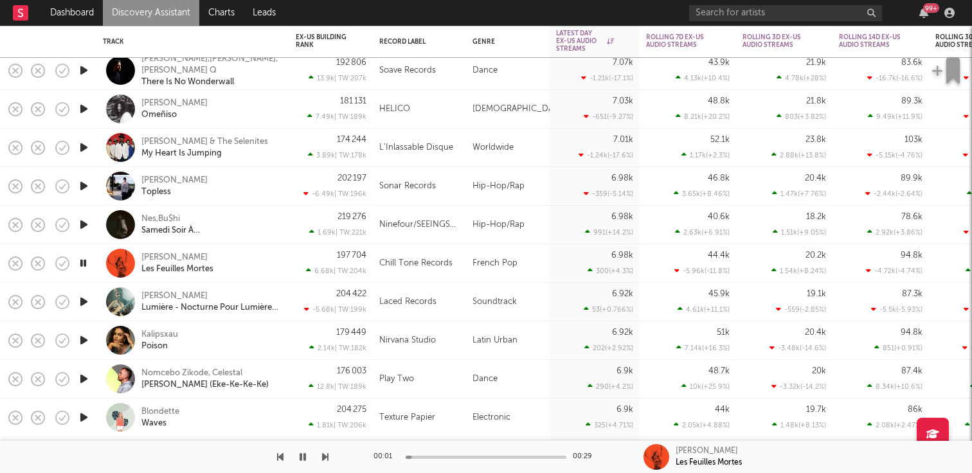
click at [89, 378] on icon "button" at bounding box center [83, 379] width 13 height 16
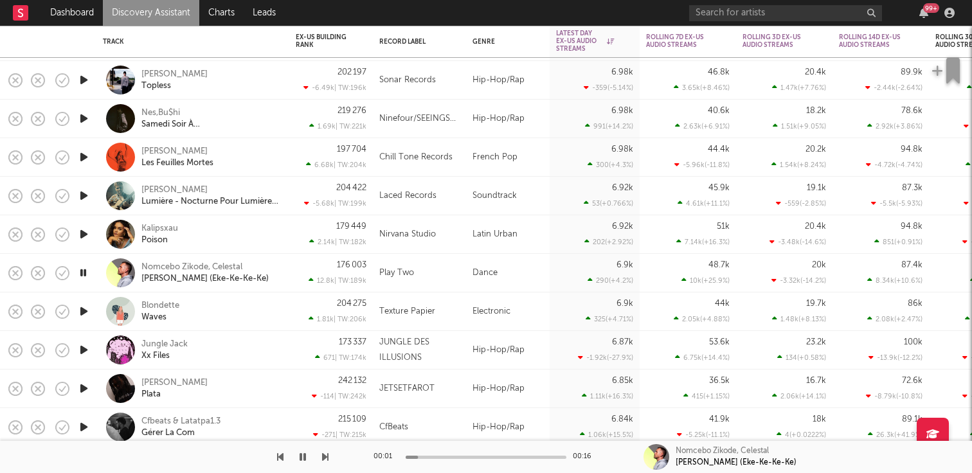
click at [85, 352] on icon "button" at bounding box center [83, 350] width 13 height 16
click at [84, 427] on icon "button" at bounding box center [83, 427] width 13 height 16
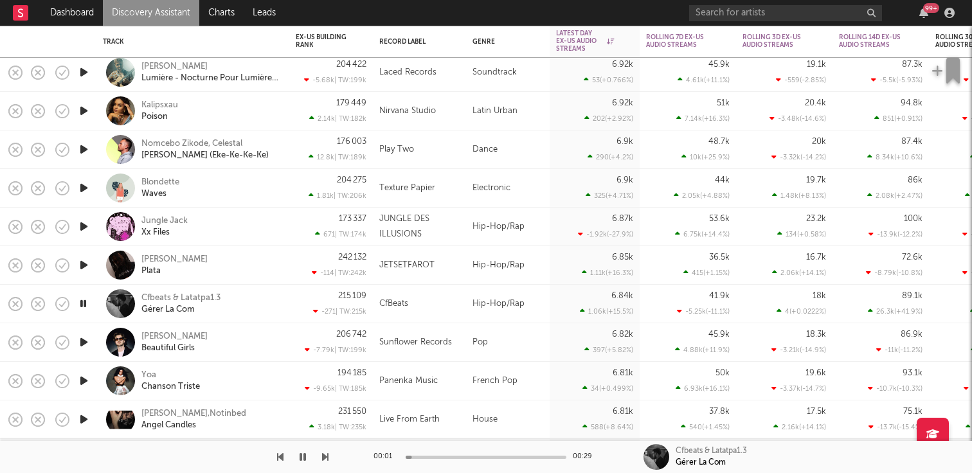
click at [81, 344] on icon "button" at bounding box center [83, 342] width 13 height 16
click at [84, 378] on icon "button" at bounding box center [83, 381] width 13 height 16
click at [86, 416] on icon "button" at bounding box center [83, 419] width 13 height 16
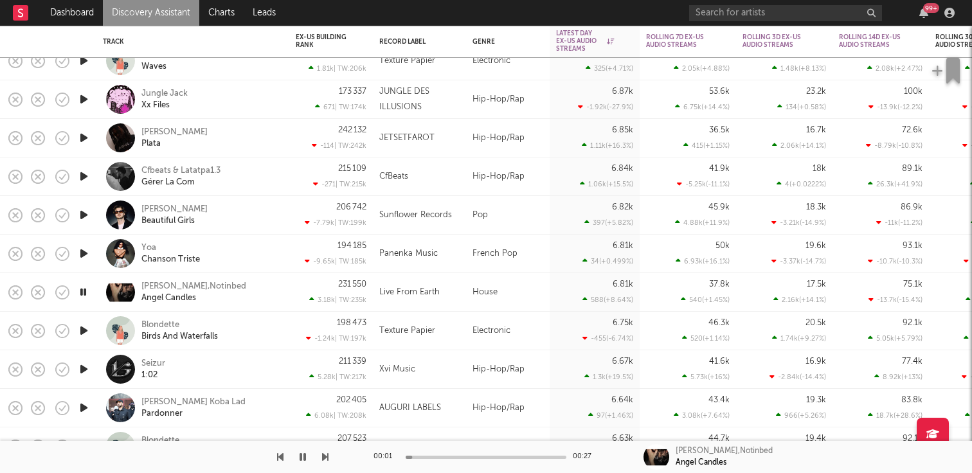
click at [84, 329] on icon "button" at bounding box center [83, 331] width 13 height 16
click at [83, 369] on icon "button" at bounding box center [83, 369] width 13 height 16
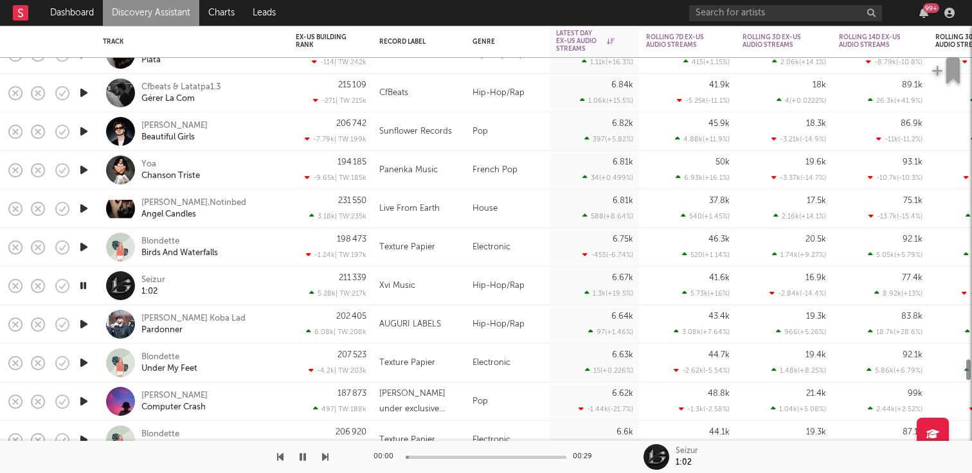
click at [86, 326] on icon "button" at bounding box center [83, 324] width 13 height 16
click at [85, 363] on icon "button" at bounding box center [83, 363] width 13 height 16
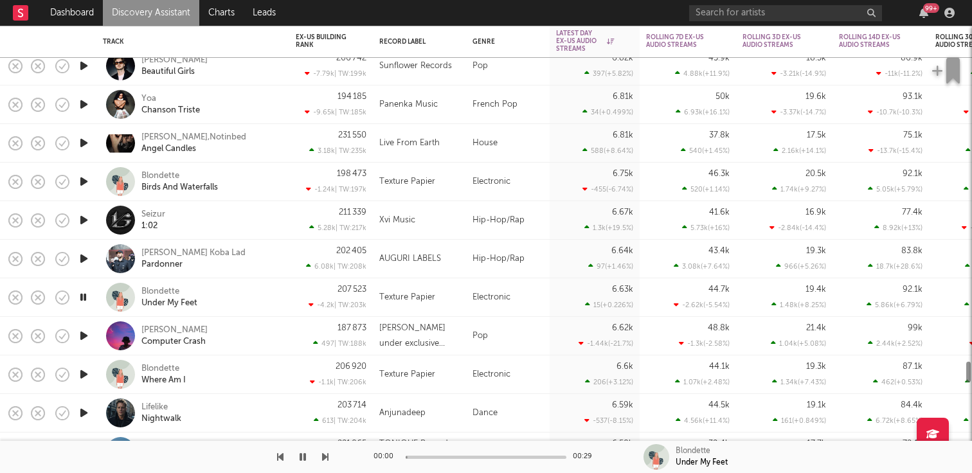
click at [80, 341] on icon "button" at bounding box center [83, 336] width 13 height 16
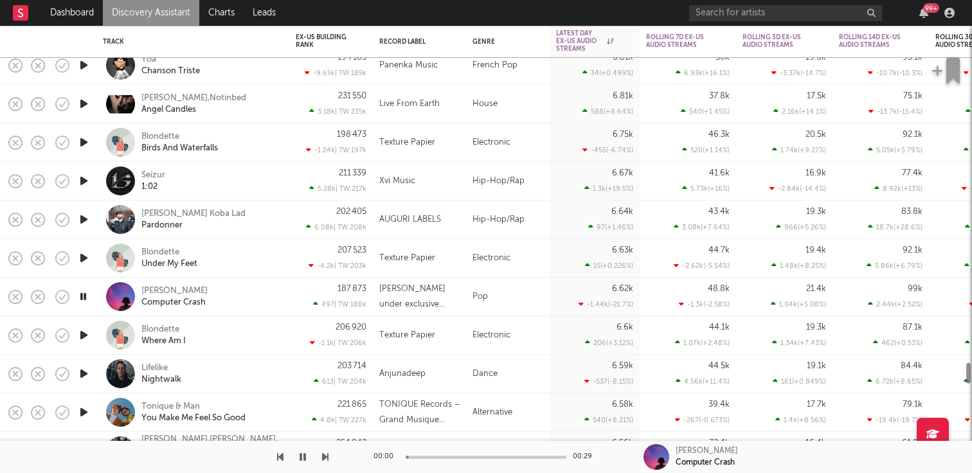
click at [83, 373] on icon "button" at bounding box center [83, 374] width 13 height 16
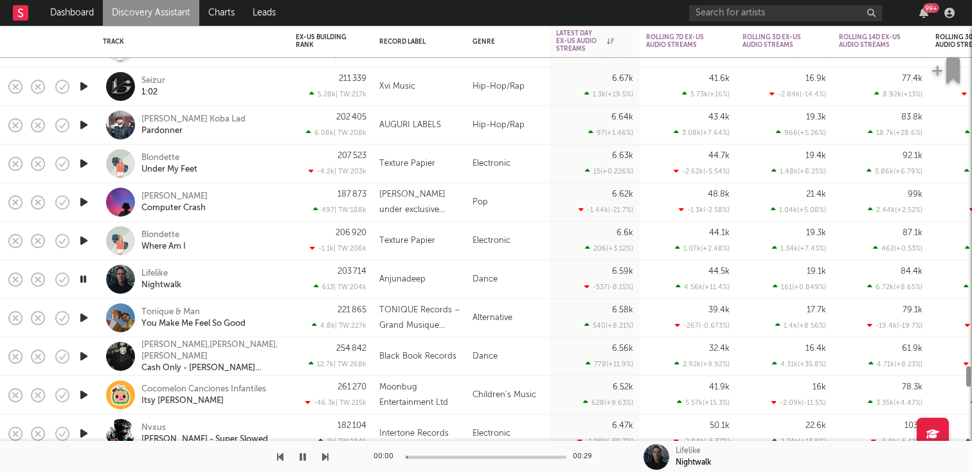
click at [82, 371] on div at bounding box center [84, 356] width 26 height 39
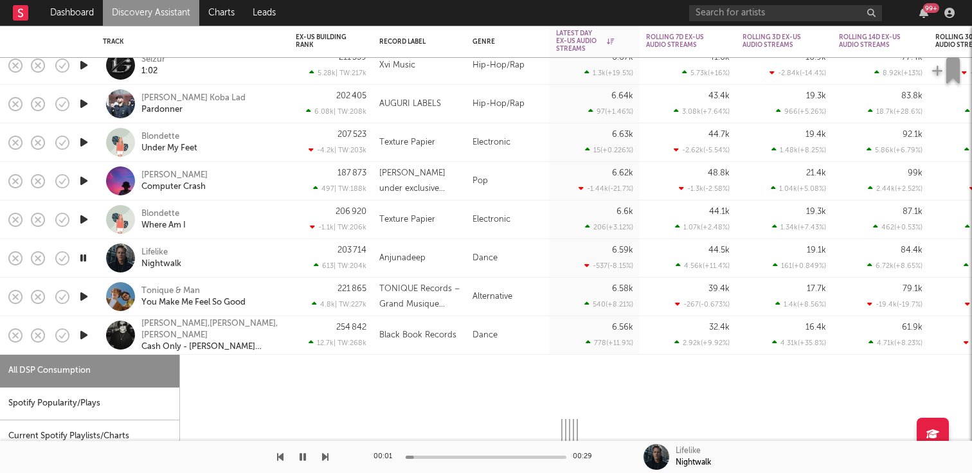
click at [84, 344] on div at bounding box center [84, 335] width 26 height 39
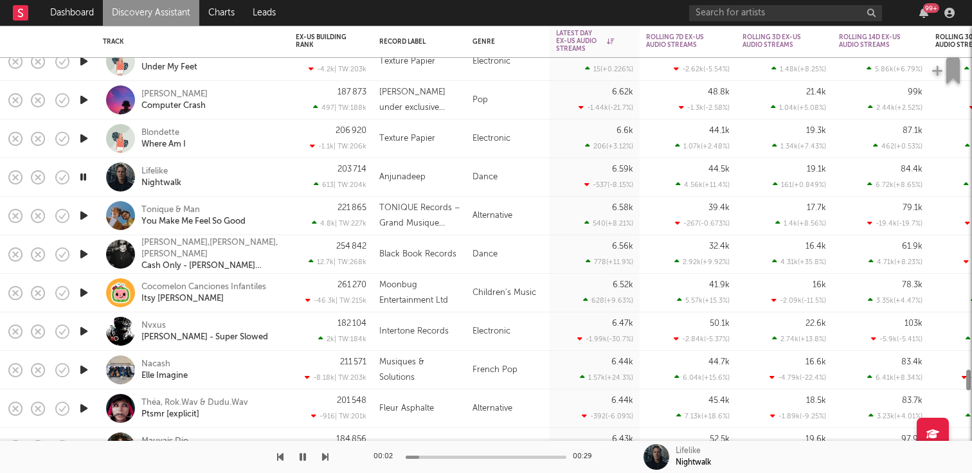
click at [84, 368] on icon "button" at bounding box center [83, 370] width 13 height 16
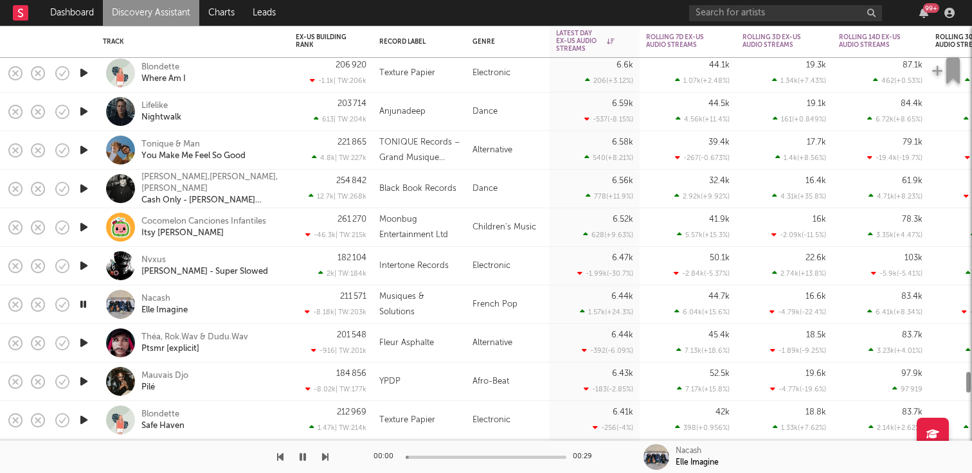
click at [82, 382] on icon "button" at bounding box center [83, 381] width 13 height 16
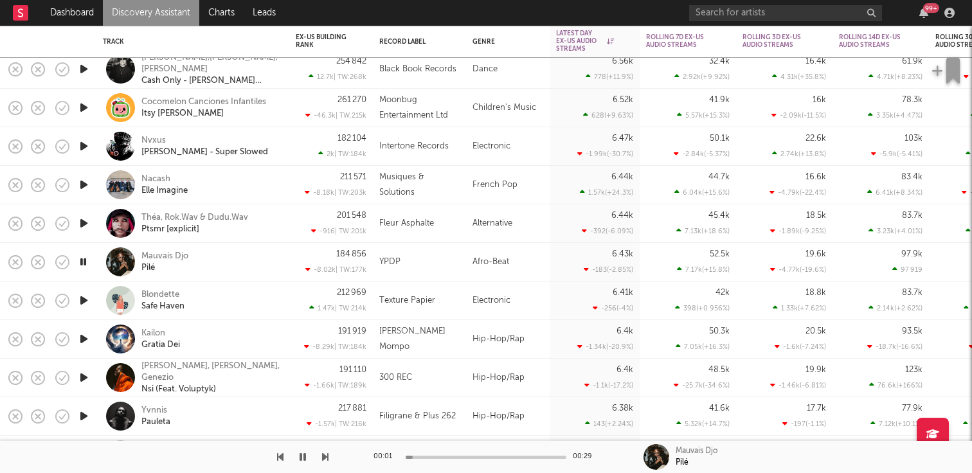
click at [84, 412] on icon "button" at bounding box center [83, 416] width 13 height 16
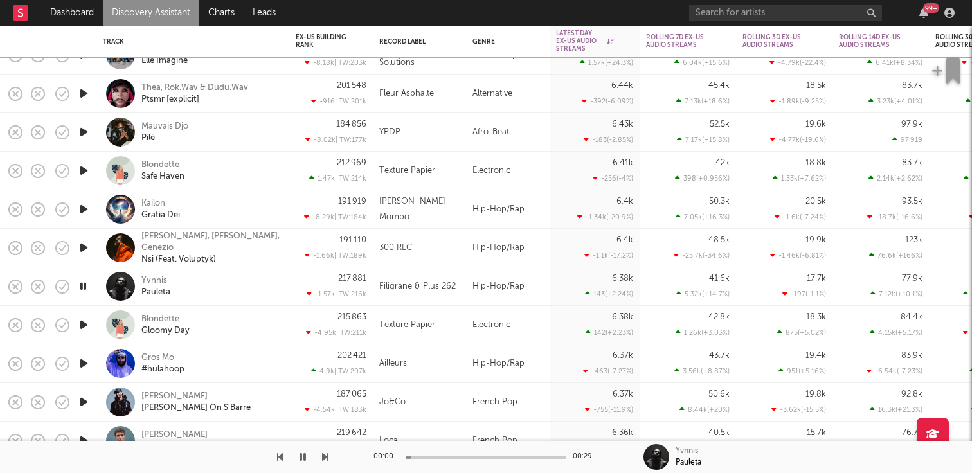
click at [85, 338] on div at bounding box center [84, 325] width 26 height 39
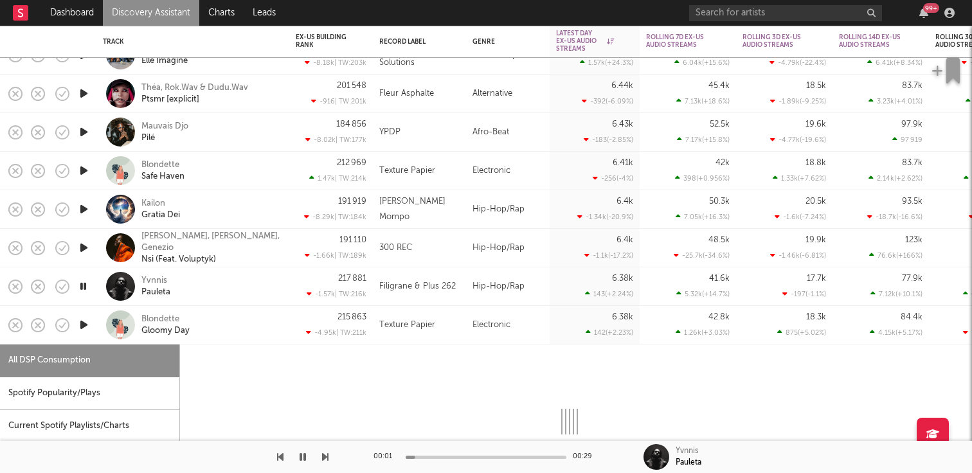
click at [85, 338] on div at bounding box center [84, 325] width 26 height 39
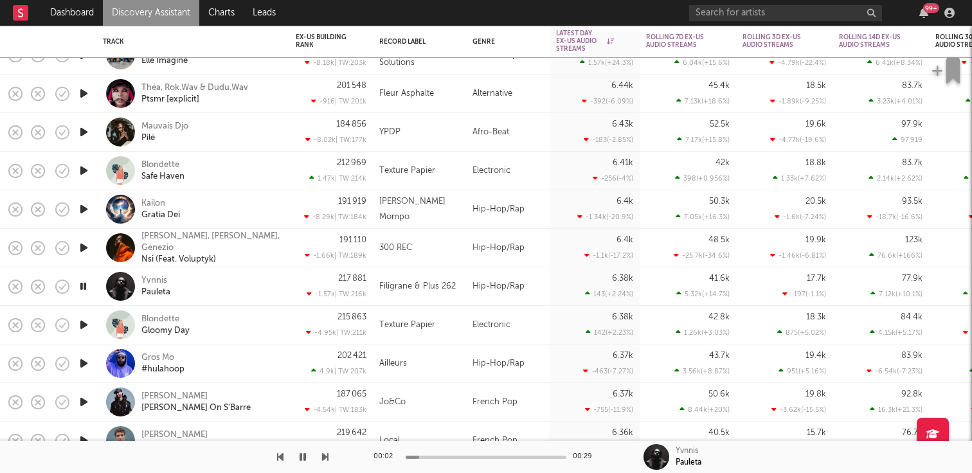
click at [84, 368] on icon "button" at bounding box center [83, 363] width 13 height 16
click at [84, 401] on icon "button" at bounding box center [83, 402] width 13 height 16
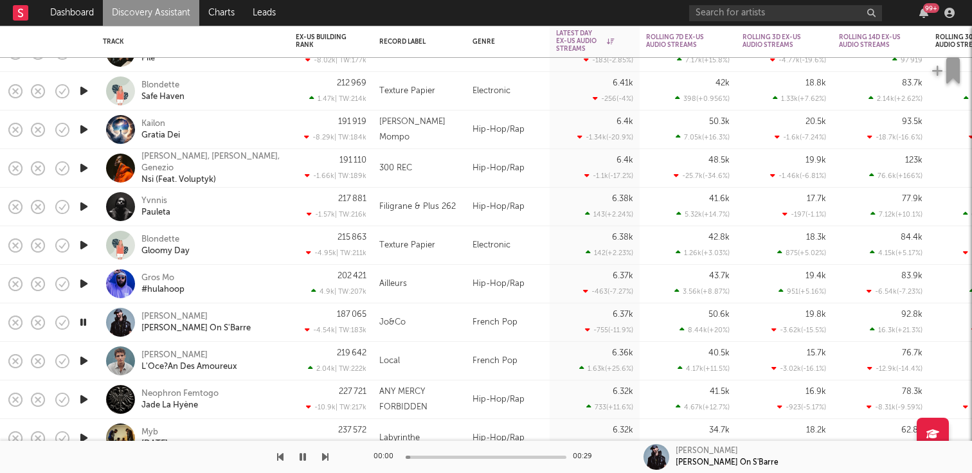
click at [86, 360] on icon "button" at bounding box center [83, 361] width 13 height 16
click at [84, 400] on icon "button" at bounding box center [83, 399] width 13 height 16
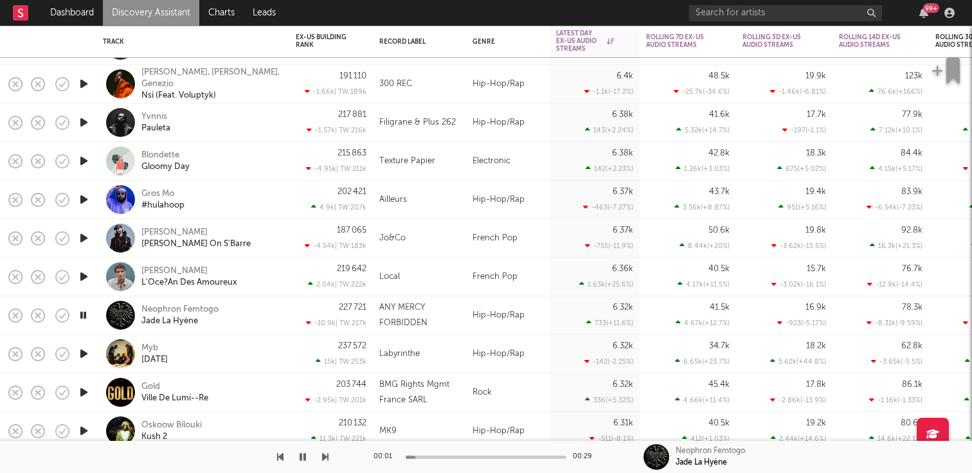
click at [86, 350] on icon "button" at bounding box center [83, 354] width 13 height 16
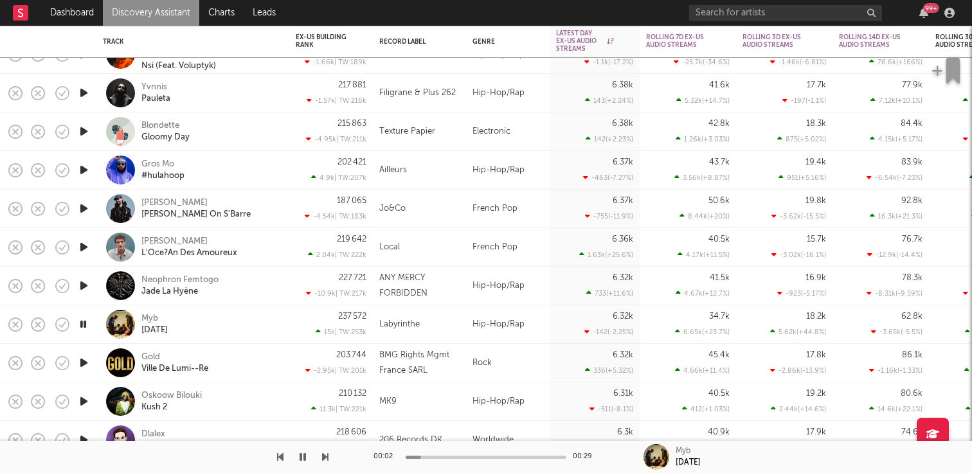
click at [83, 357] on icon "button" at bounding box center [83, 363] width 13 height 16
click at [84, 315] on div at bounding box center [84, 324] width 26 height 39
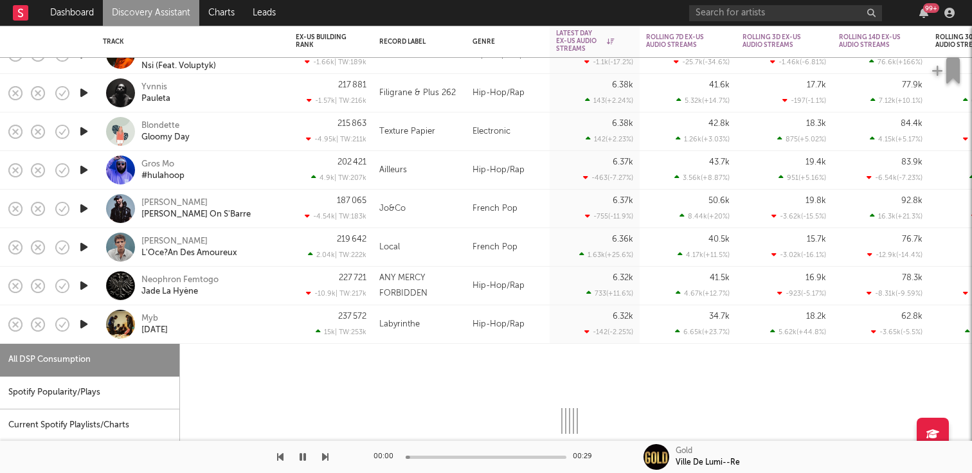
click at [84, 315] on div at bounding box center [84, 324] width 26 height 39
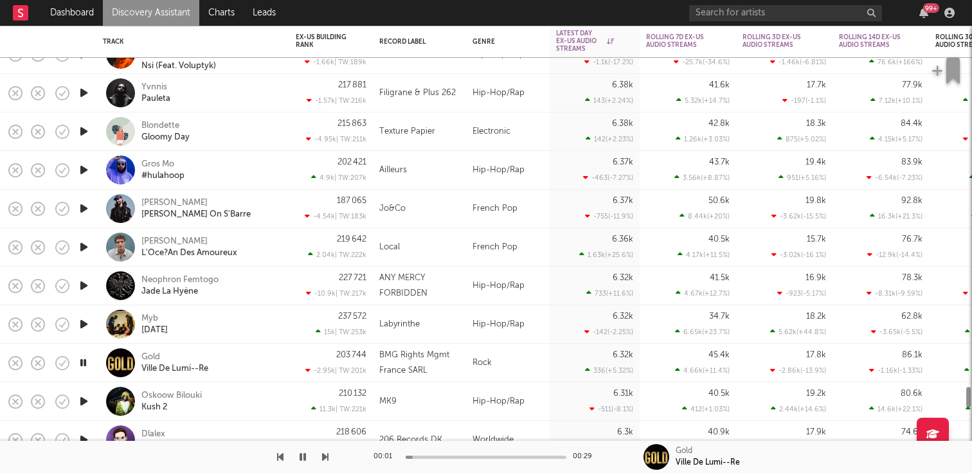
click at [84, 324] on icon "button" at bounding box center [83, 324] width 13 height 16
click at [84, 324] on icon "button" at bounding box center [83, 324] width 12 height 16
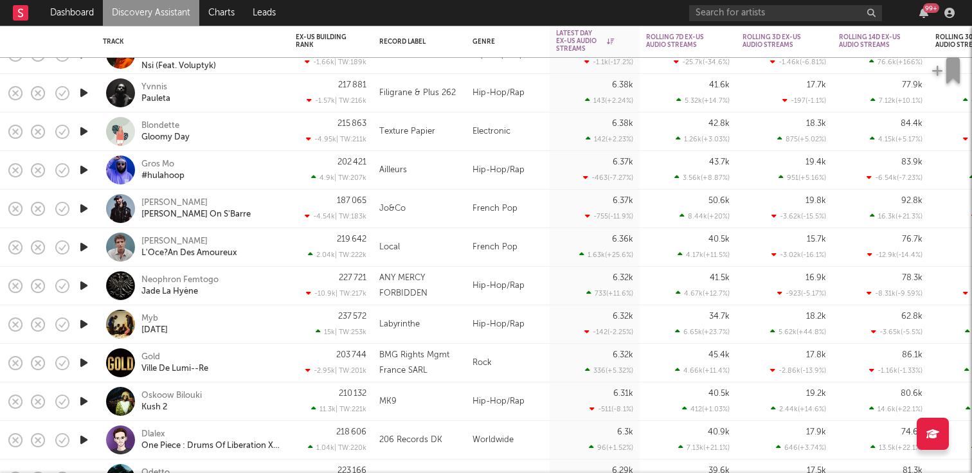
click at [81, 364] on icon "button" at bounding box center [83, 363] width 13 height 16
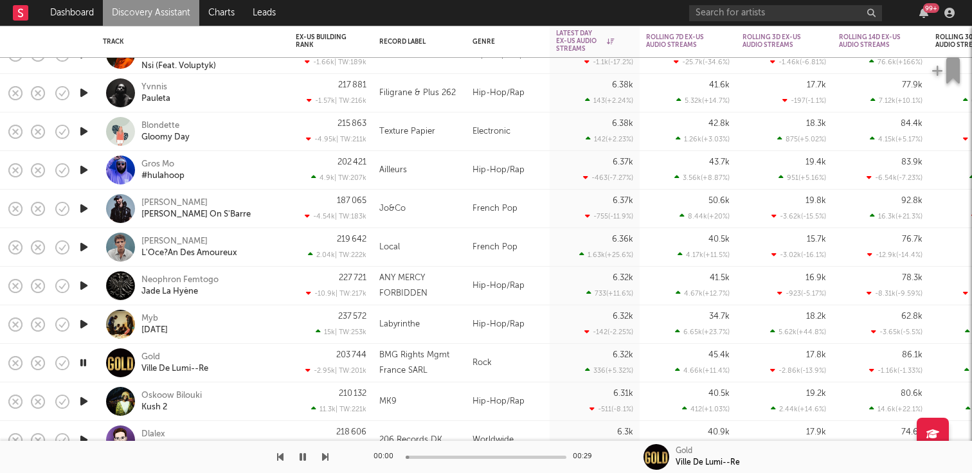
click at [85, 402] on icon "button" at bounding box center [83, 401] width 13 height 16
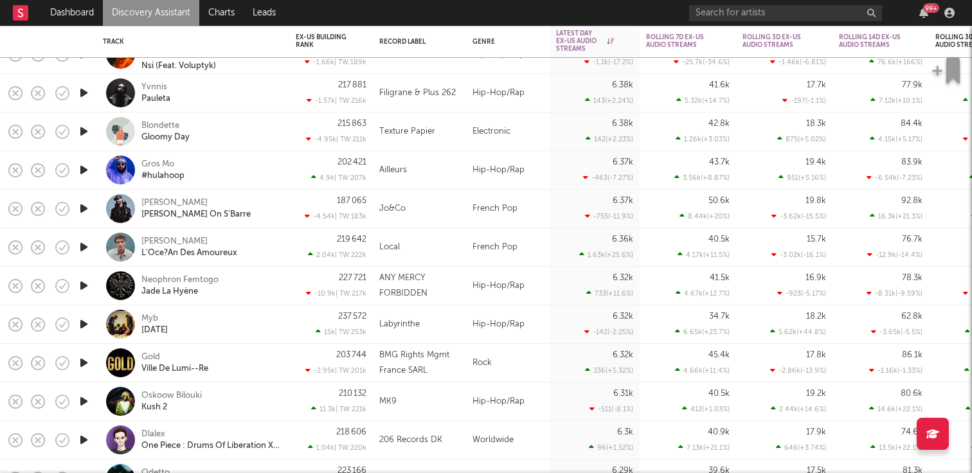
click at [85, 402] on icon "button" at bounding box center [83, 401] width 13 height 16
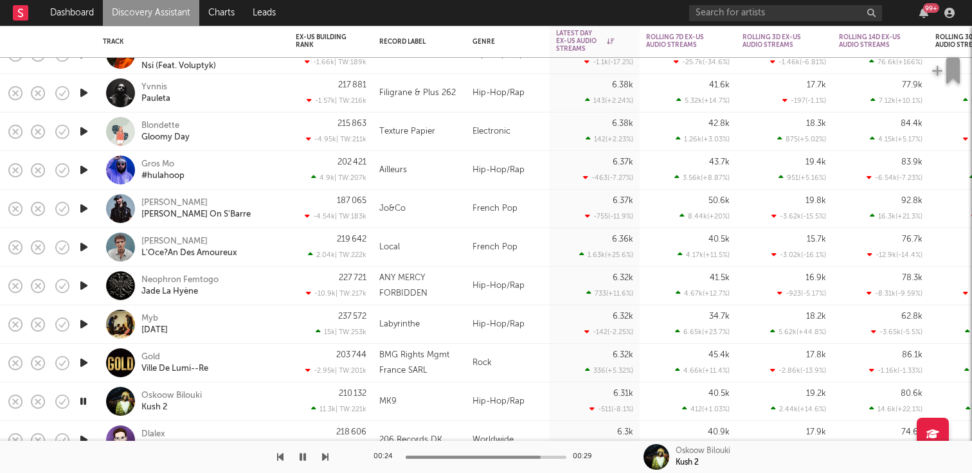
click at [84, 364] on icon "button" at bounding box center [83, 363] width 13 height 16
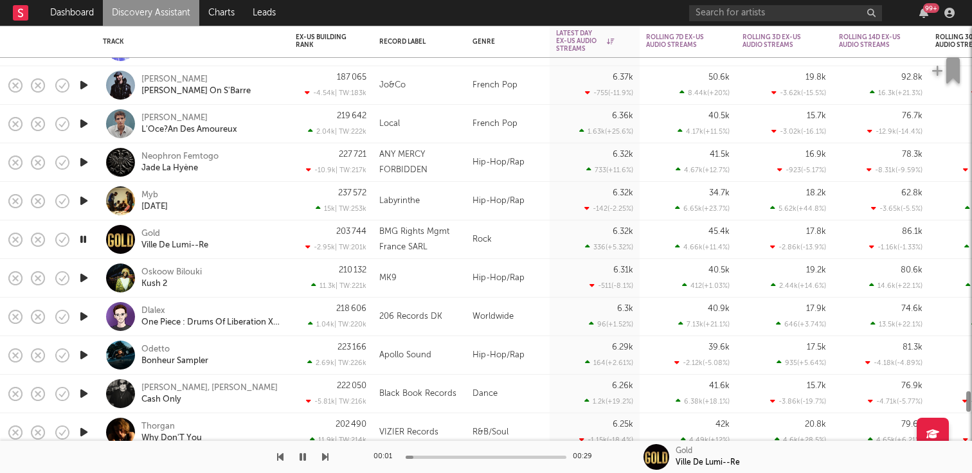
click at [86, 352] on icon "button" at bounding box center [83, 355] width 13 height 16
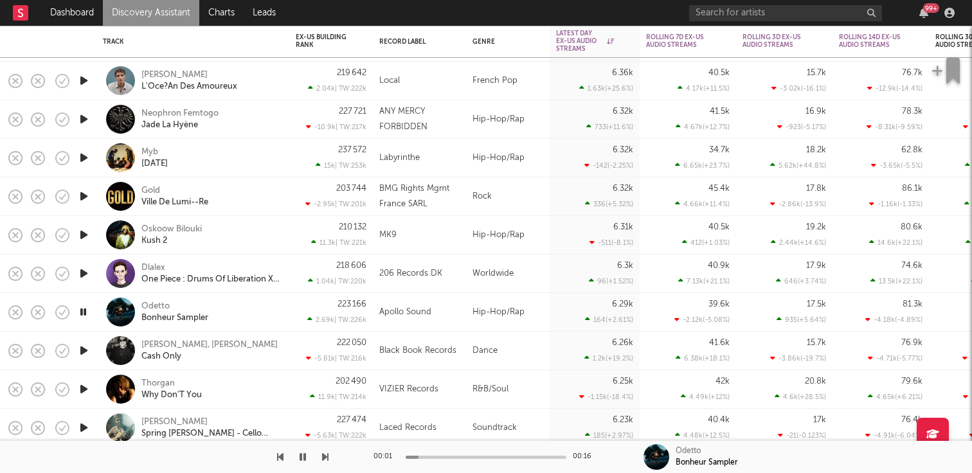
click at [84, 350] on icon "button" at bounding box center [83, 350] width 13 height 16
click at [85, 386] on icon "button" at bounding box center [83, 389] width 13 height 16
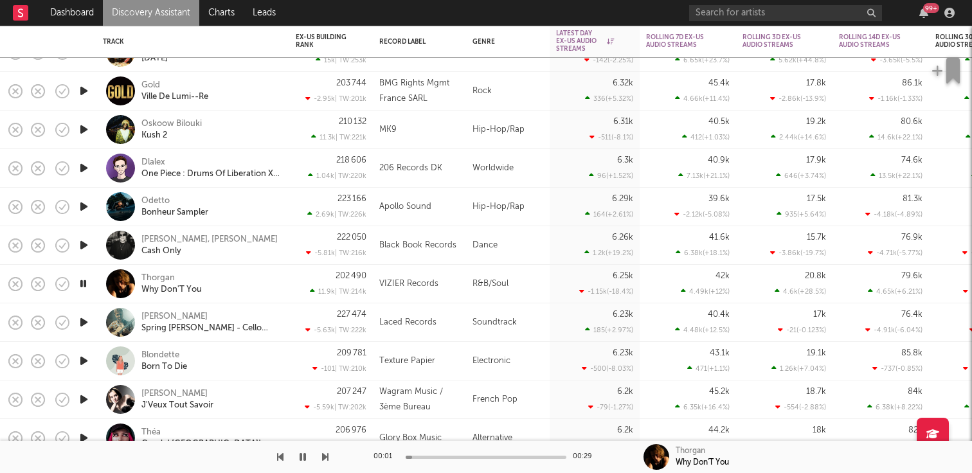
click at [87, 319] on icon "button" at bounding box center [83, 322] width 13 height 16
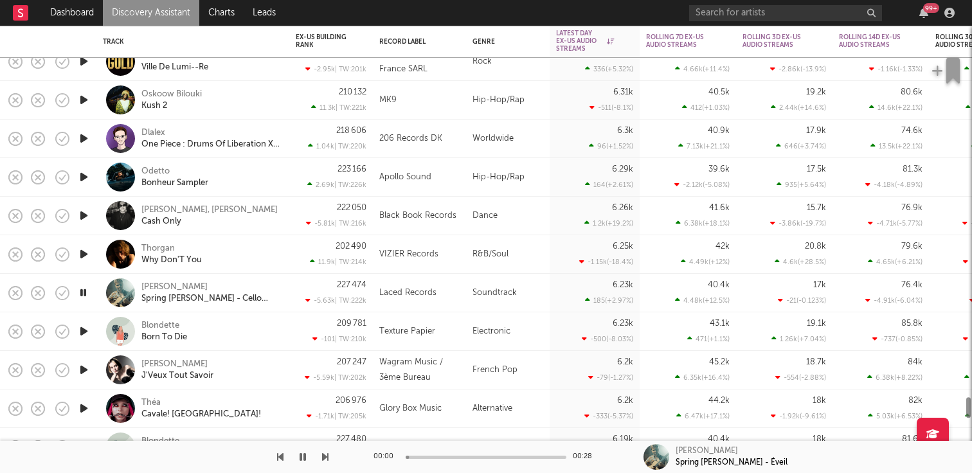
click at [83, 330] on icon "button" at bounding box center [83, 331] width 13 height 16
click at [84, 364] on icon "button" at bounding box center [83, 370] width 13 height 16
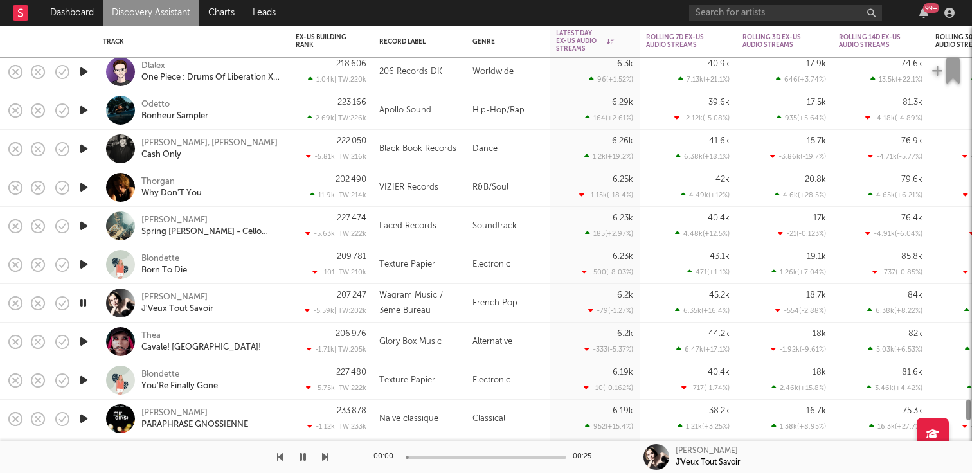
click at [84, 348] on icon "button" at bounding box center [83, 341] width 13 height 16
click at [84, 387] on icon "button" at bounding box center [83, 380] width 13 height 16
click at [85, 419] on icon "button" at bounding box center [83, 419] width 13 height 16
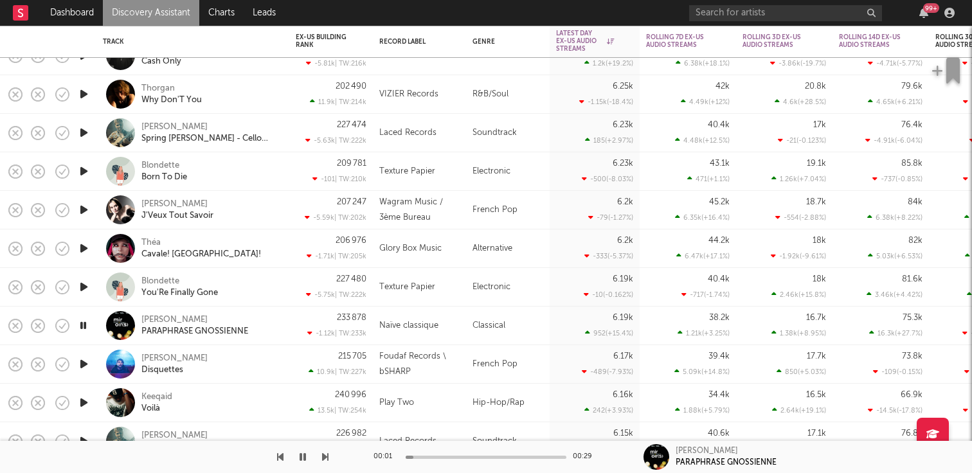
click at [86, 364] on icon "button" at bounding box center [83, 364] width 13 height 16
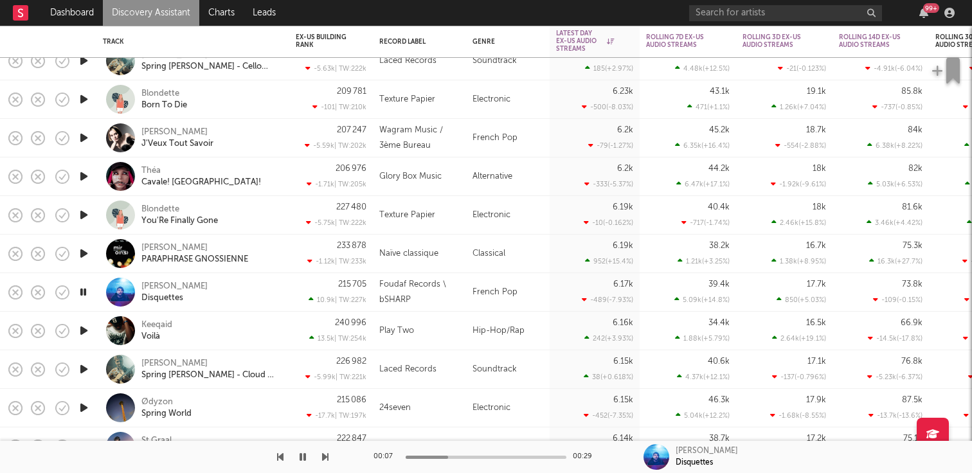
click at [87, 292] on icon "button" at bounding box center [83, 292] width 12 height 16
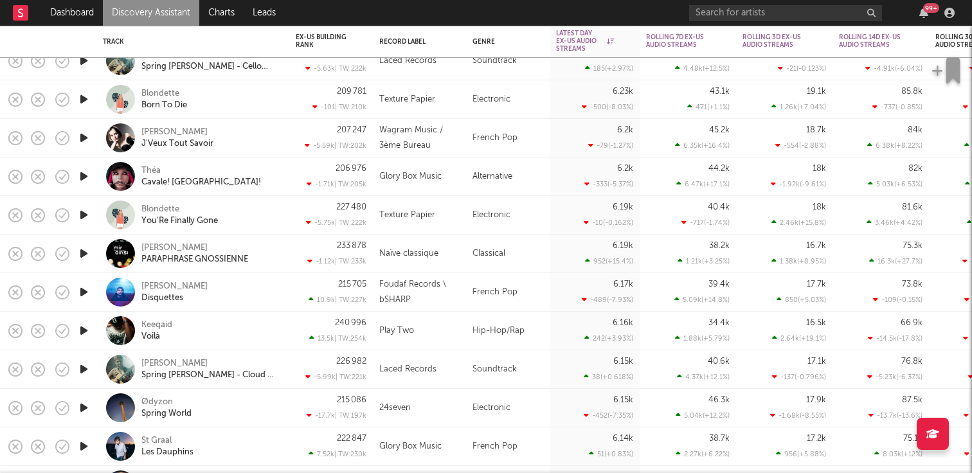
click at [84, 363] on icon "button" at bounding box center [83, 369] width 13 height 16
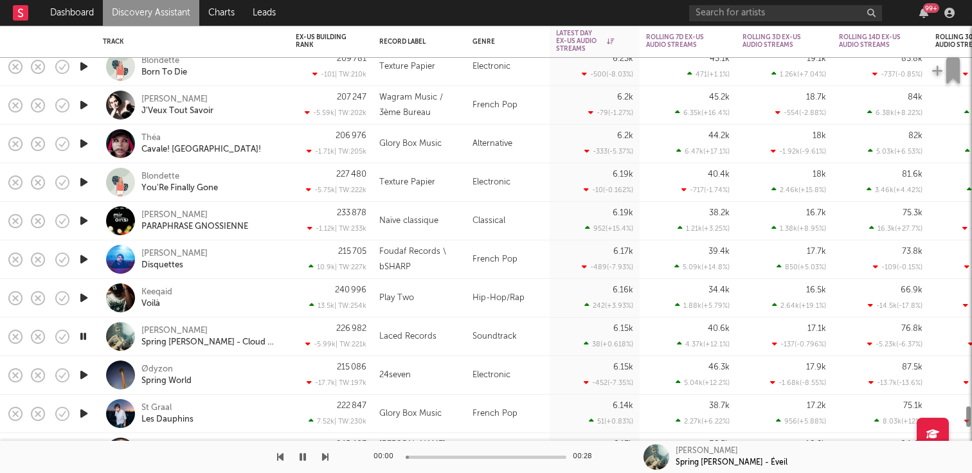
click at [80, 374] on icon "button" at bounding box center [83, 375] width 13 height 16
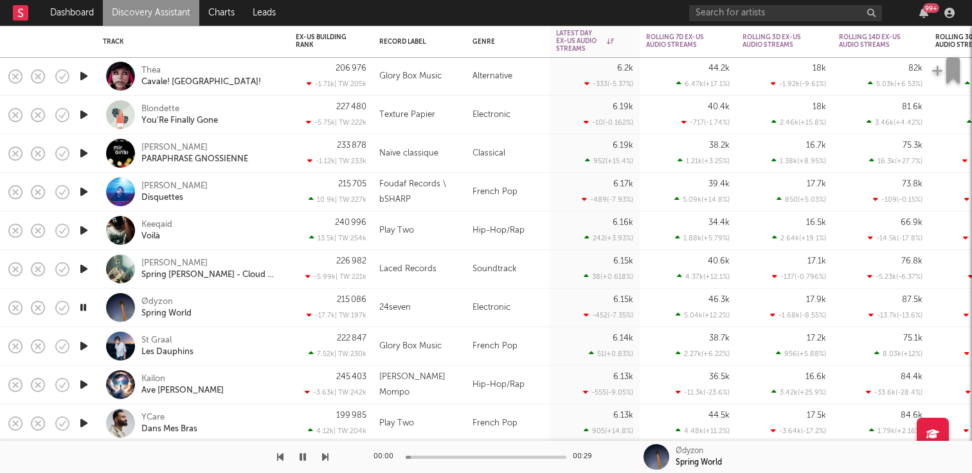
click at [82, 384] on icon "button" at bounding box center [83, 385] width 13 height 16
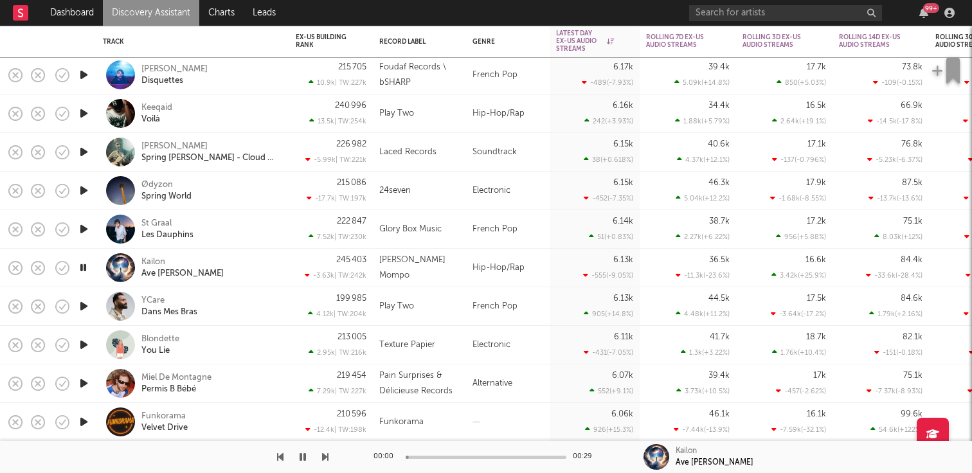
click at [87, 345] on icon "button" at bounding box center [83, 345] width 13 height 16
click at [87, 384] on icon "button" at bounding box center [83, 383] width 13 height 16
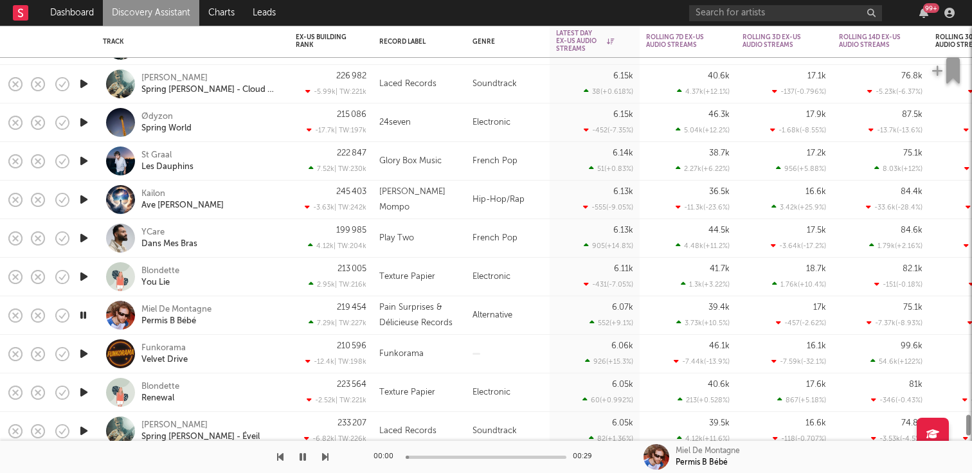
click at [82, 396] on icon "button" at bounding box center [83, 392] width 13 height 16
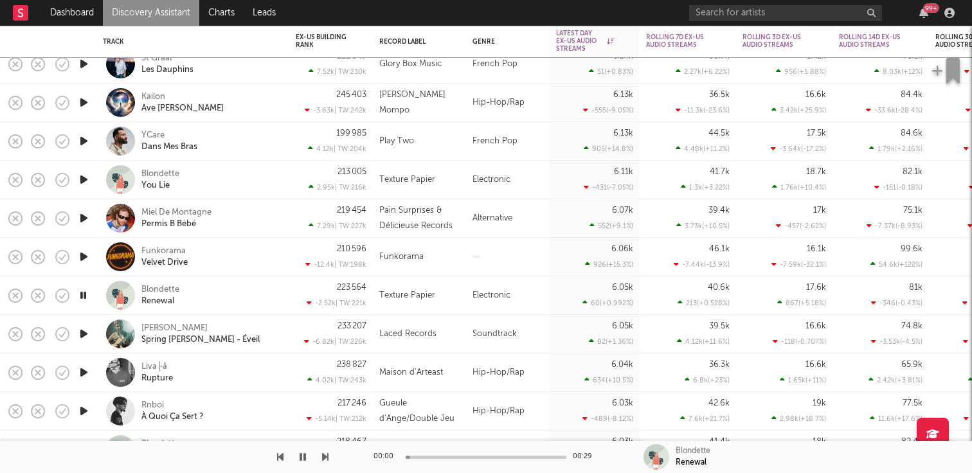
click at [81, 384] on div at bounding box center [84, 372] width 26 height 39
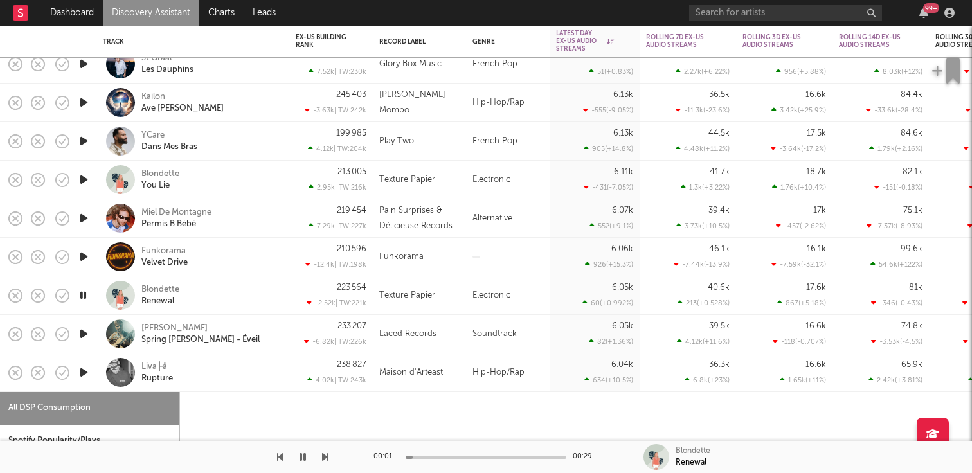
click at [81, 384] on div at bounding box center [84, 372] width 26 height 39
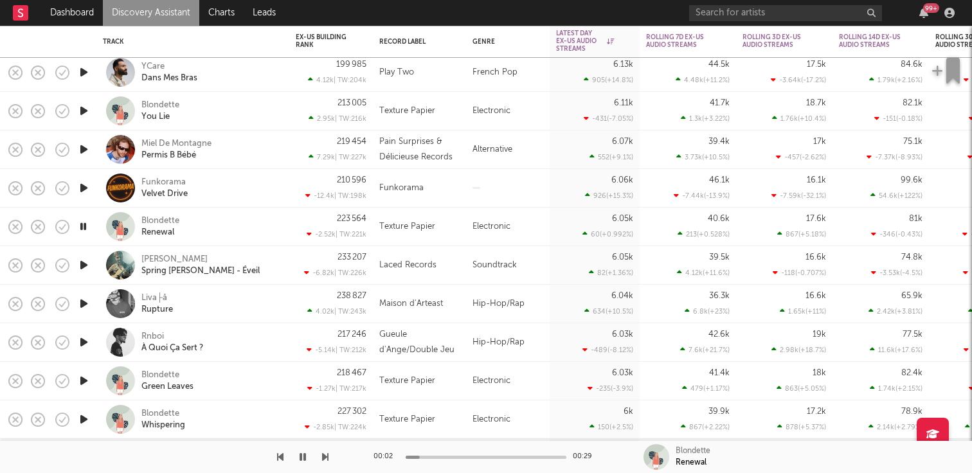
click at [80, 380] on icon "button" at bounding box center [83, 381] width 13 height 16
click at [80, 380] on icon "button" at bounding box center [83, 381] width 12 height 16
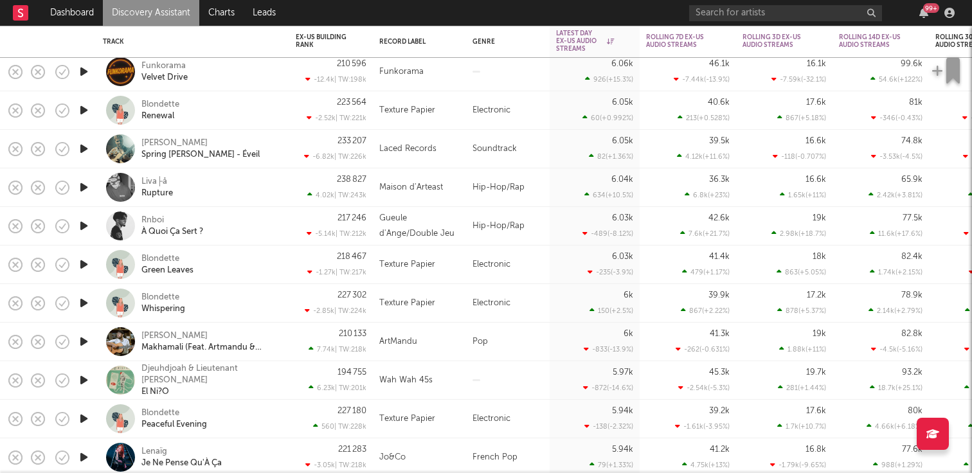
click at [84, 336] on icon "button" at bounding box center [83, 341] width 13 height 16
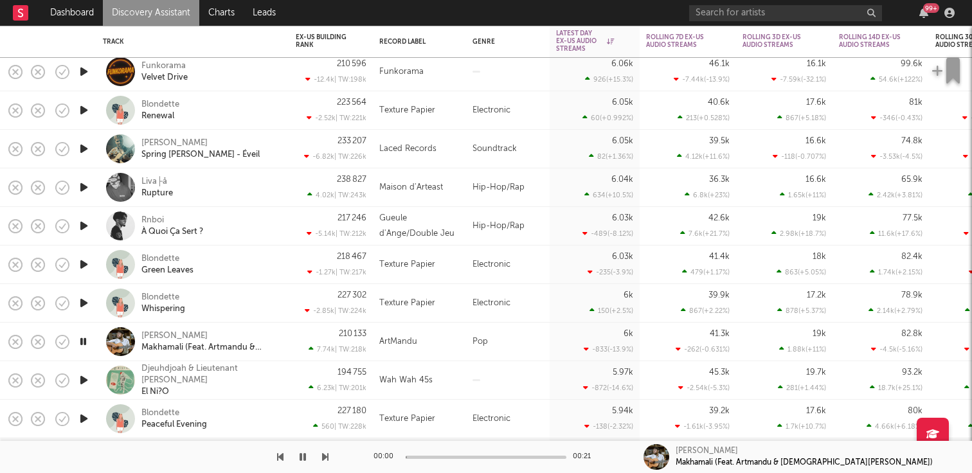
click at [84, 336] on icon "button" at bounding box center [83, 341] width 12 height 16
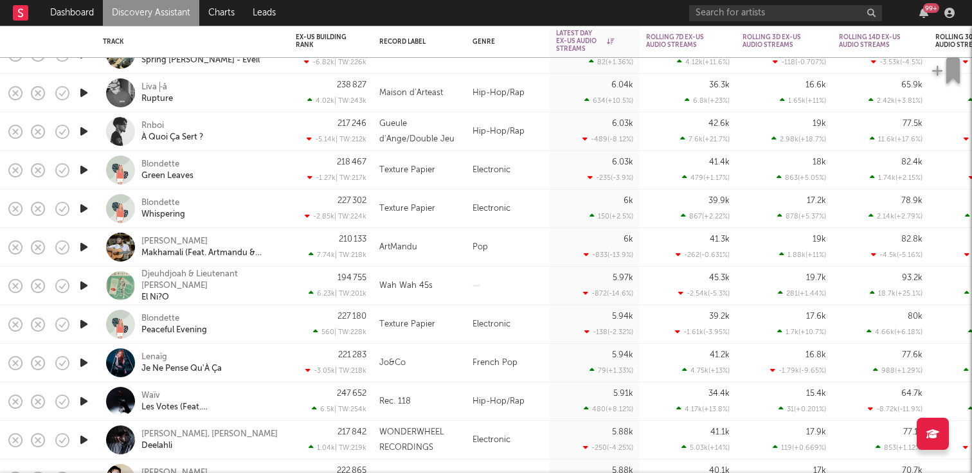
click at [81, 364] on icon "button" at bounding box center [83, 363] width 13 height 16
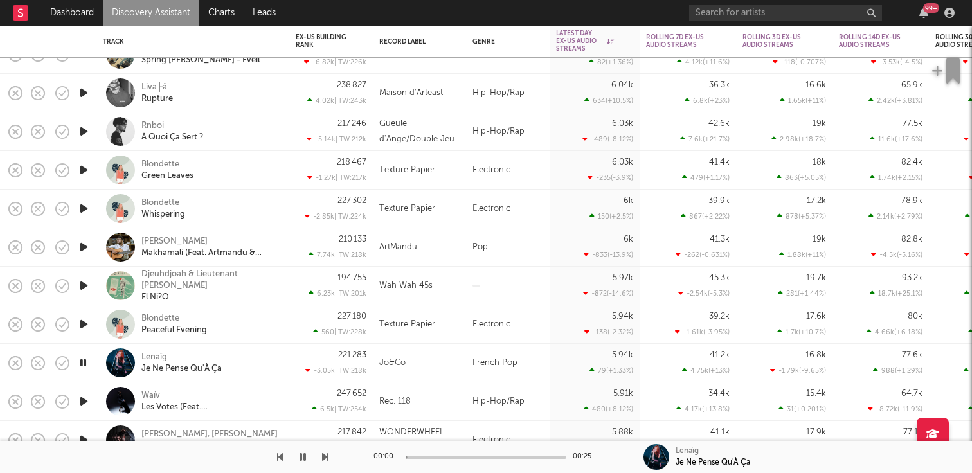
click at [81, 364] on icon "button" at bounding box center [83, 363] width 12 height 16
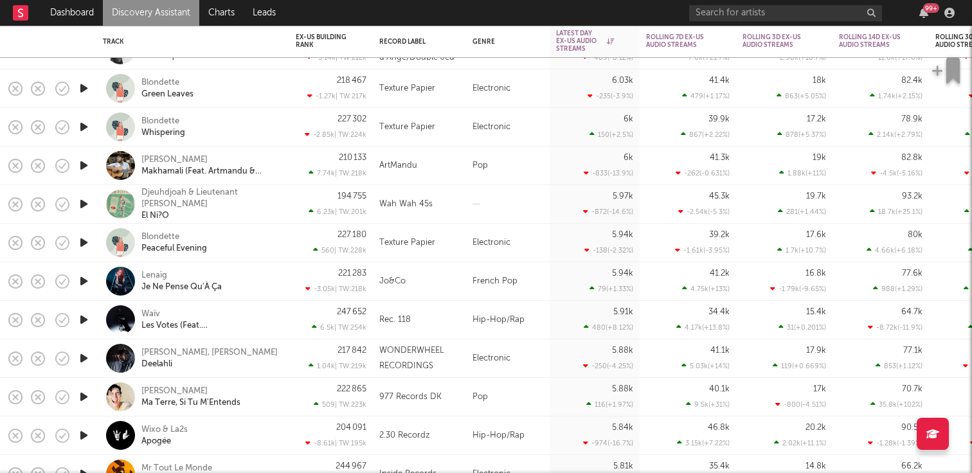
click at [80, 358] on icon "button" at bounding box center [83, 358] width 13 height 16
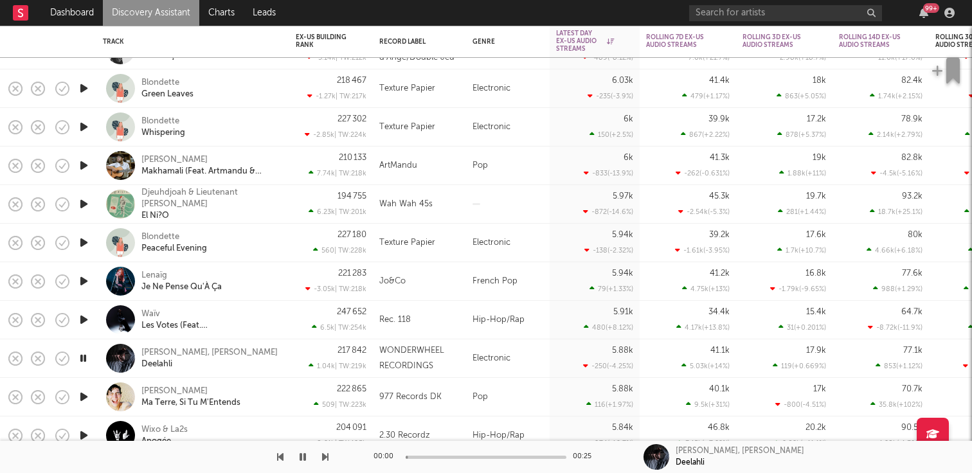
click at [80, 358] on icon "button" at bounding box center [83, 358] width 12 height 16
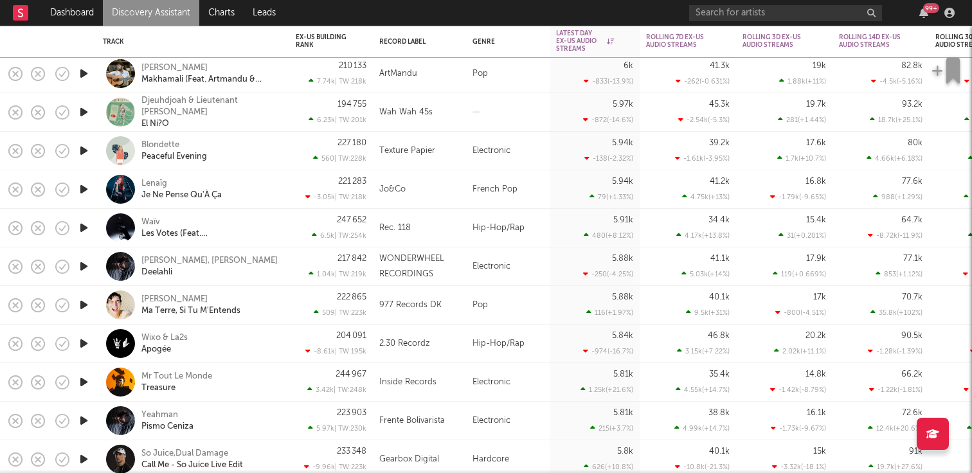
click at [82, 379] on icon "button" at bounding box center [83, 382] width 13 height 16
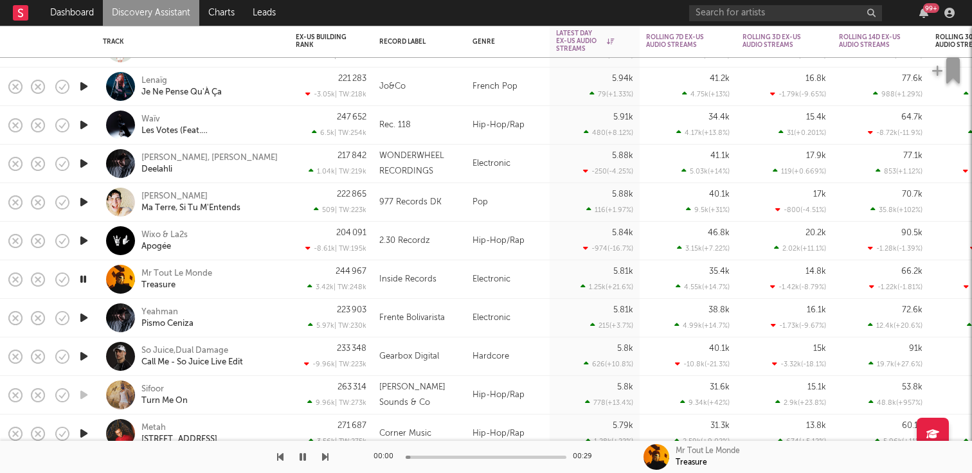
click at [84, 357] on icon "button" at bounding box center [83, 356] width 13 height 16
click at [85, 431] on icon "button" at bounding box center [83, 433] width 13 height 16
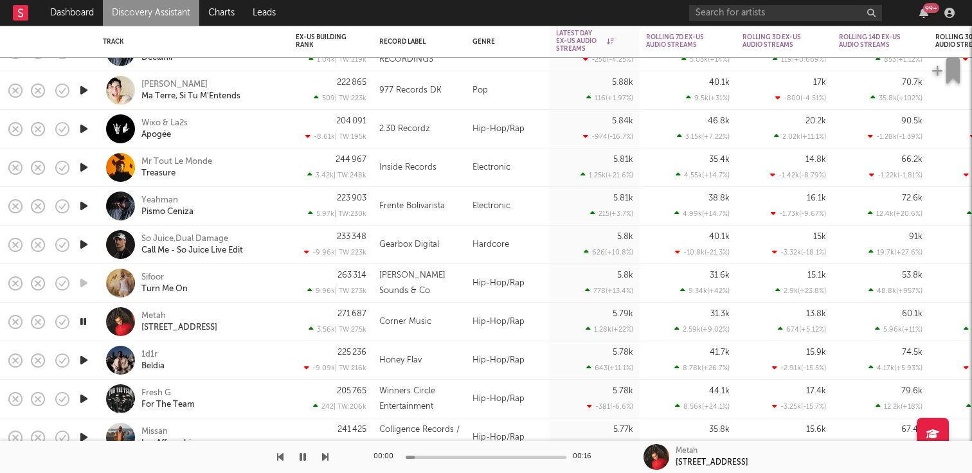
click at [84, 365] on icon "button" at bounding box center [83, 360] width 13 height 16
click at [84, 391] on icon "button" at bounding box center [83, 399] width 13 height 16
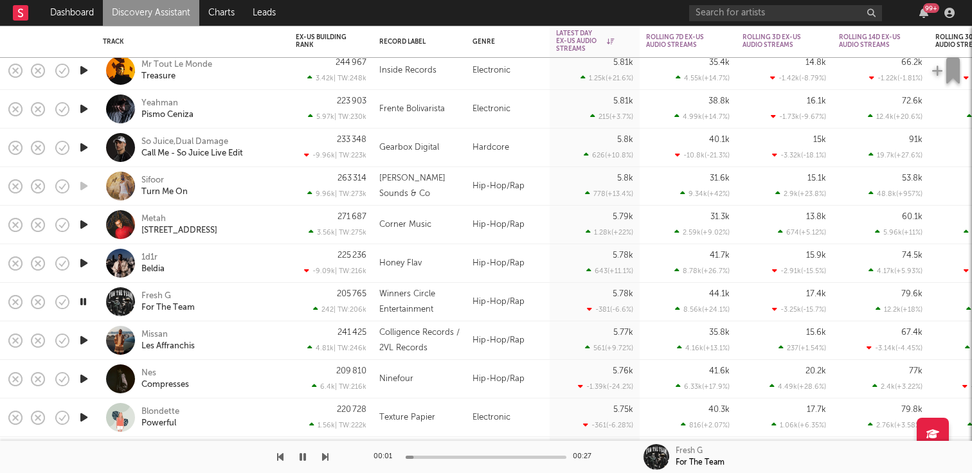
click at [89, 339] on icon "button" at bounding box center [83, 340] width 13 height 16
click at [84, 378] on icon "button" at bounding box center [83, 379] width 13 height 16
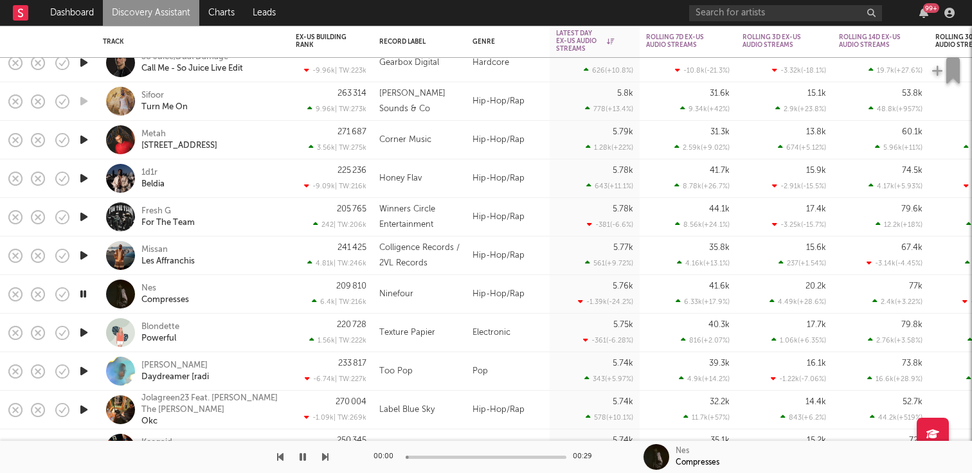
click at [84, 378] on icon "button" at bounding box center [83, 371] width 13 height 16
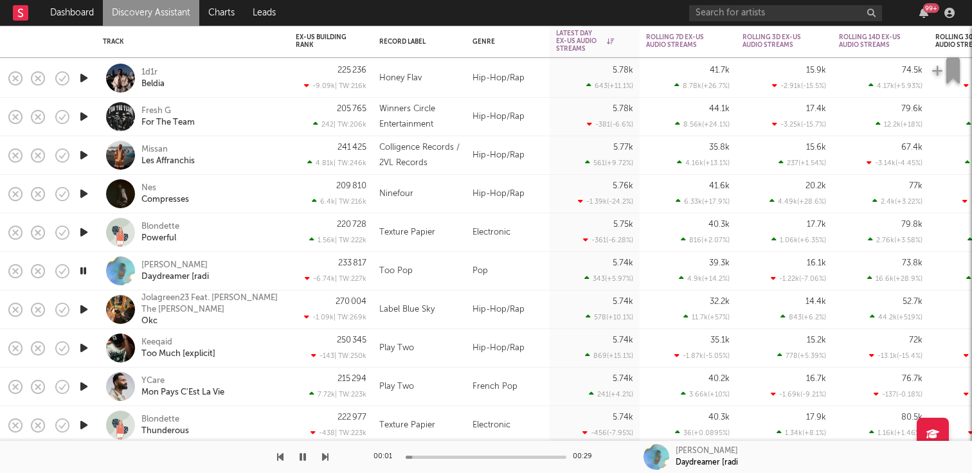
click at [85, 347] on icon "button" at bounding box center [83, 348] width 13 height 16
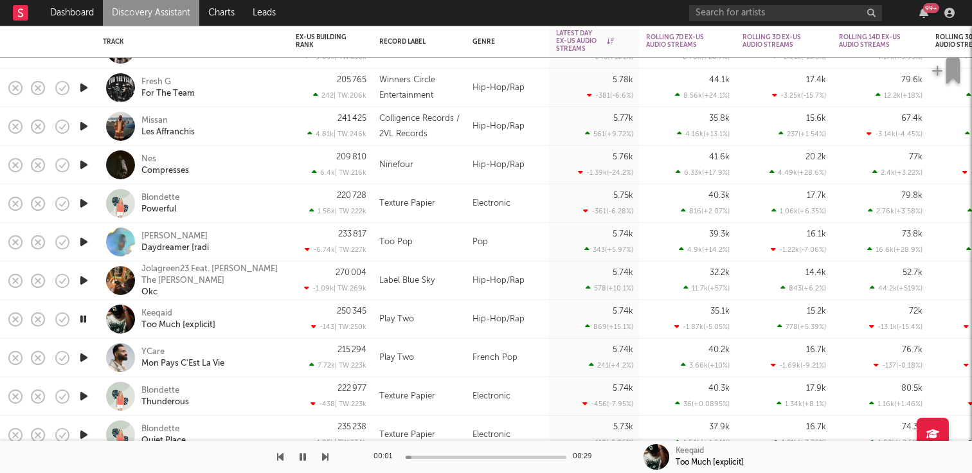
click at [84, 355] on icon "button" at bounding box center [83, 358] width 13 height 16
click at [83, 393] on icon "button" at bounding box center [83, 396] width 13 height 16
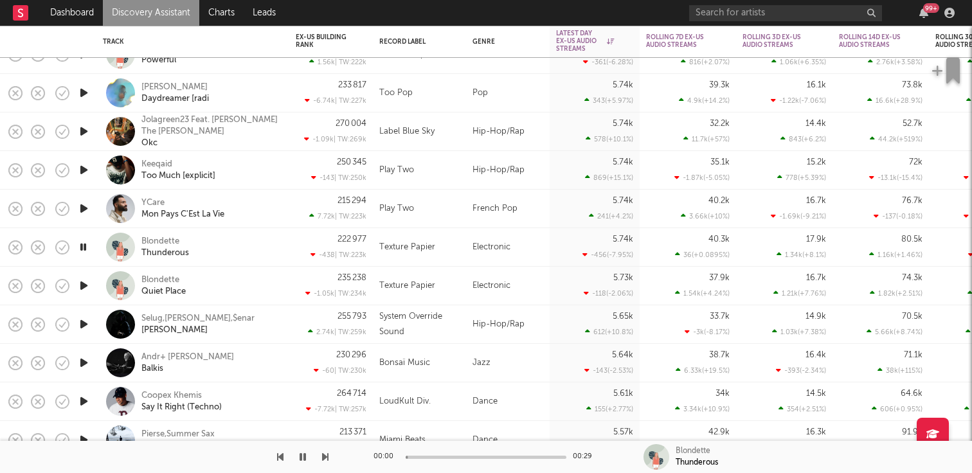
click at [86, 359] on icon "button" at bounding box center [83, 363] width 13 height 16
click at [464, 453] on div "00:02 00:29" at bounding box center [485, 457] width 225 height 32
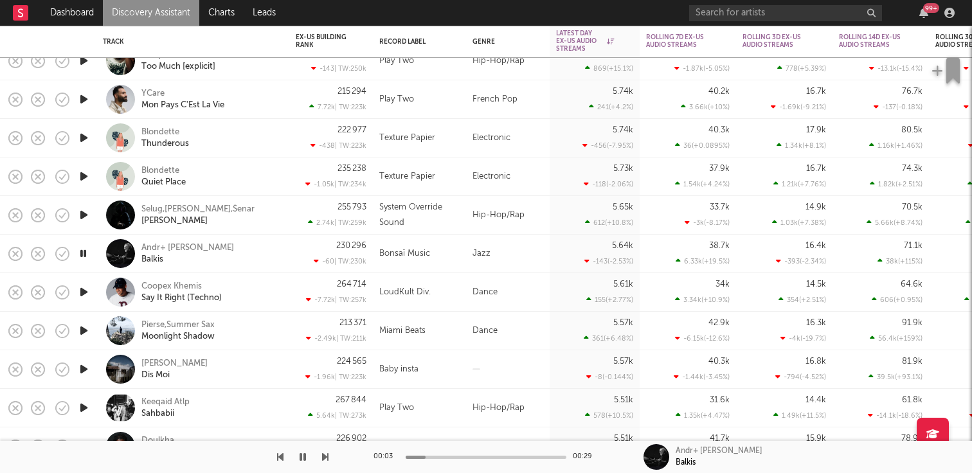
click at [84, 326] on icon "button" at bounding box center [83, 331] width 13 height 16
click at [83, 372] on icon "button" at bounding box center [83, 369] width 13 height 16
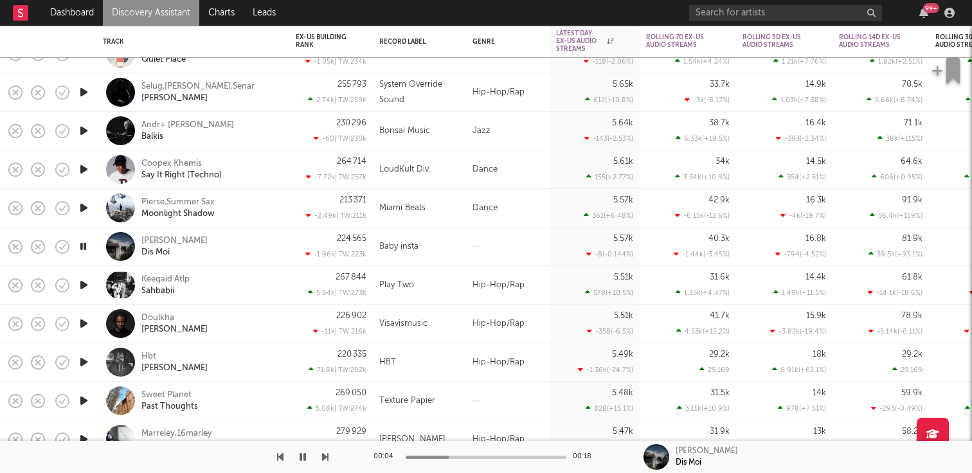
click at [84, 323] on icon "button" at bounding box center [83, 323] width 13 height 16
click at [83, 362] on icon "button" at bounding box center [83, 362] width 13 height 16
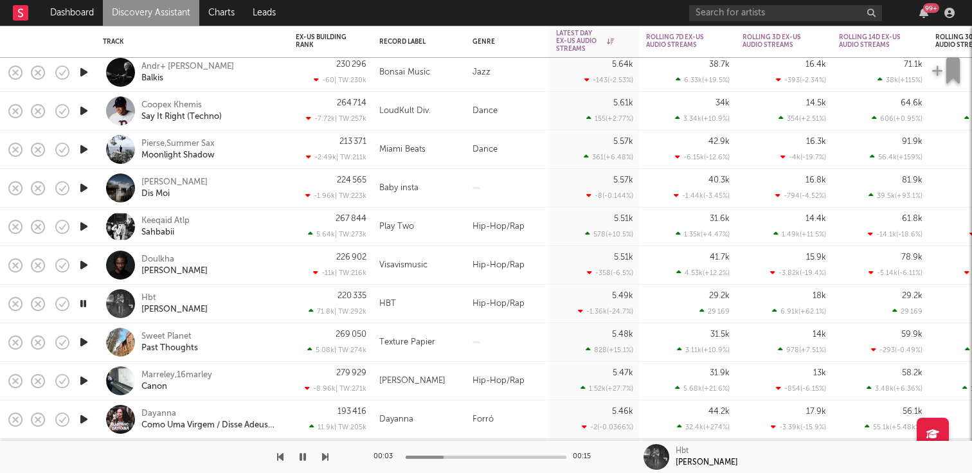
click at [86, 305] on icon "button" at bounding box center [83, 304] width 12 height 16
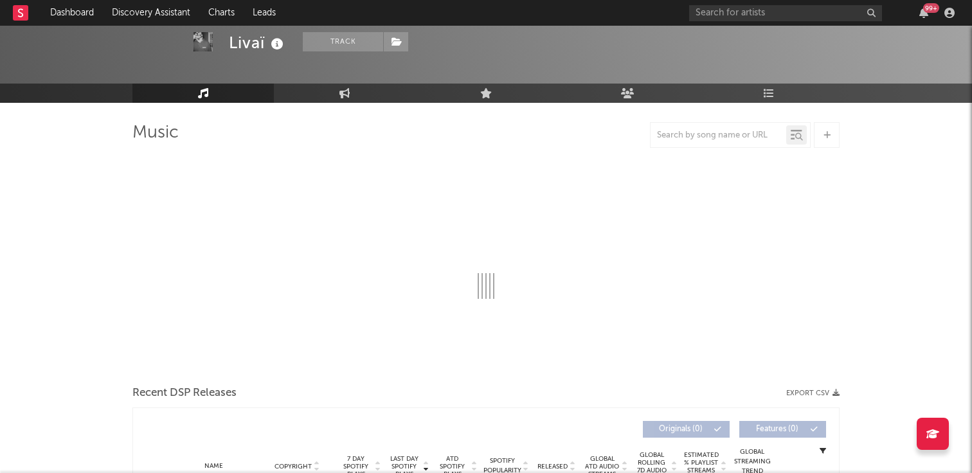
scroll to position [72, 0]
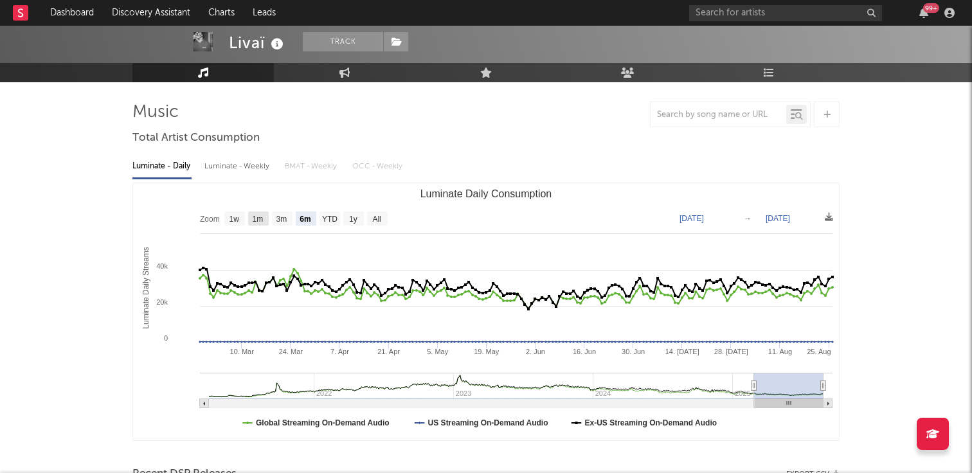
click at [254, 219] on text "1m" at bounding box center [258, 219] width 11 height 9
select select "1m"
type input "2025-07-26"
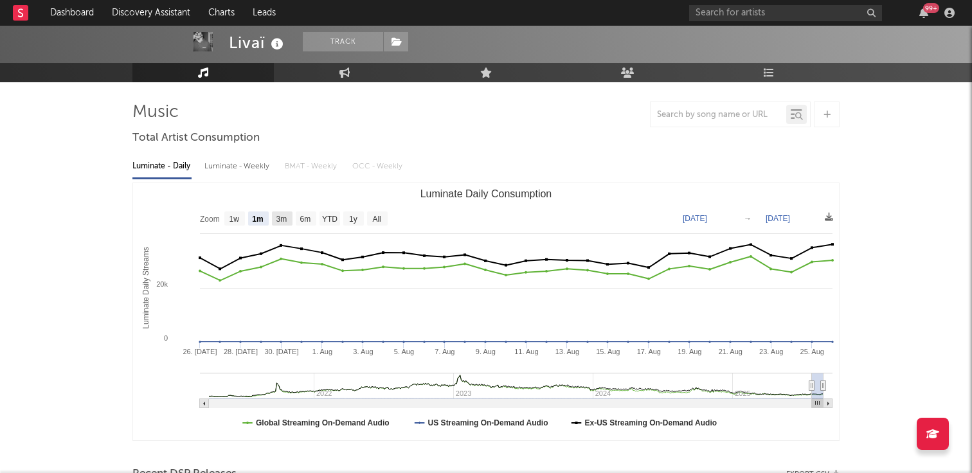
click at [272, 218] on rect "Luminate Daily Consumption" at bounding box center [282, 218] width 21 height 14
select select "3m"
type input "2025-05-26"
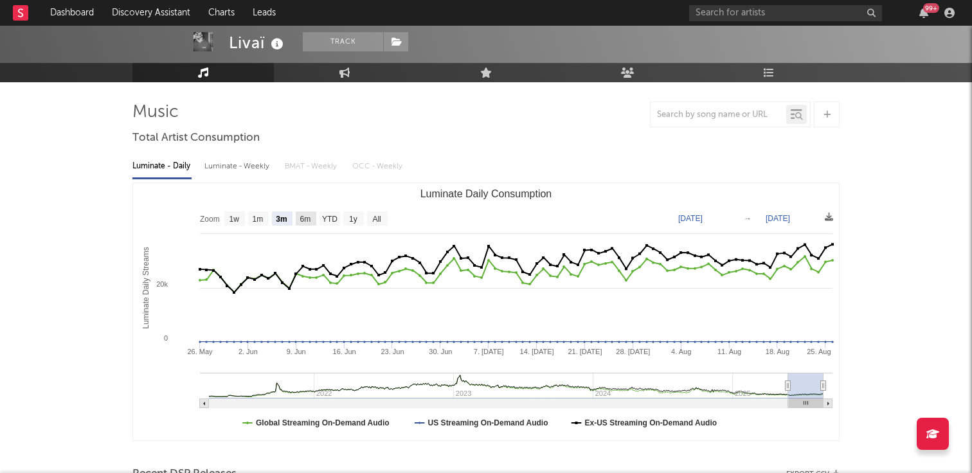
click at [303, 218] on text "6m" at bounding box center [305, 219] width 11 height 9
select select "6m"
type input "2025-02-26"
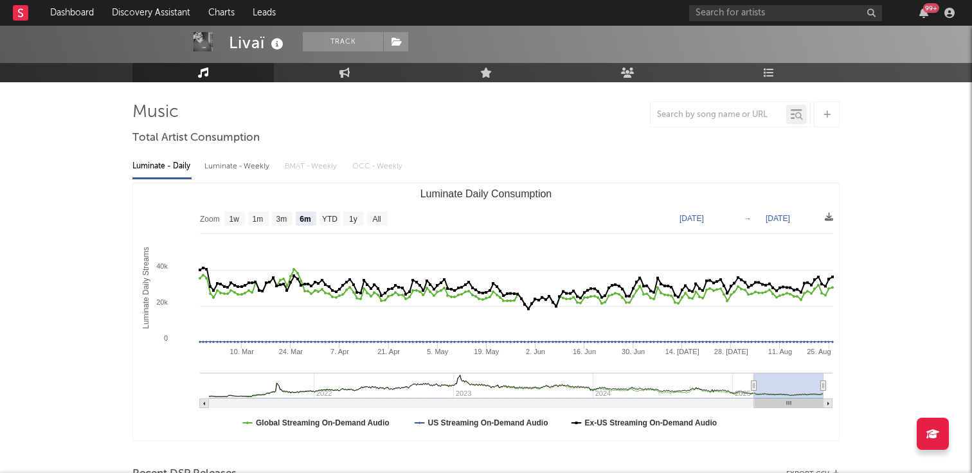
click at [323, 218] on text "YTD" at bounding box center [329, 219] width 15 height 9
select select "YTD"
type input "2025-01-01"
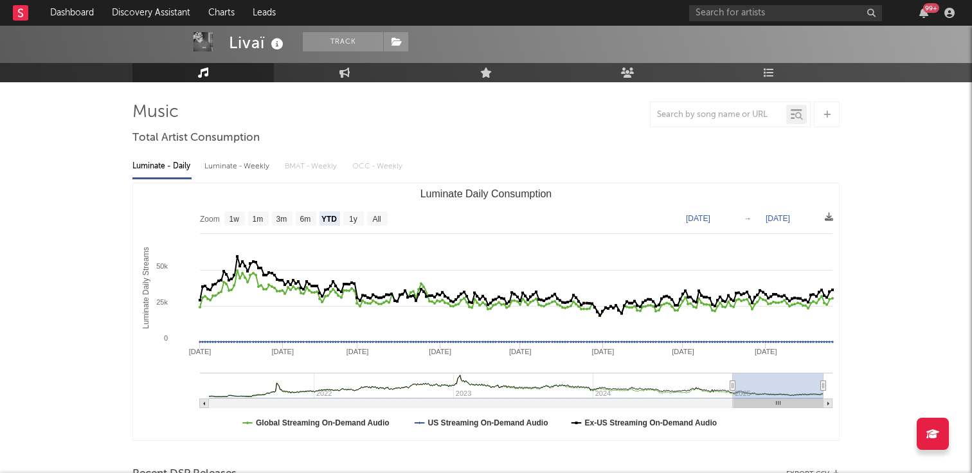
click at [341, 217] on rect "Luminate Daily Consumption" at bounding box center [486, 311] width 706 height 257
click at [352, 217] on text "1y" at bounding box center [353, 219] width 8 height 9
select select "1y"
type input "[DATE]"
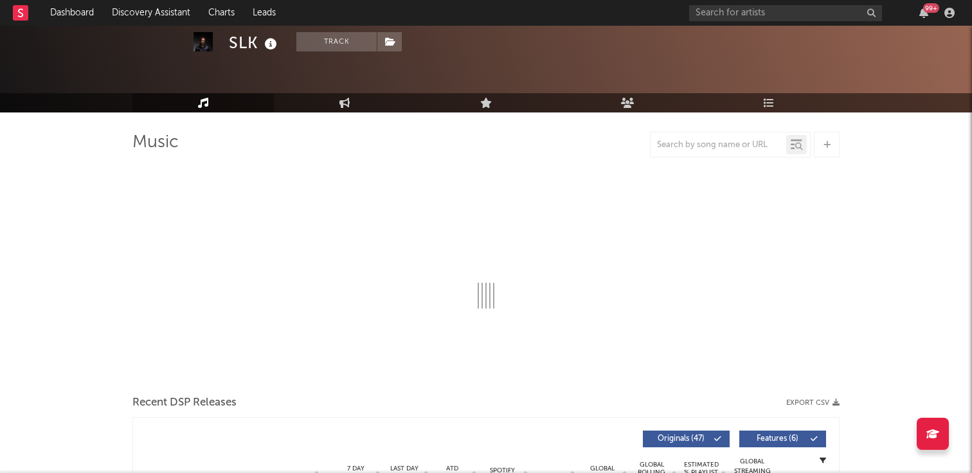
scroll to position [46, 0]
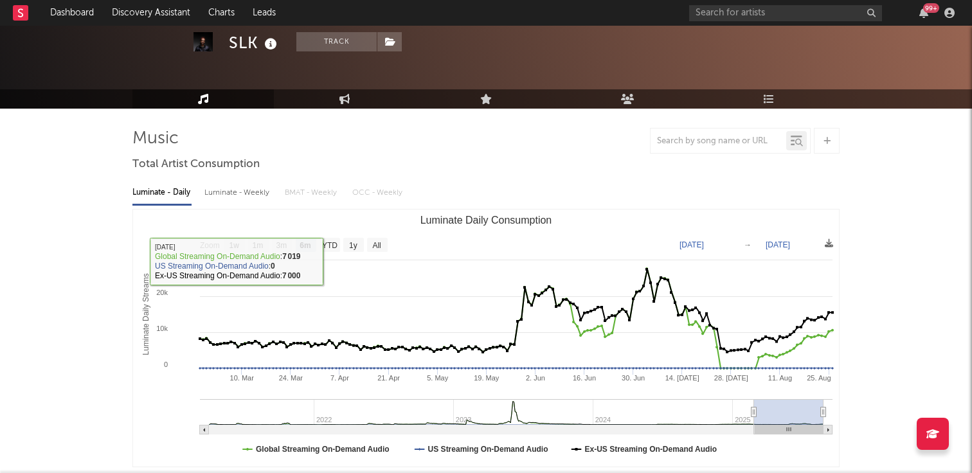
click at [239, 244] on text "1w" at bounding box center [234, 245] width 10 height 9
select select "1w"
type input "2025-08-20"
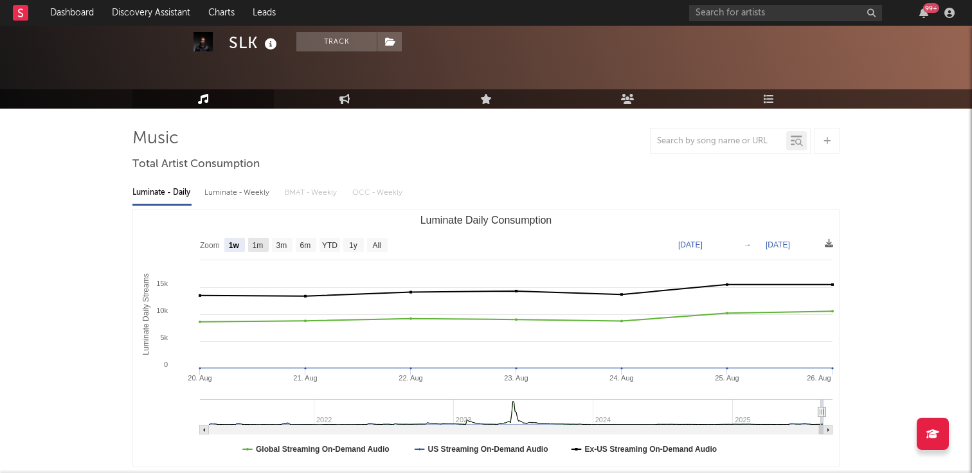
click at [255, 245] on text "1m" at bounding box center [258, 245] width 11 height 9
select select "1m"
type input "2025-07-26"
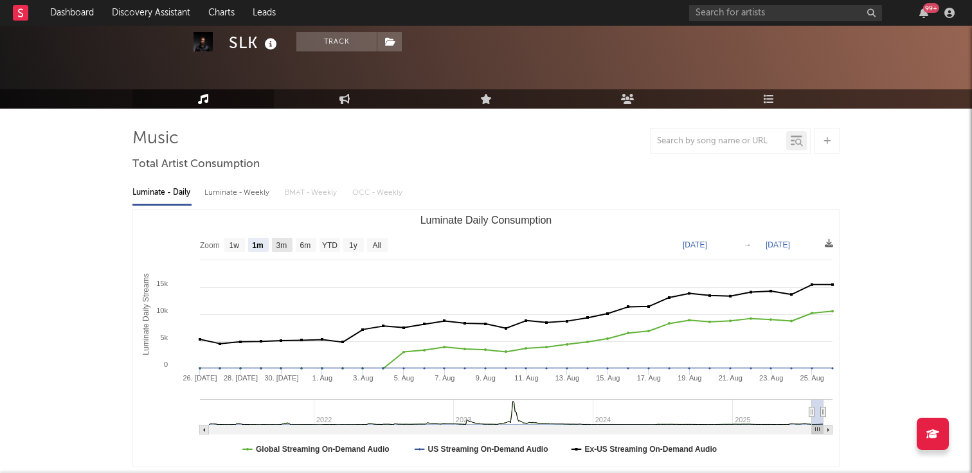
click at [284, 243] on text "3m" at bounding box center [281, 245] width 11 height 9
select select "3m"
type input "2025-05-26"
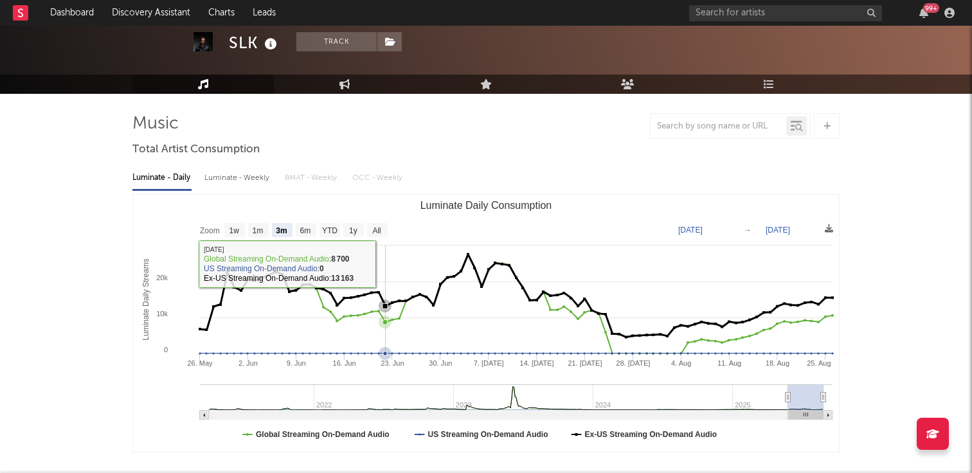
scroll to position [62, 0]
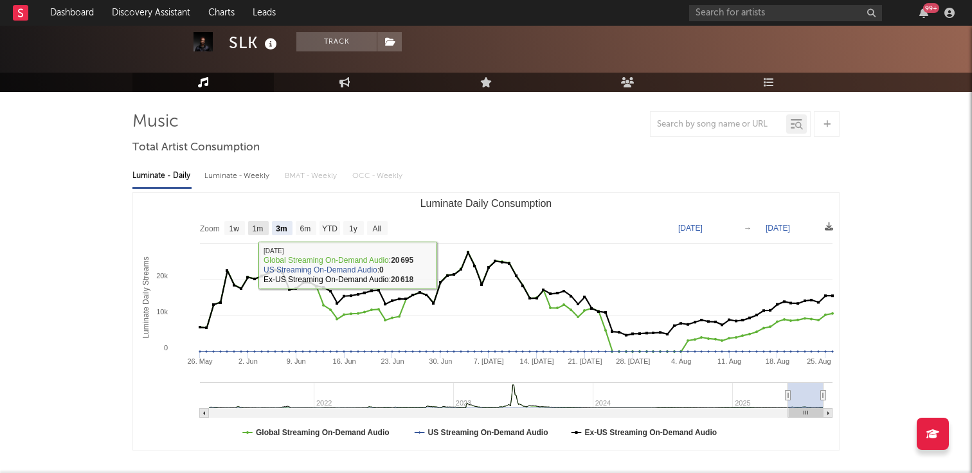
click at [254, 226] on text "1m" at bounding box center [258, 228] width 11 height 9
select select "1m"
type input "2025-07-26"
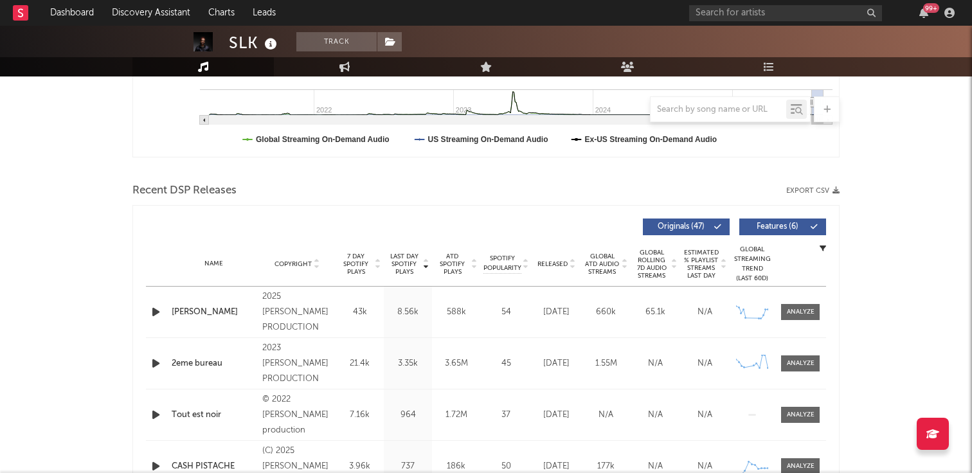
scroll to position [356, 0]
click at [156, 310] on icon "button" at bounding box center [155, 311] width 13 height 16
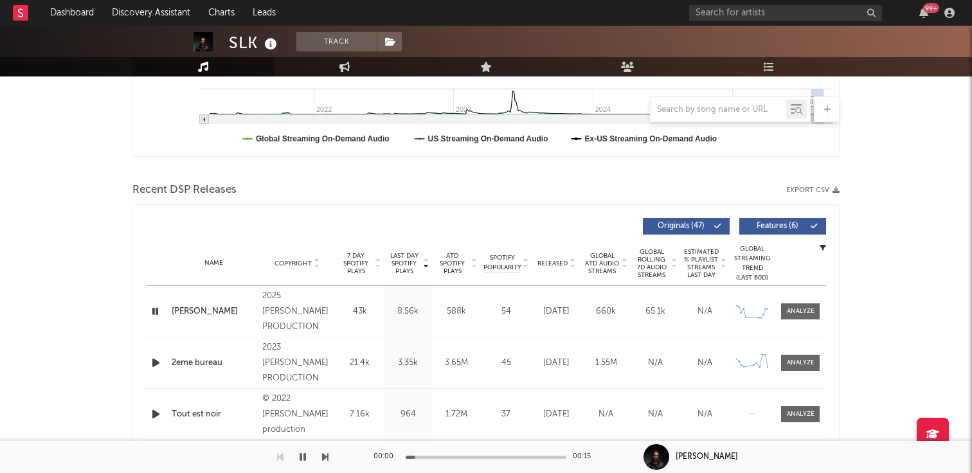
click at [156, 310] on icon "button" at bounding box center [155, 311] width 12 height 16
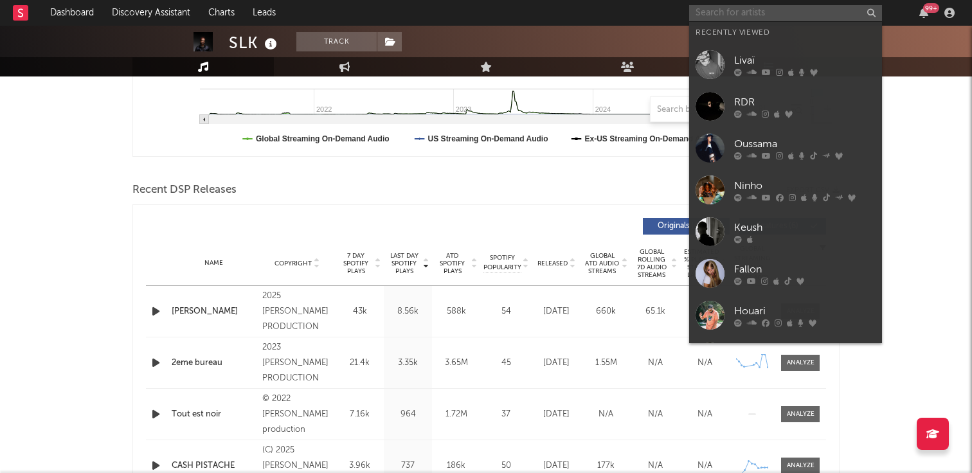
click at [790, 15] on input "text" at bounding box center [785, 13] width 193 height 16
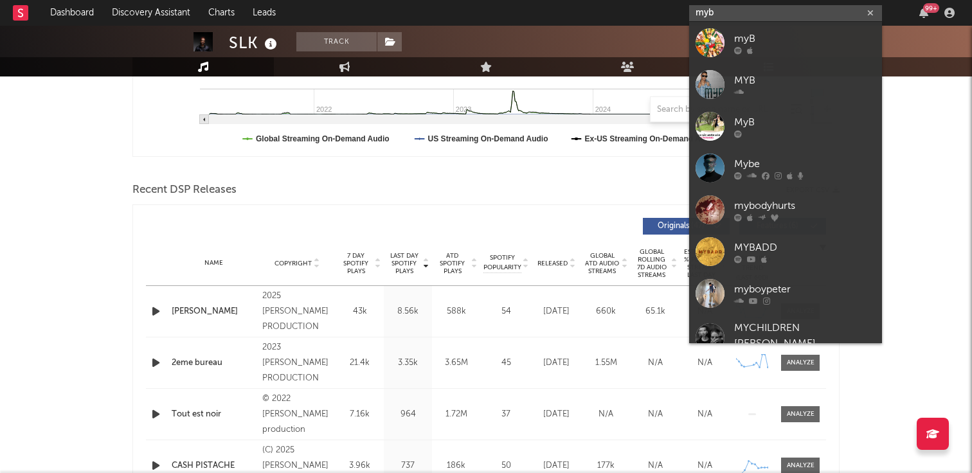
click at [728, 10] on input "myb" at bounding box center [785, 13] width 193 height 16
paste input "https://open.spotify.com/intl-fr/artist/3fhH1ObTW0WMzScuPNEJzi?si=MRPsdReOQ_aLn…"
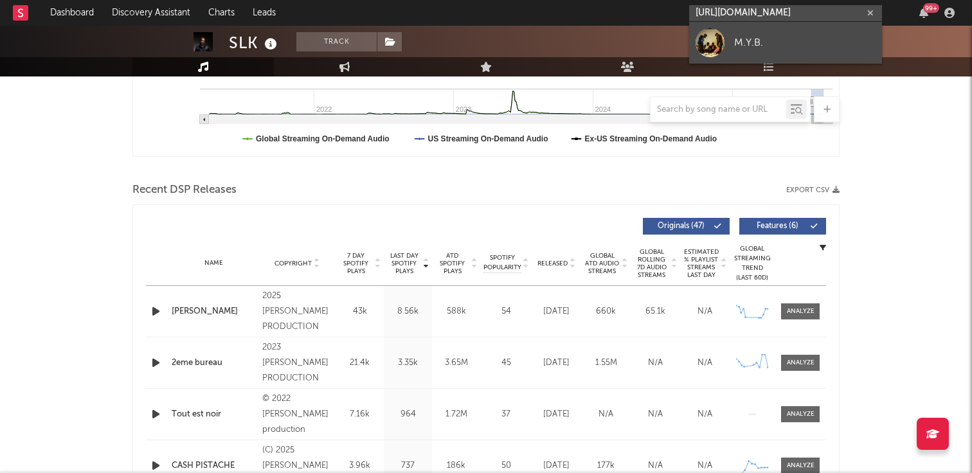
type input "https://open.spotify.com/intl-fr/artist/3fhH1ObTW0WMzScuPNEJzi?si=MRPsdReOQ_aLn…"
click at [754, 44] on div "M.Y.B." at bounding box center [804, 42] width 141 height 15
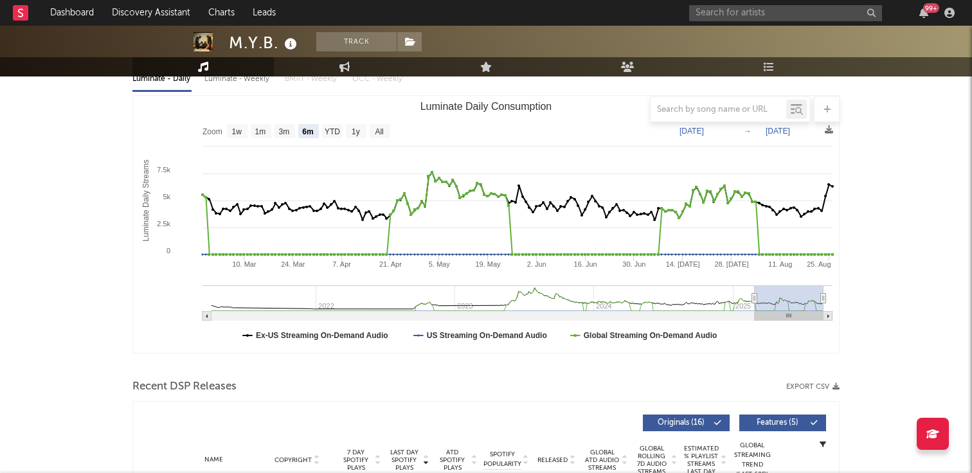
scroll to position [67, 0]
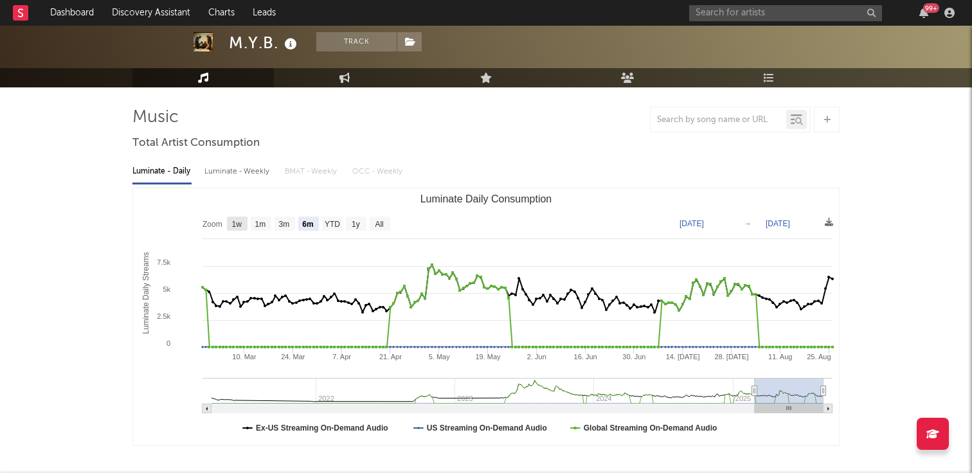
click at [238, 227] on text "1w" at bounding box center [237, 224] width 10 height 9
select select "1w"
type input "2025-08-20"
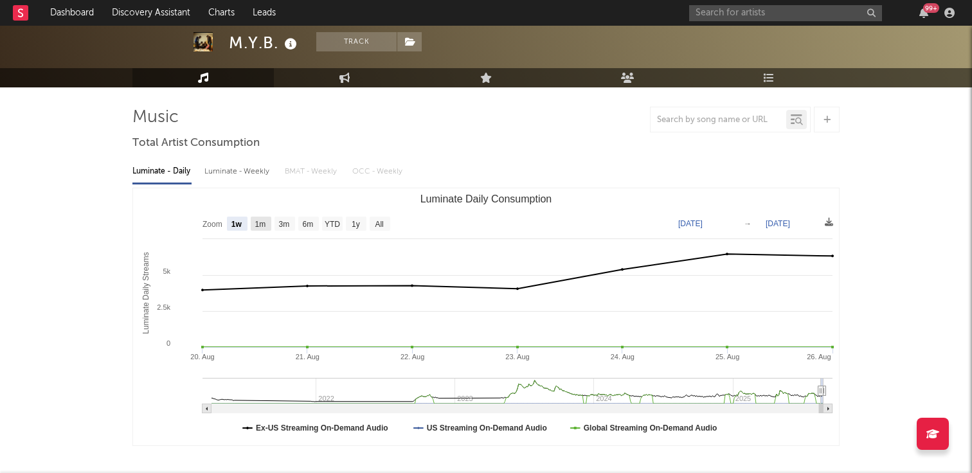
click at [257, 225] on text "1m" at bounding box center [260, 224] width 11 height 9
select select "1m"
type input "2025-07-26"
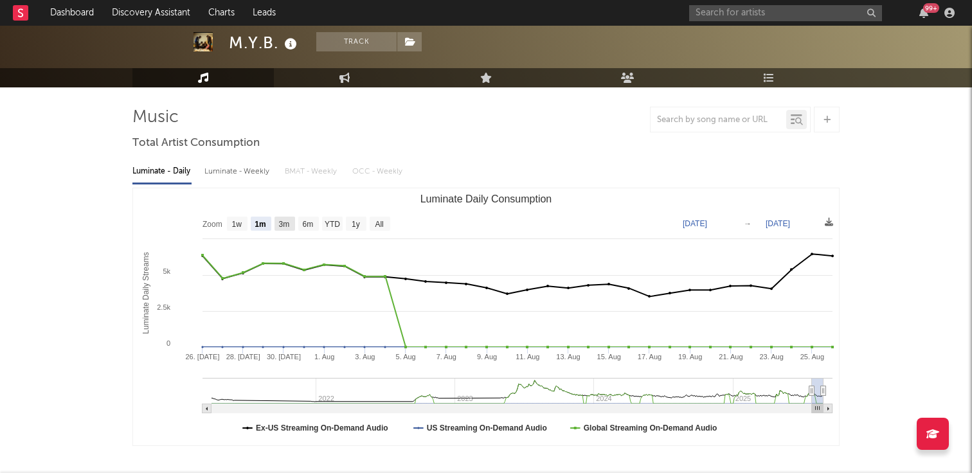
click at [287, 222] on text "3m" at bounding box center [284, 224] width 11 height 9
select select "3m"
type input "2025-05-26"
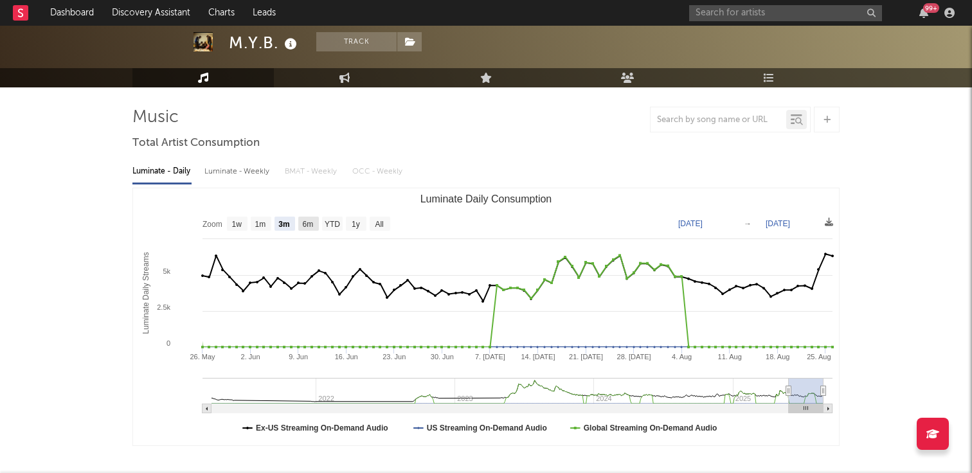
click at [307, 221] on text "6m" at bounding box center [308, 224] width 11 height 9
select select "6m"
type input "2025-02-26"
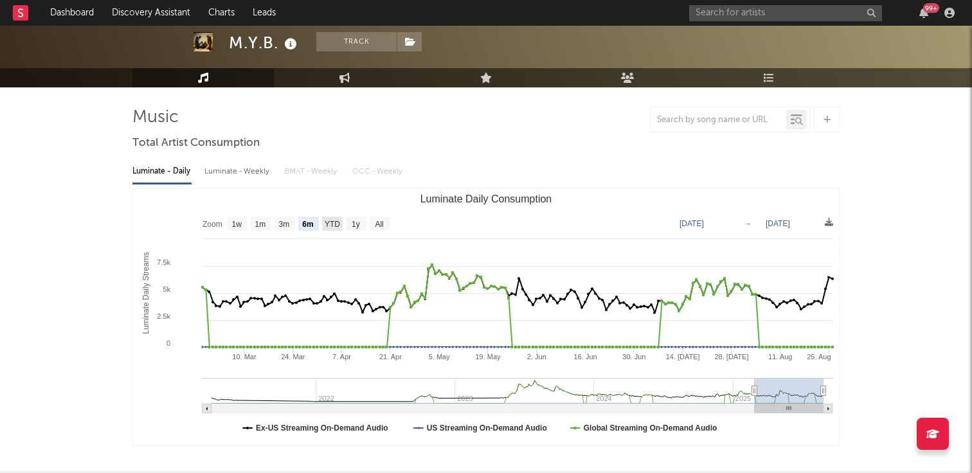
click at [326, 221] on text "YTD" at bounding box center [331, 224] width 15 height 9
select select "YTD"
type input "2025-01-01"
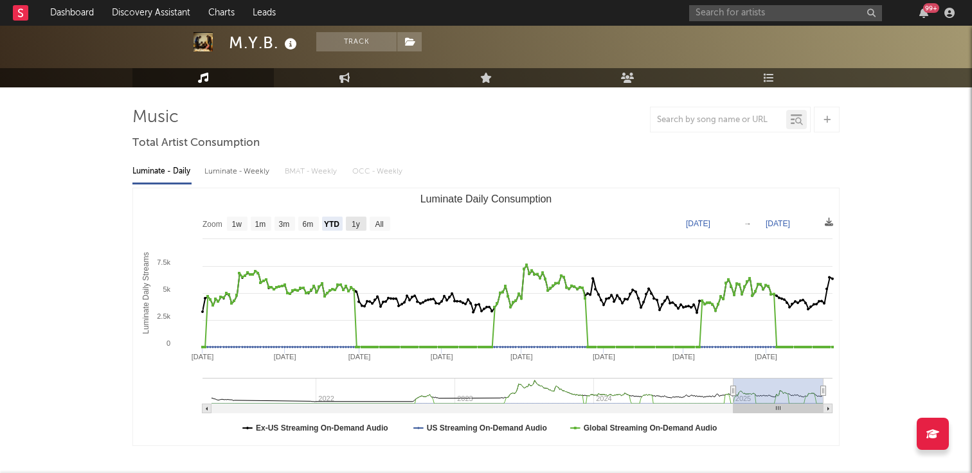
click at [351, 222] on g "1y" at bounding box center [356, 224] width 21 height 14
select select "1y"
type input "2024-08-26"
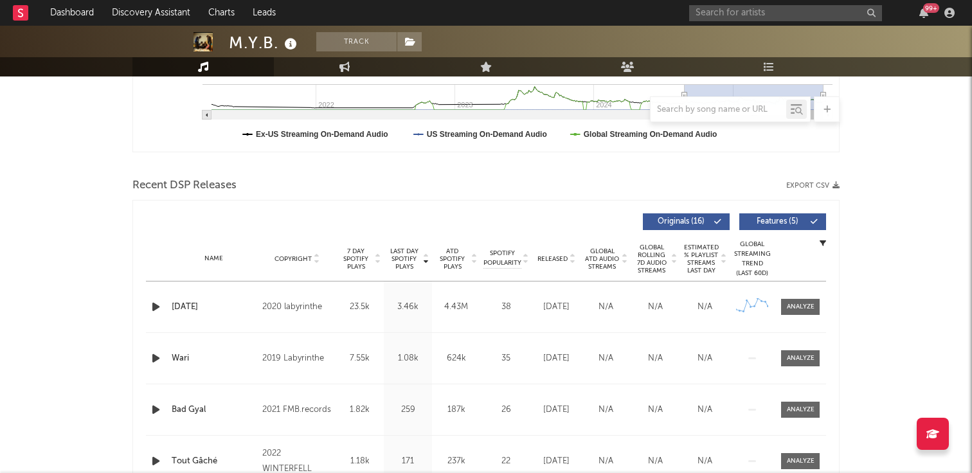
scroll to position [366, 0]
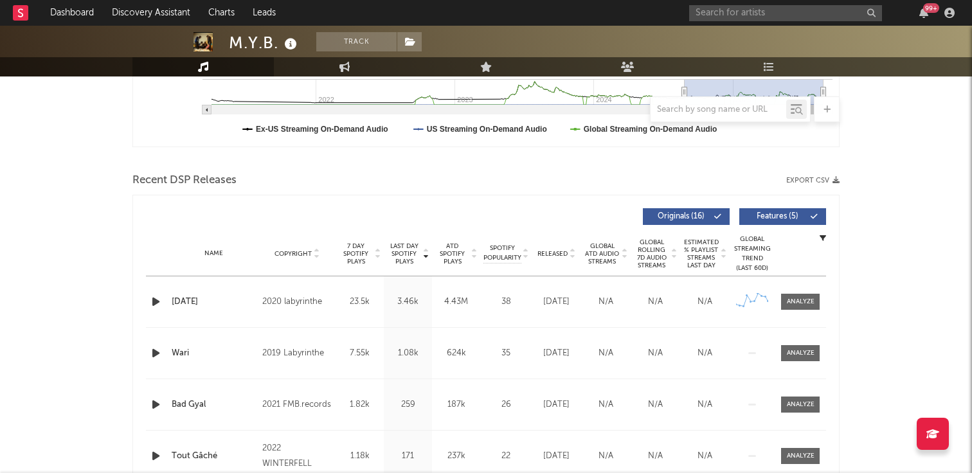
click at [232, 304] on div "Karma" at bounding box center [214, 302] width 84 height 13
click at [803, 301] on div at bounding box center [800, 302] width 28 height 10
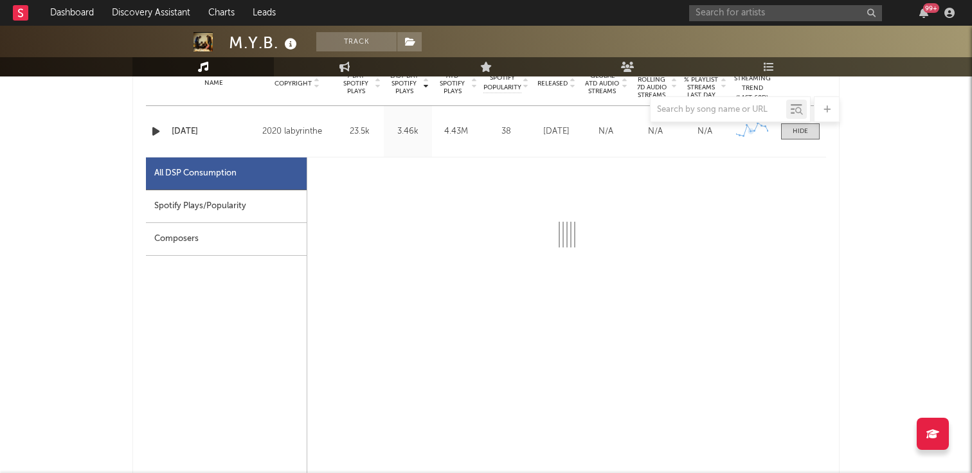
scroll to position [540, 0]
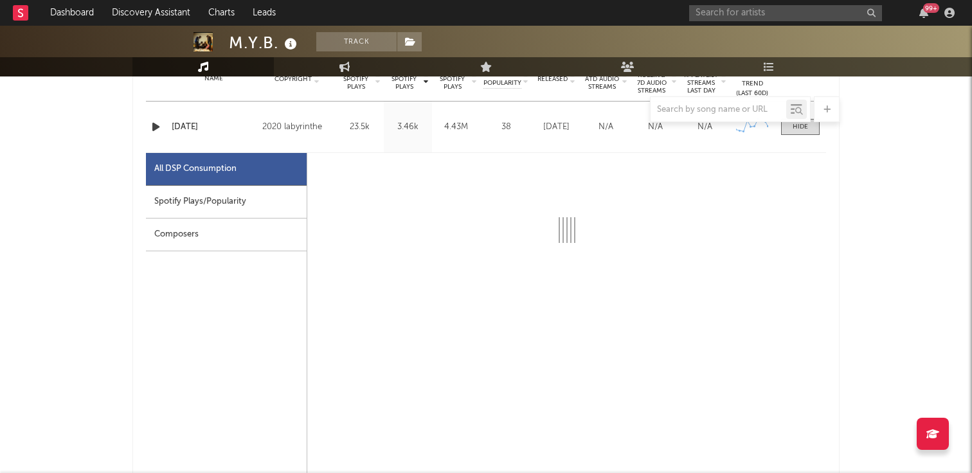
select select "6m"
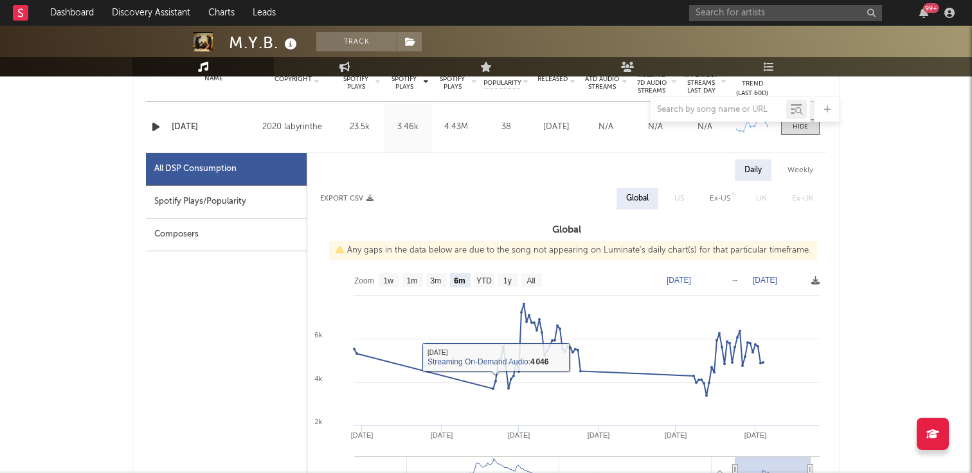
click at [388, 281] on text "1w" at bounding box center [389, 280] width 10 height 9
select select "1w"
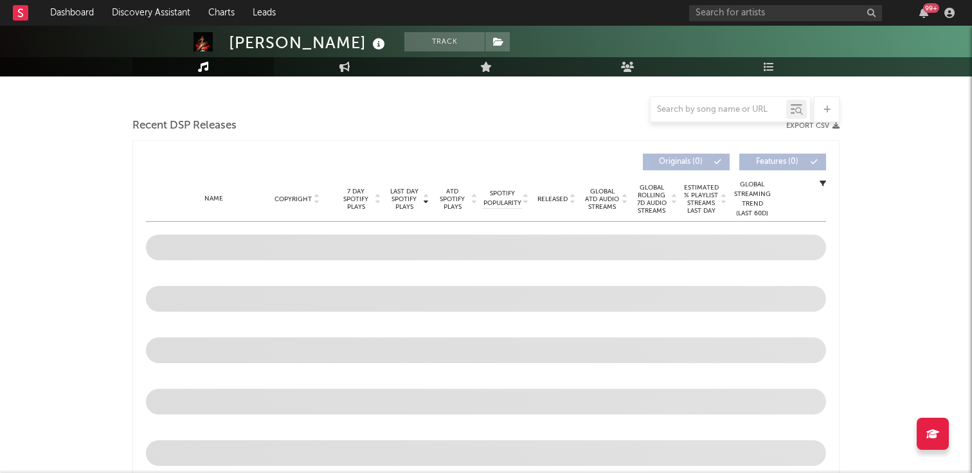
select select "1w"
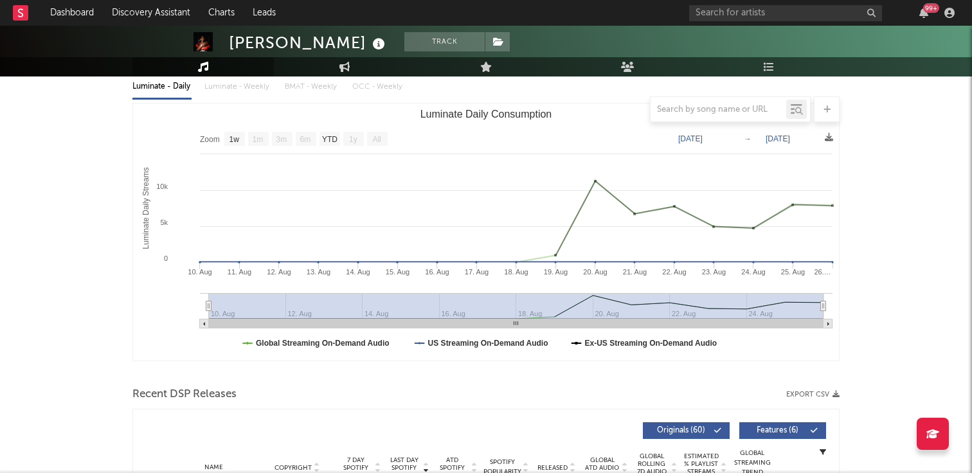
scroll to position [96, 0]
